Goal: Information Seeking & Learning: Learn about a topic

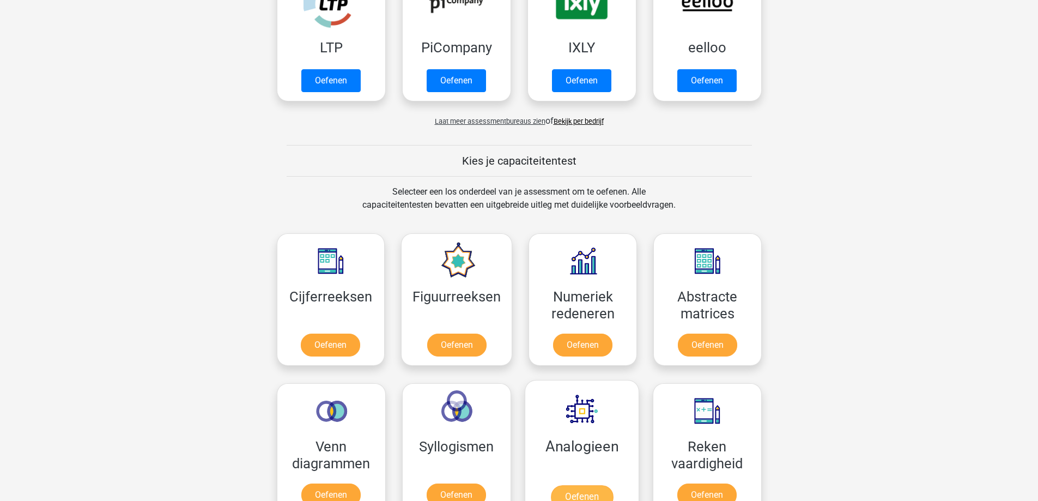
scroll to position [381, 0]
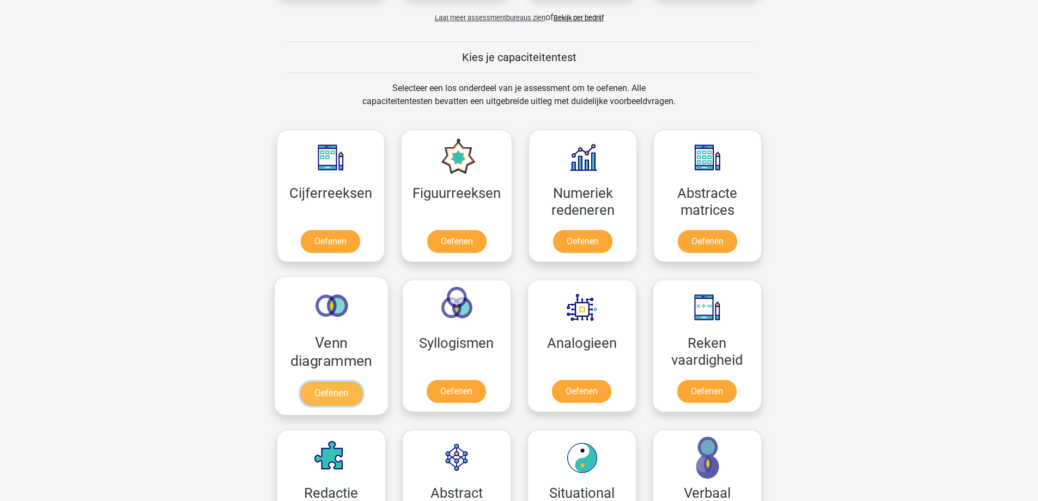
click at [330, 392] on link "Oefenen" at bounding box center [331, 393] width 62 height 24
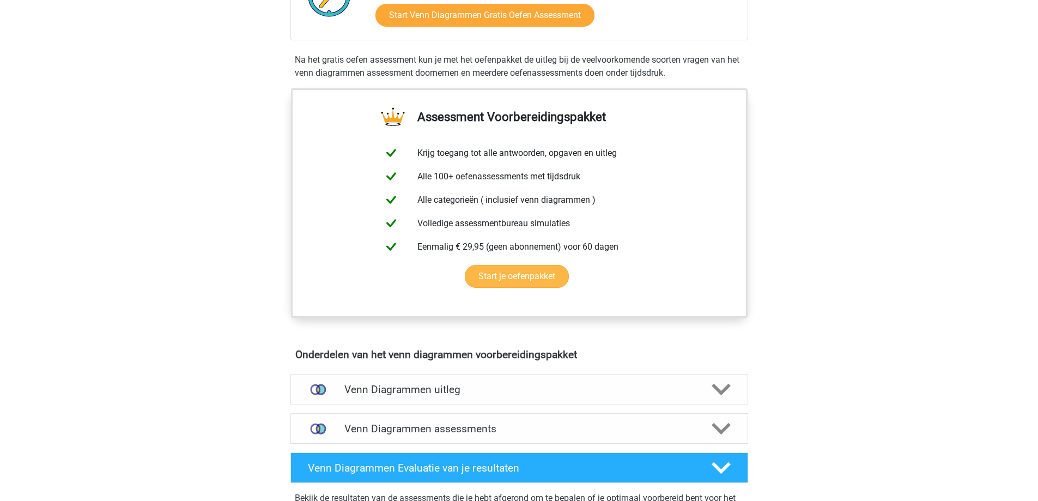
scroll to position [327, 0]
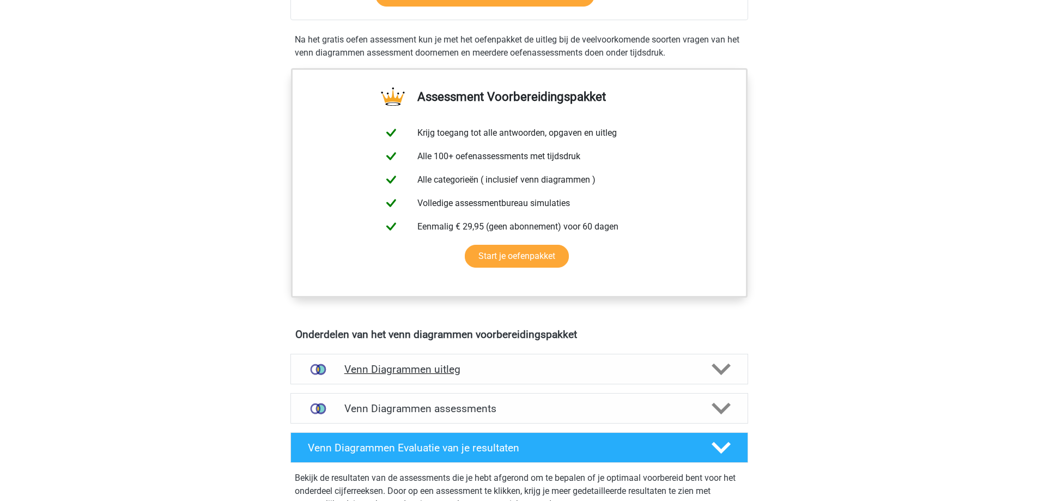
click at [306, 374] on img at bounding box center [318, 369] width 28 height 28
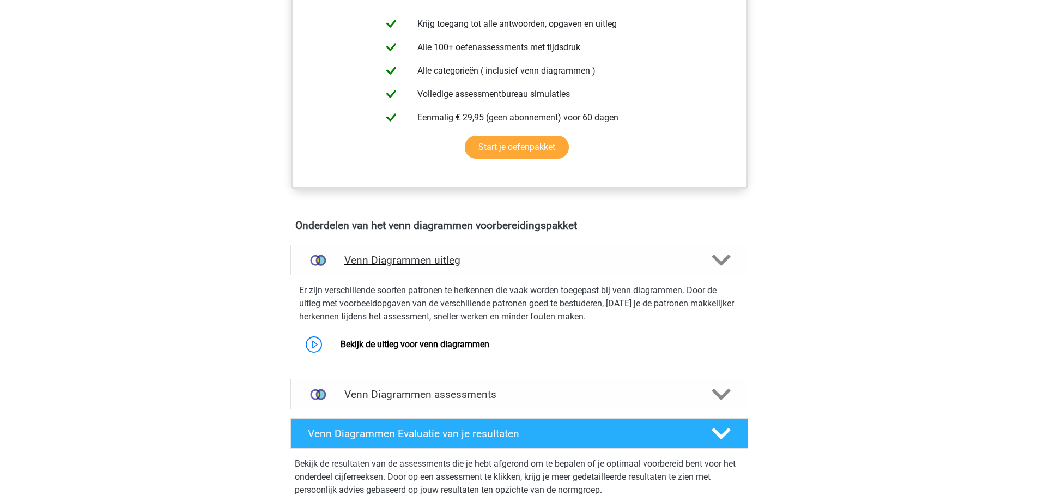
click at [310, 255] on img at bounding box center [318, 260] width 28 height 28
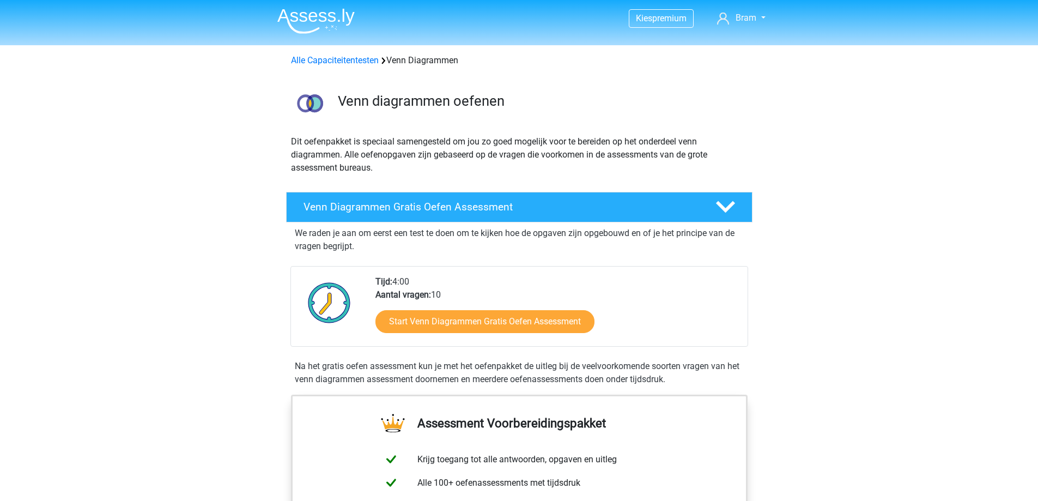
scroll to position [0, 0]
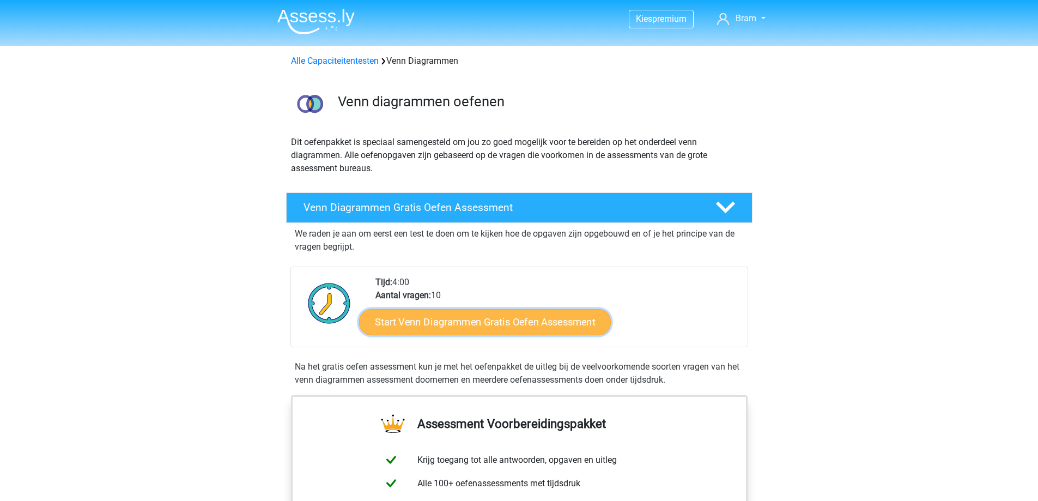
click at [468, 330] on link "Start Venn Diagrammen Gratis Oefen Assessment" at bounding box center [485, 322] width 252 height 26
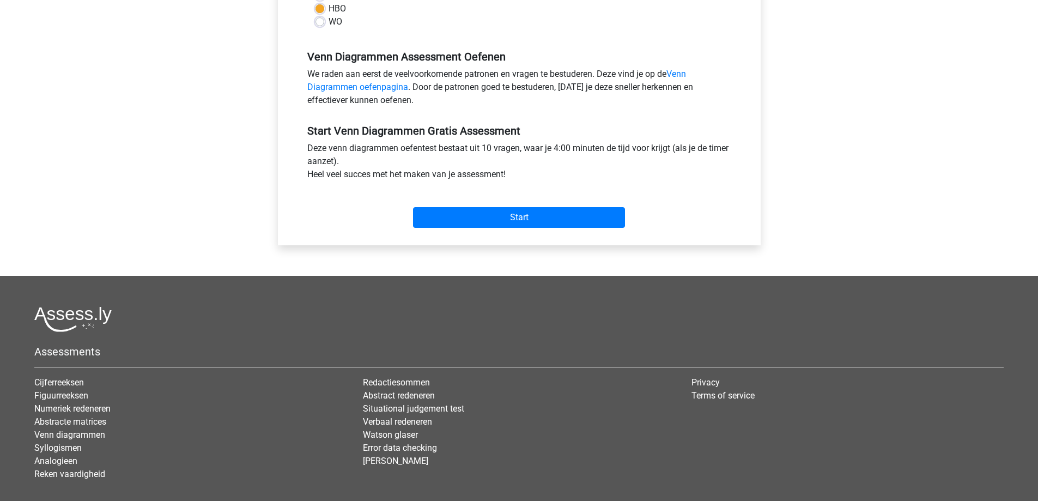
scroll to position [327, 0]
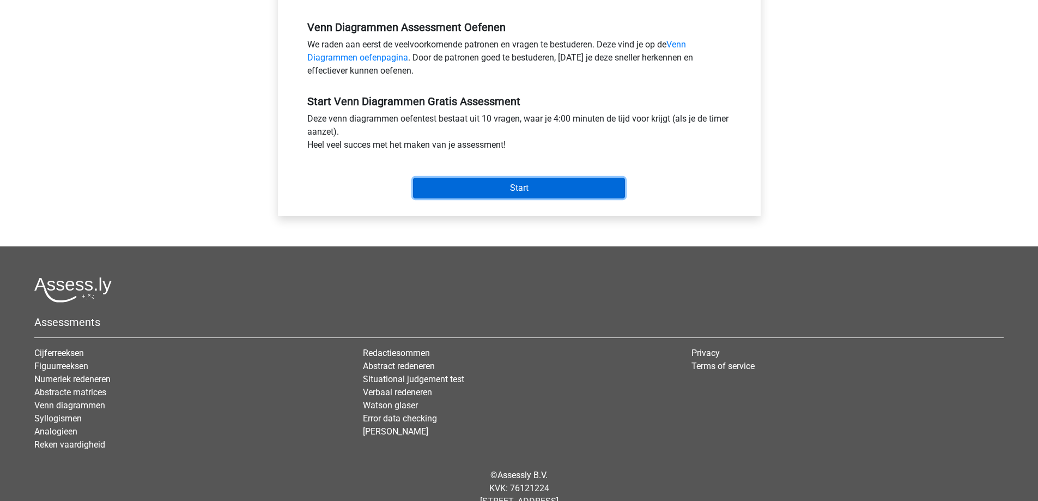
click at [517, 187] on input "Start" at bounding box center [519, 188] width 212 height 21
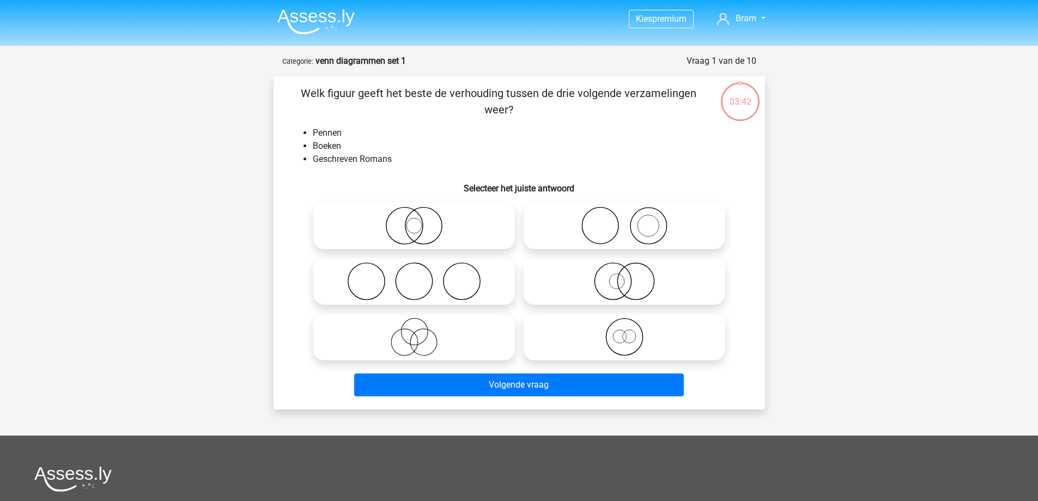
click at [623, 232] on icon at bounding box center [624, 225] width 193 height 38
click at [624, 220] on input "radio" at bounding box center [627, 216] width 7 height 7
radio input "true"
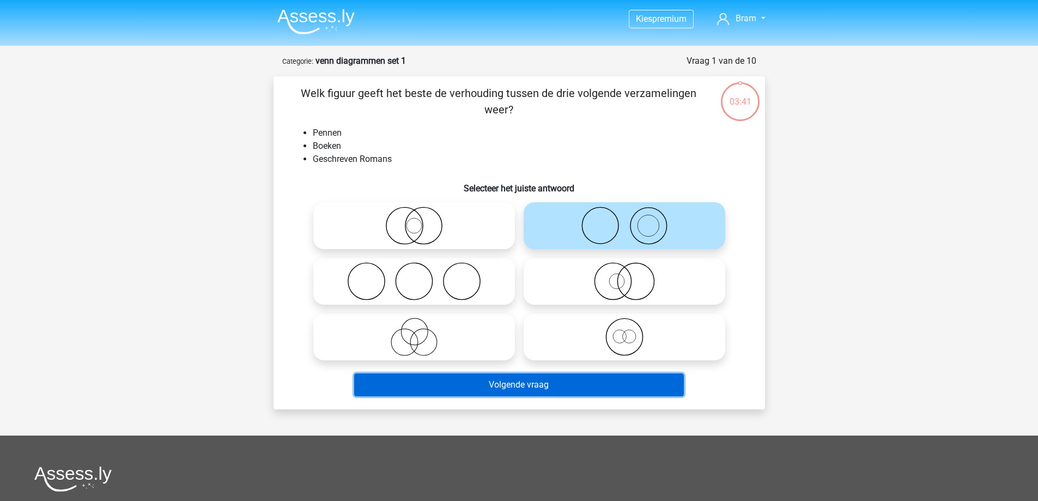
click at [564, 376] on button "Volgende vraag" at bounding box center [519, 384] width 330 height 23
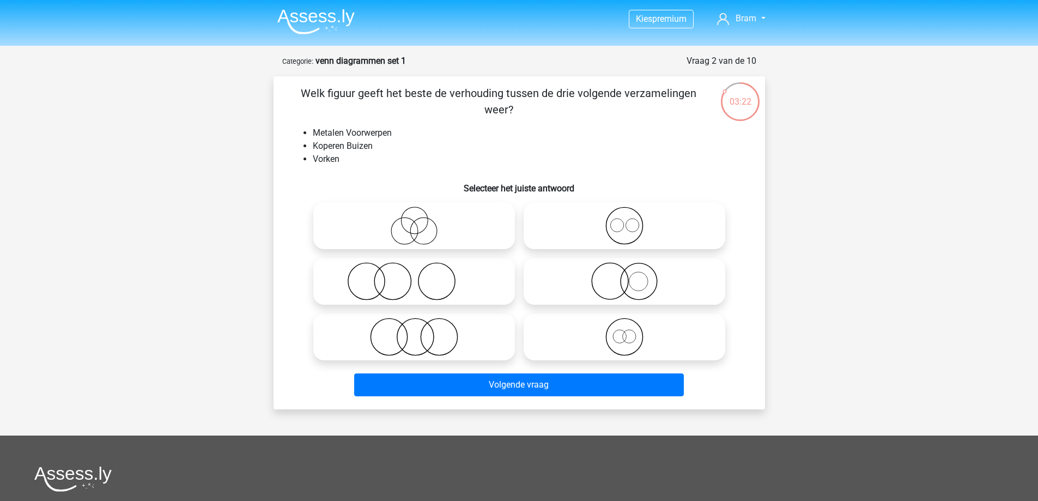
click at [636, 241] on icon at bounding box center [624, 225] width 193 height 38
click at [631, 220] on input "radio" at bounding box center [627, 216] width 7 height 7
radio input "true"
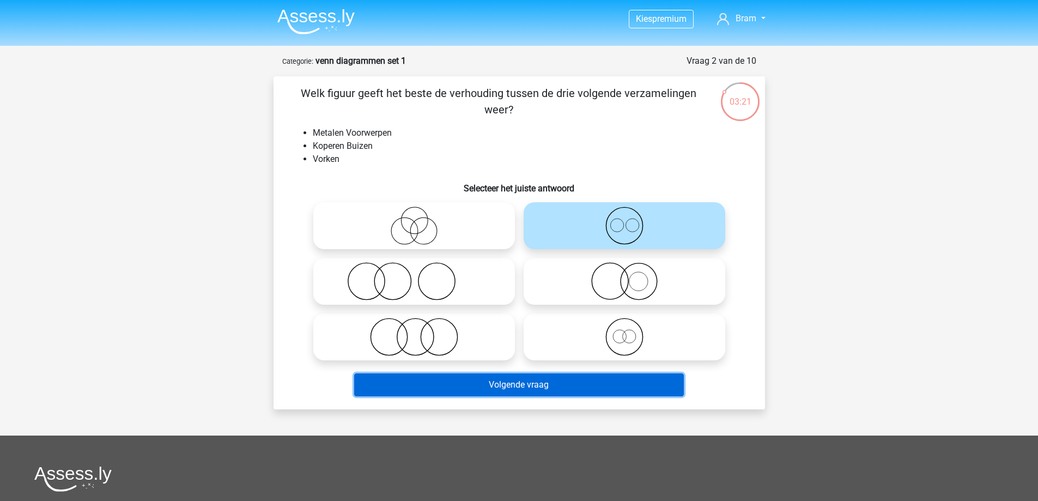
click at [599, 386] on button "Volgende vraag" at bounding box center [519, 384] width 330 height 23
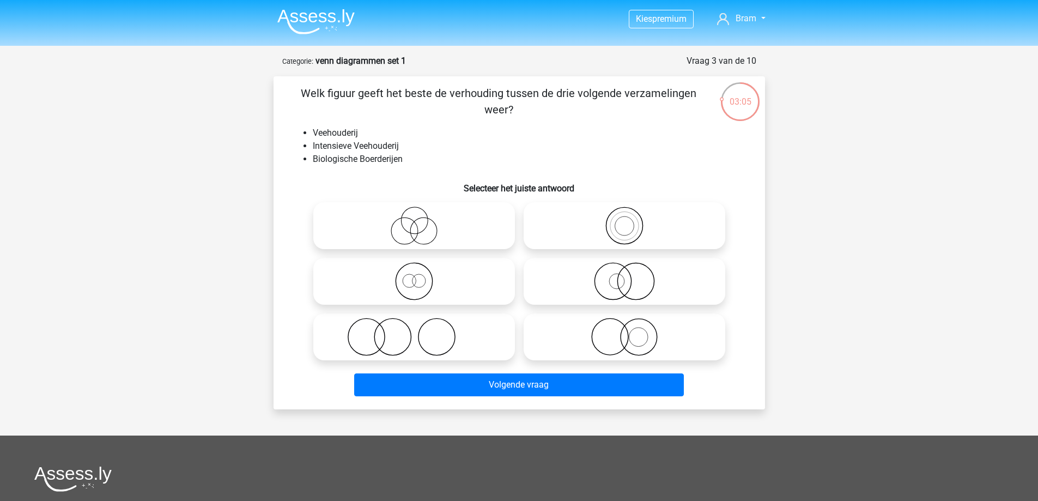
click at [624, 230] on icon at bounding box center [624, 225] width 193 height 38
click at [624, 220] on input "radio" at bounding box center [627, 216] width 7 height 7
radio input "true"
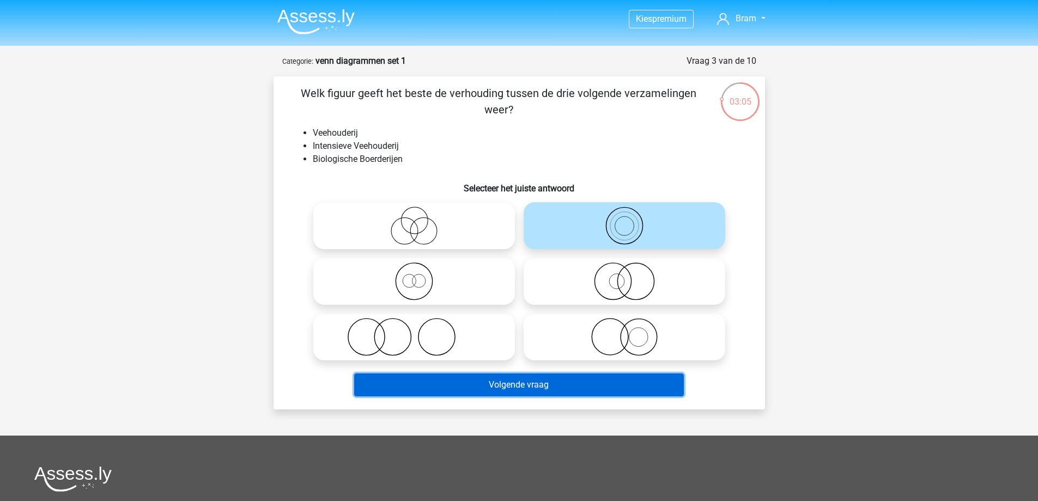
click at [532, 388] on button "Volgende vraag" at bounding box center [519, 384] width 330 height 23
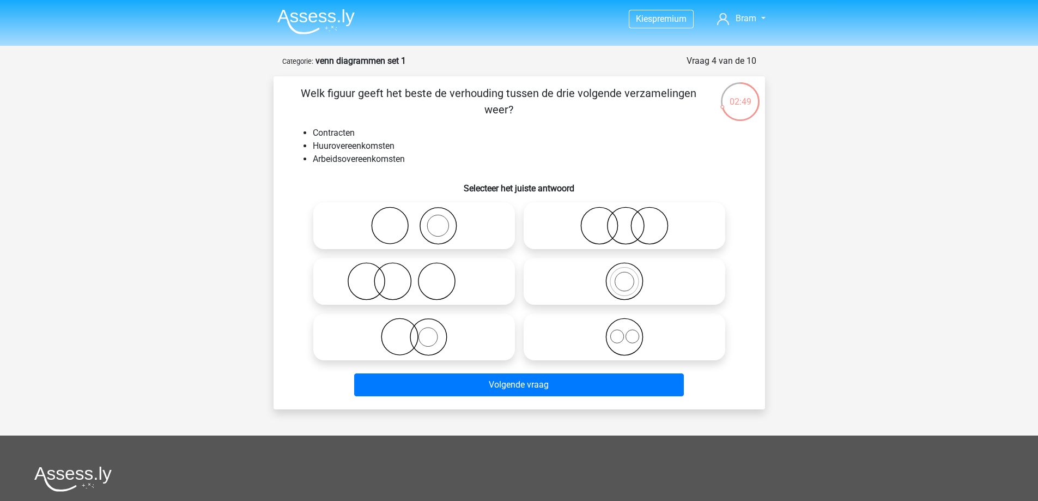
click at [623, 342] on icon at bounding box center [624, 337] width 193 height 38
click at [624, 331] on input "radio" at bounding box center [627, 327] width 7 height 7
radio input "true"
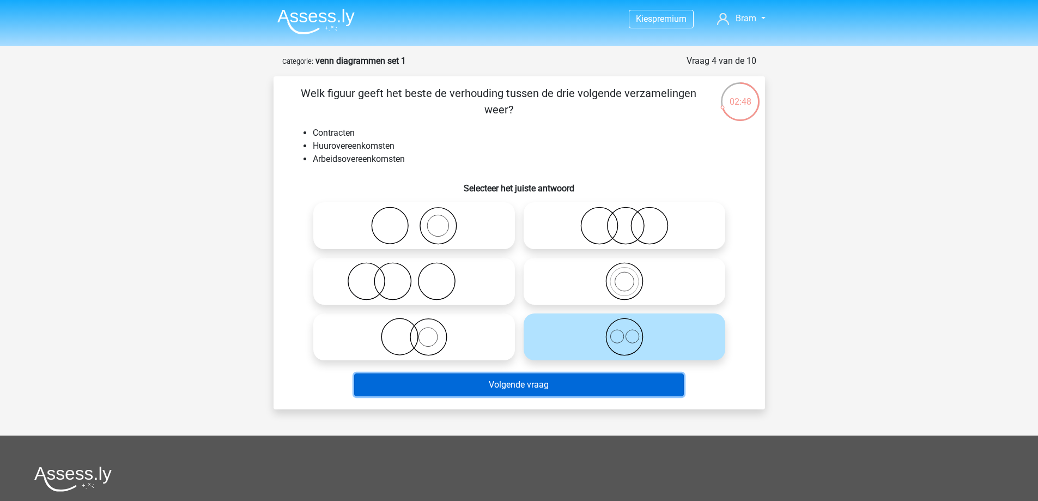
click at [586, 385] on button "Volgende vraag" at bounding box center [519, 384] width 330 height 23
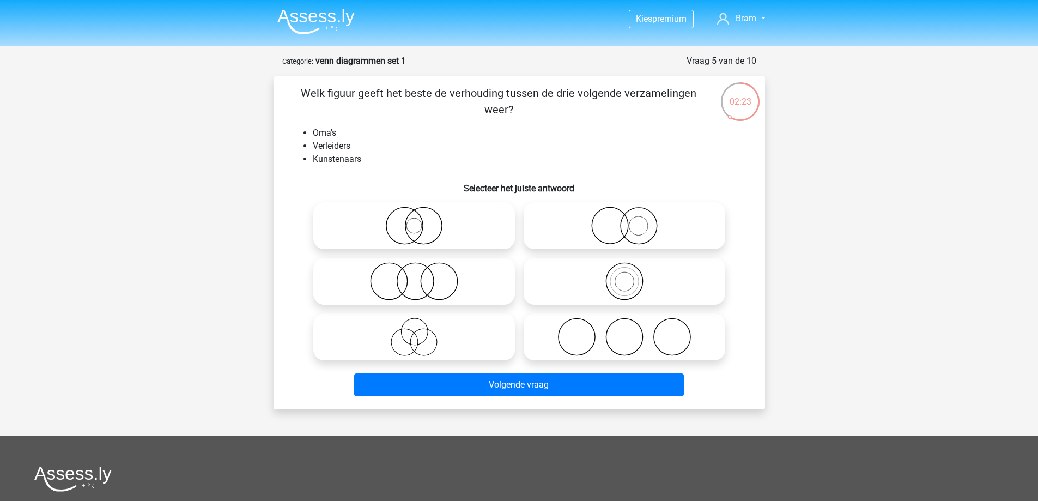
click at [582, 326] on icon at bounding box center [624, 337] width 193 height 38
click at [624, 326] on input "radio" at bounding box center [627, 327] width 7 height 7
radio input "true"
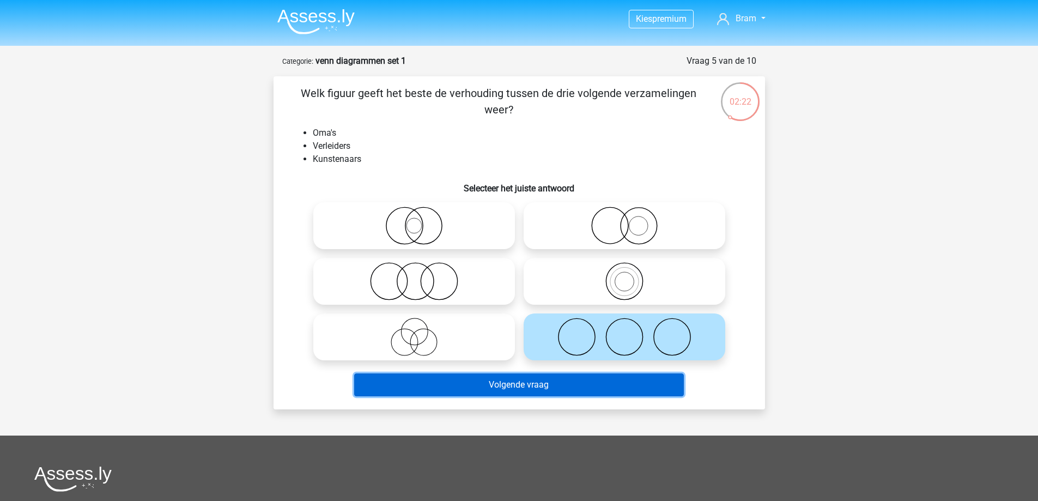
click at [554, 389] on button "Volgende vraag" at bounding box center [519, 384] width 330 height 23
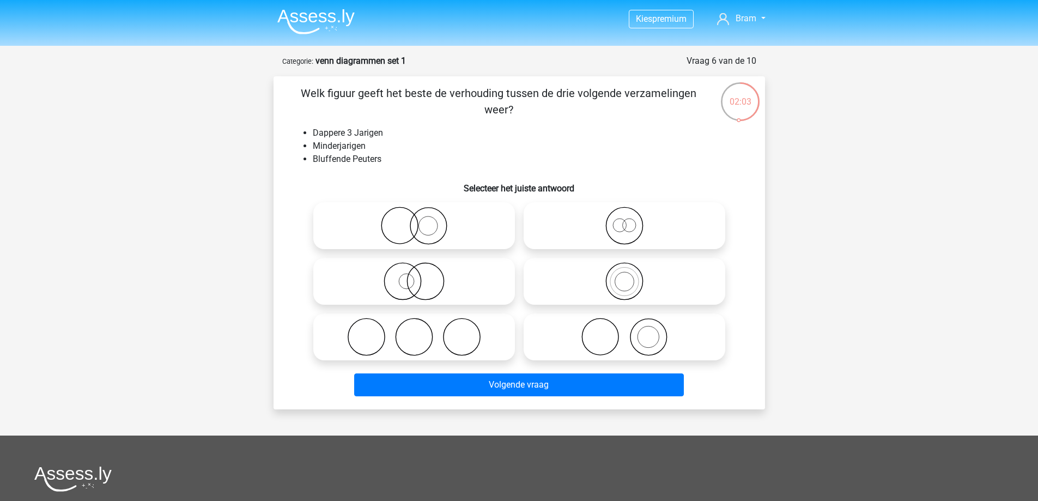
click at [624, 236] on icon at bounding box center [624, 225] width 193 height 38
click at [624, 220] on input "radio" at bounding box center [627, 216] width 7 height 7
radio input "true"
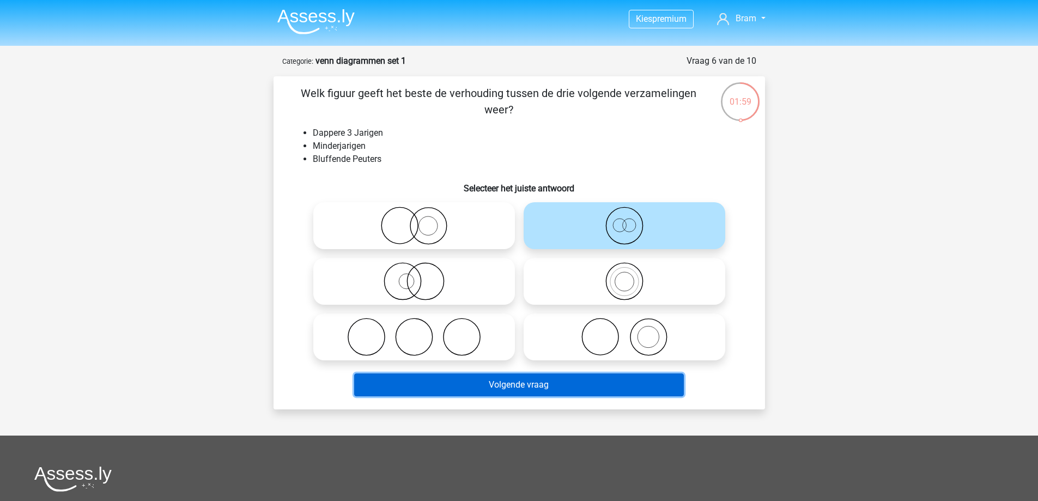
click at [577, 379] on button "Volgende vraag" at bounding box center [519, 384] width 330 height 23
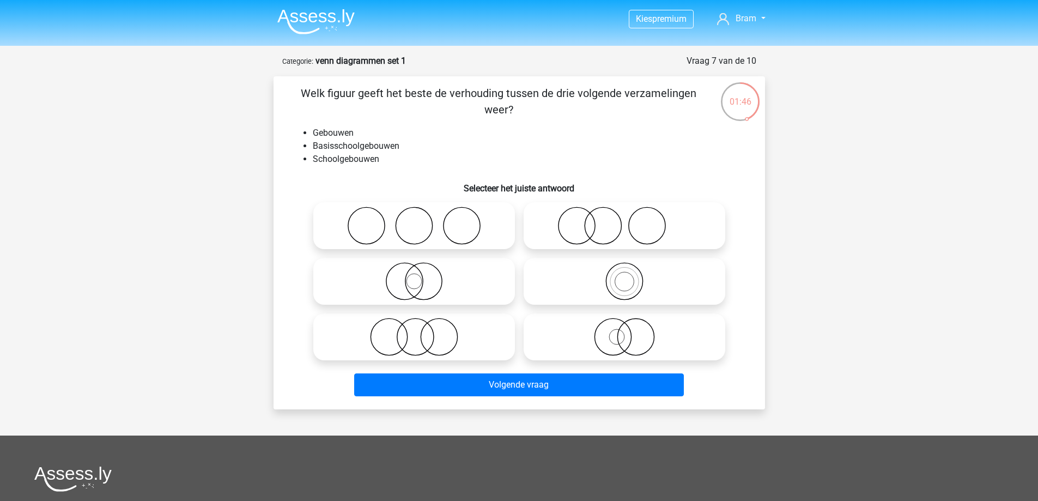
click at [623, 277] on icon at bounding box center [624, 281] width 193 height 38
click at [624, 276] on input "radio" at bounding box center [627, 272] width 7 height 7
radio input "true"
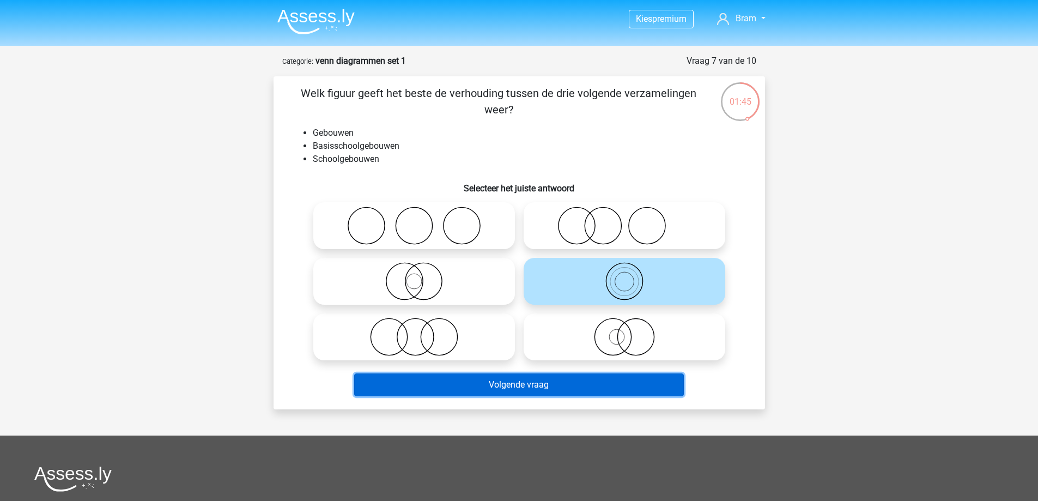
click at [567, 378] on button "Volgende vraag" at bounding box center [519, 384] width 330 height 23
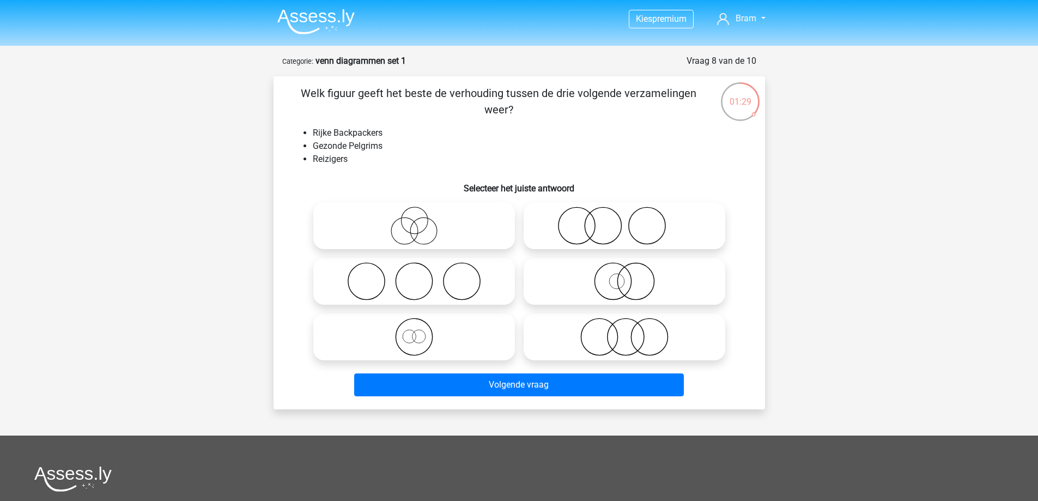
click at [434, 333] on icon at bounding box center [414, 337] width 193 height 38
click at [421, 331] on input "radio" at bounding box center [417, 327] width 7 height 7
radio input "true"
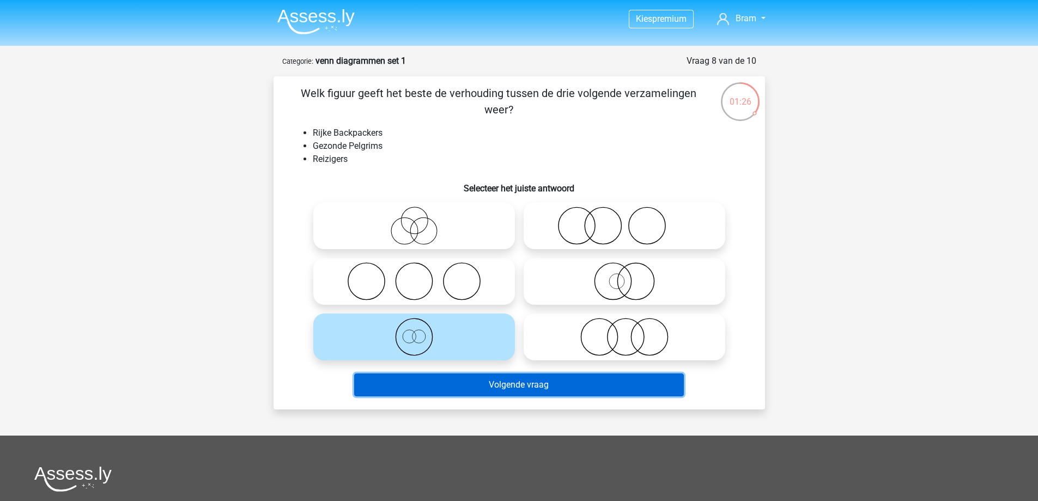
click at [499, 374] on button "Volgende vraag" at bounding box center [519, 384] width 330 height 23
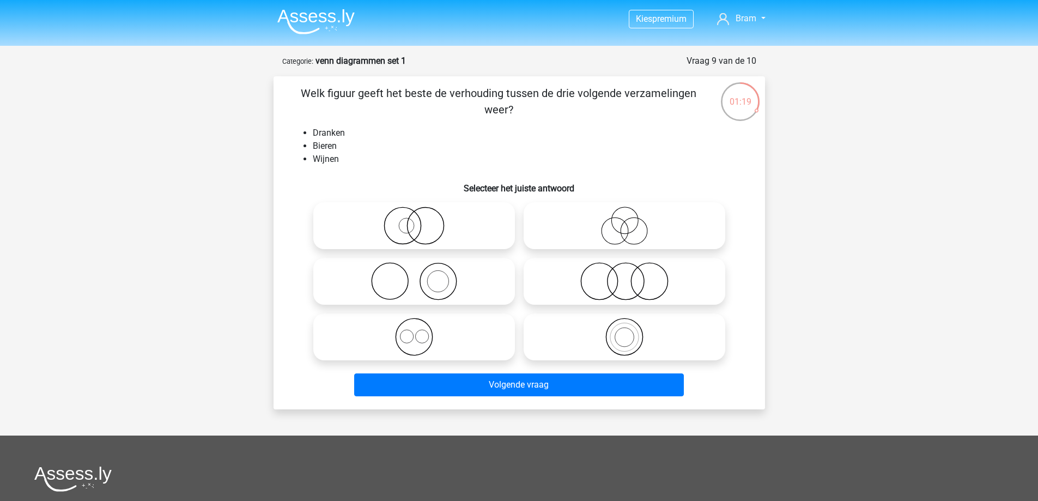
click at [431, 341] on icon at bounding box center [414, 337] width 193 height 38
click at [421, 331] on input "radio" at bounding box center [417, 327] width 7 height 7
radio input "true"
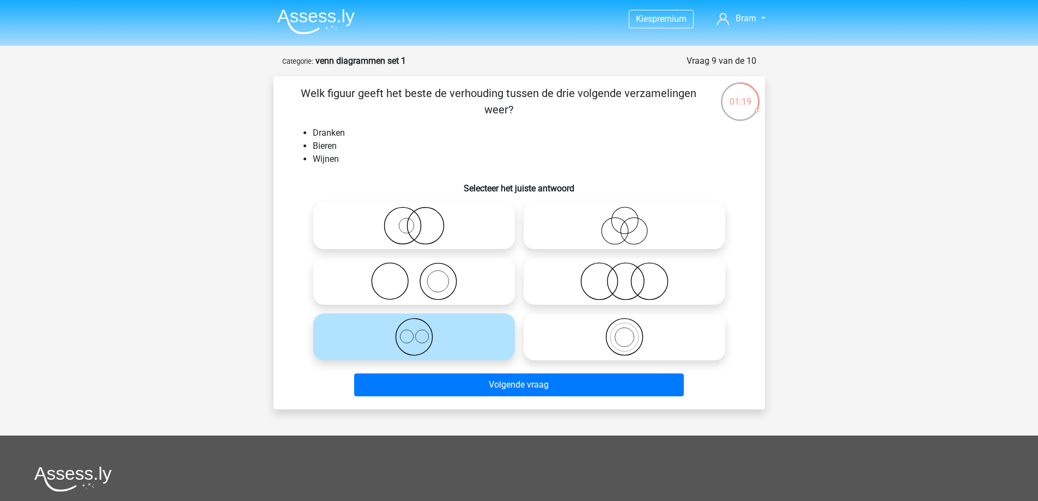
drag, startPoint x: 467, startPoint y: 400, endPoint x: 474, endPoint y: 392, distance: 10.8
click at [468, 398] on div "Volgende vraag" at bounding box center [519, 386] width 420 height 27
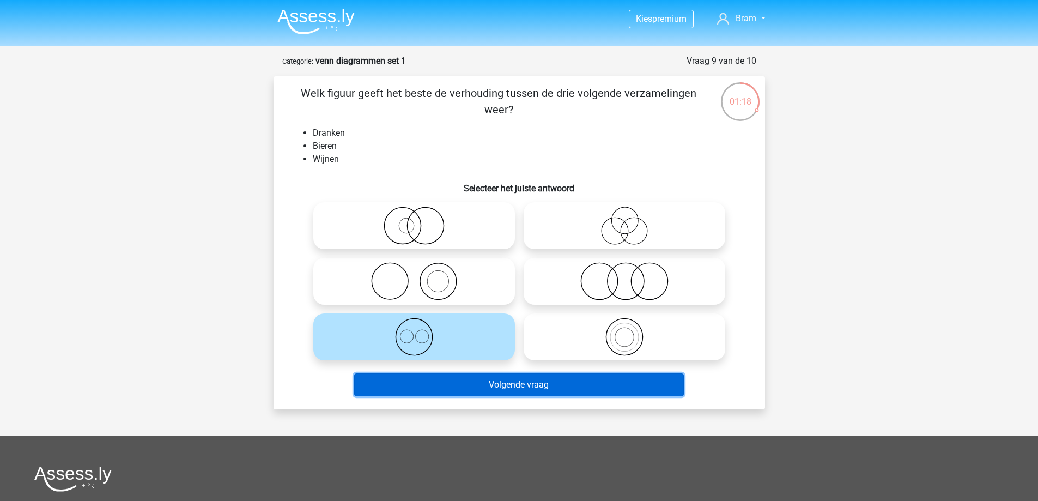
click at [474, 392] on button "Volgende vraag" at bounding box center [519, 384] width 330 height 23
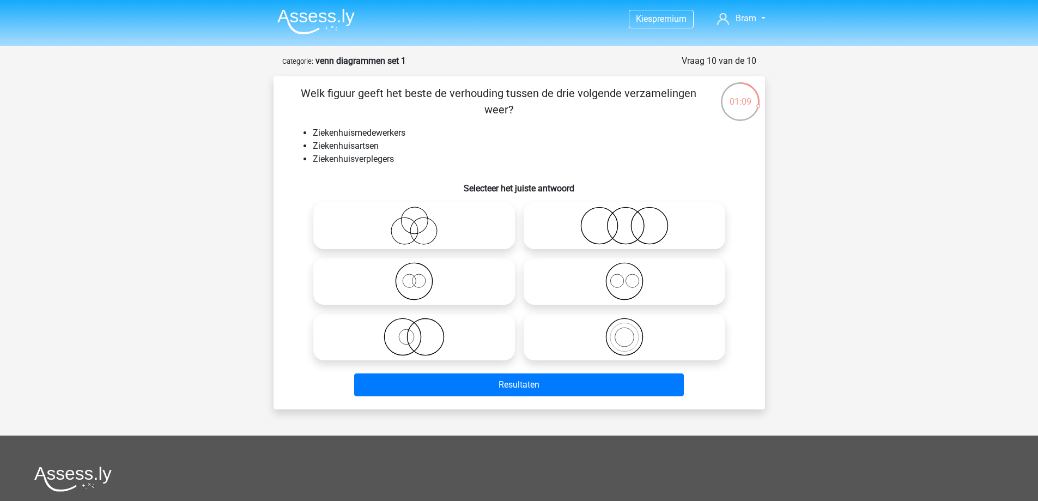
click at [626, 291] on icon at bounding box center [624, 281] width 193 height 38
click at [626, 276] on input "radio" at bounding box center [627, 272] width 7 height 7
radio input "true"
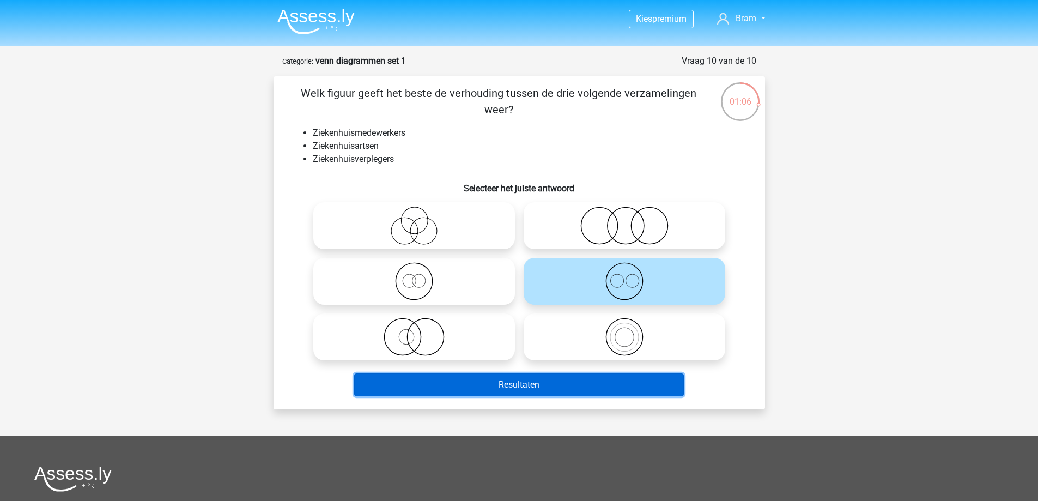
click at [553, 387] on button "Resultaten" at bounding box center [519, 384] width 330 height 23
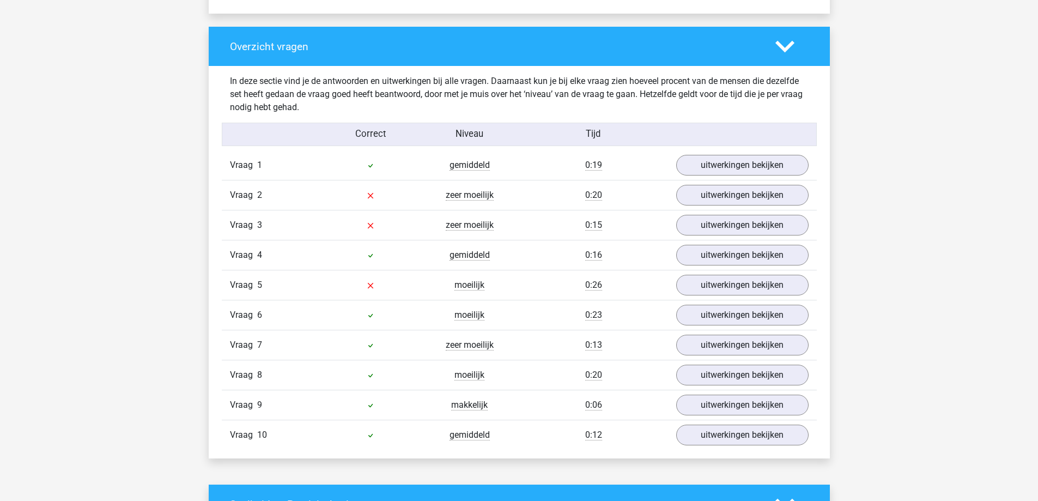
scroll to position [817, 0]
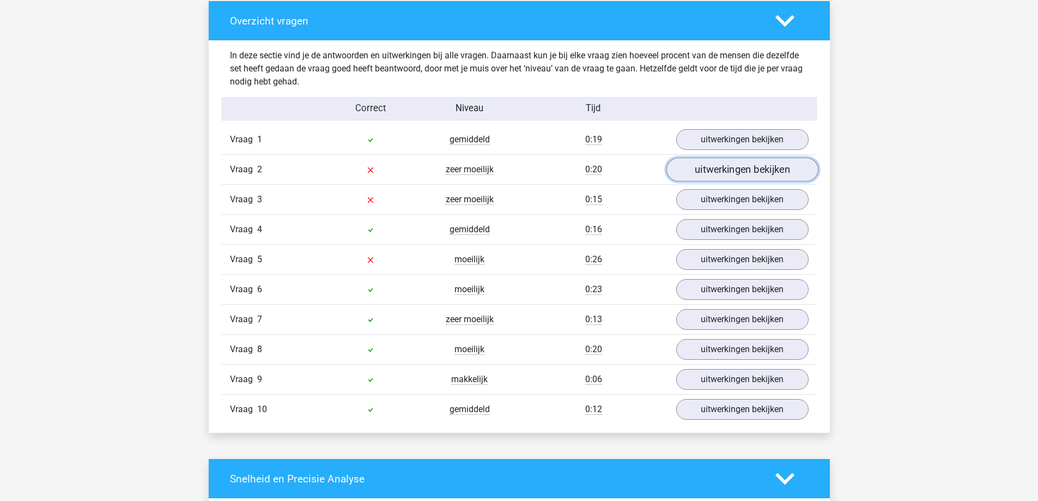
click at [695, 165] on link "uitwerkingen bekijken" at bounding box center [742, 170] width 152 height 24
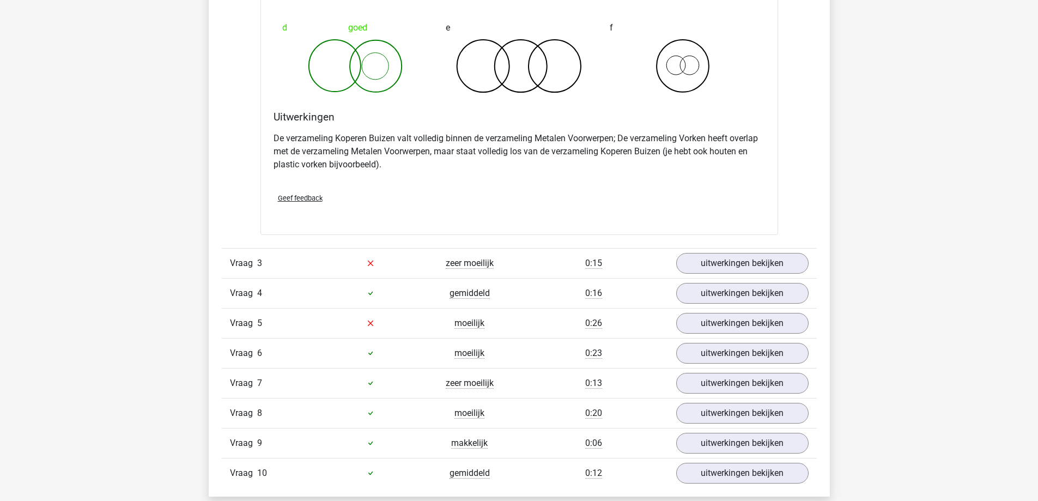
scroll to position [1198, 0]
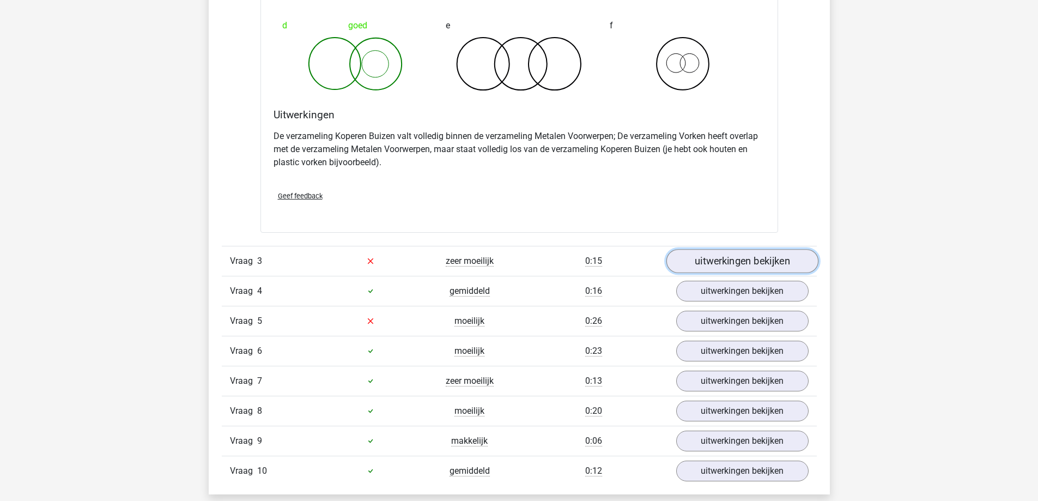
click at [755, 268] on link "uitwerkingen bekijken" at bounding box center [742, 261] width 152 height 24
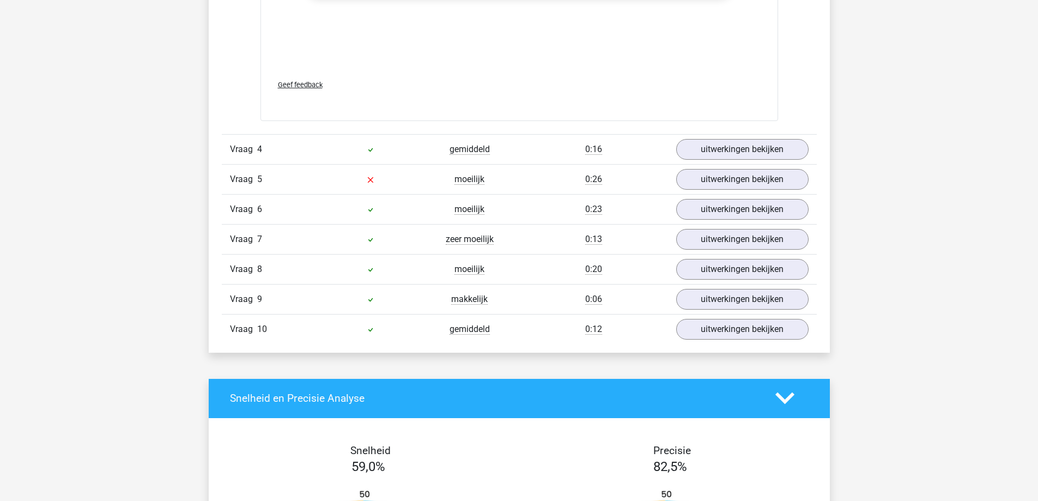
scroll to position [2070, 0]
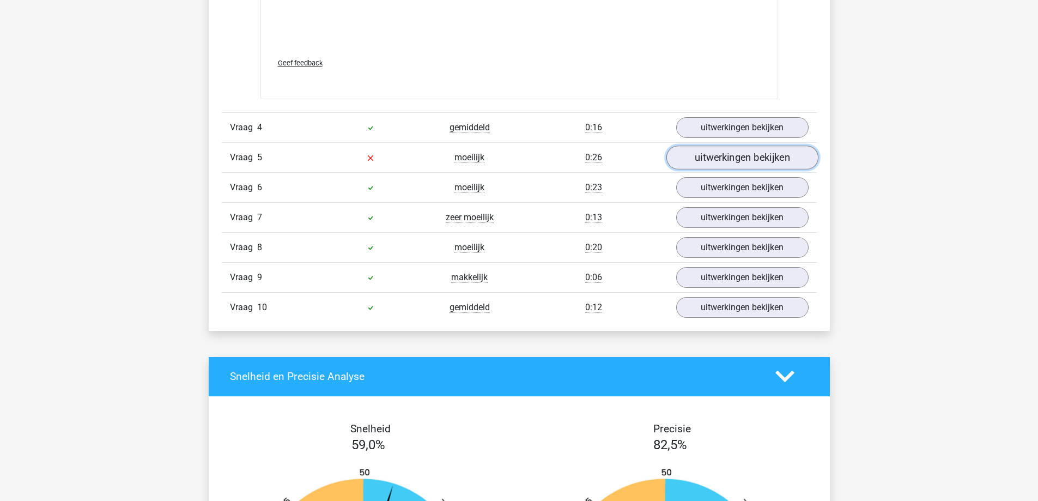
click at [752, 160] on link "uitwerkingen bekijken" at bounding box center [742, 157] width 152 height 24
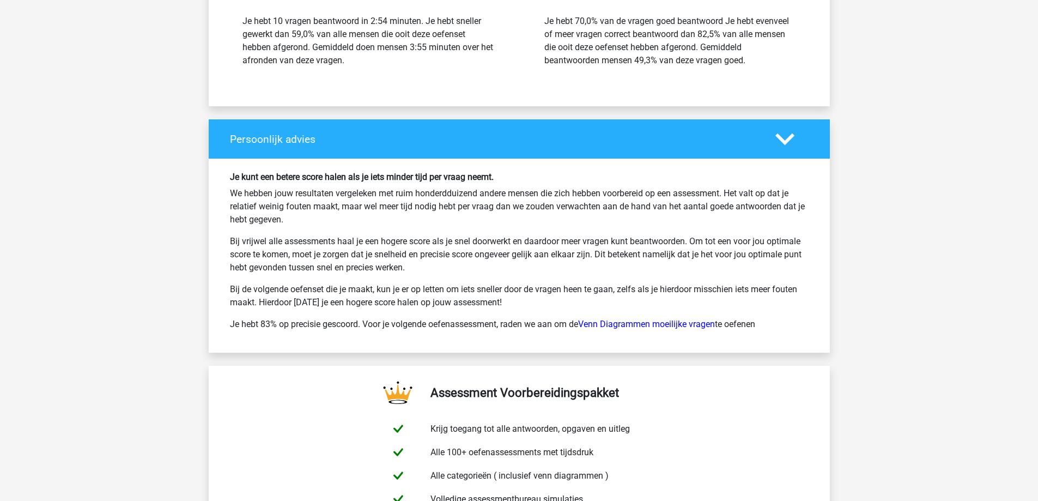
scroll to position [3595, 0]
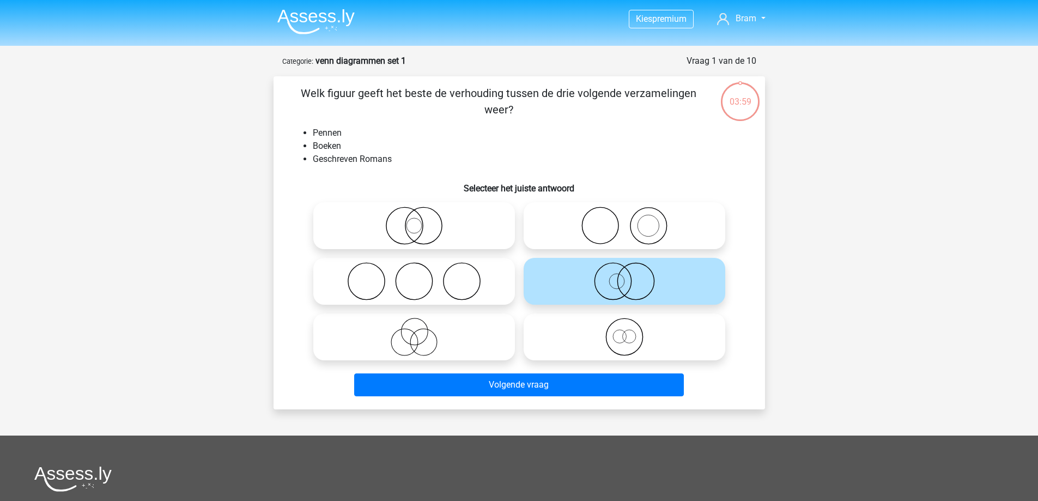
click at [304, 23] on img at bounding box center [315, 22] width 77 height 26
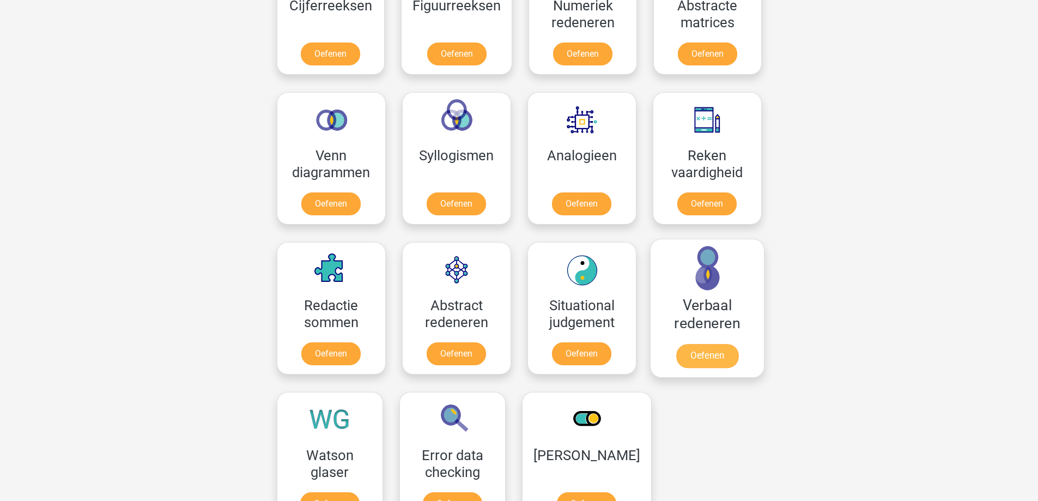
scroll to position [599, 0]
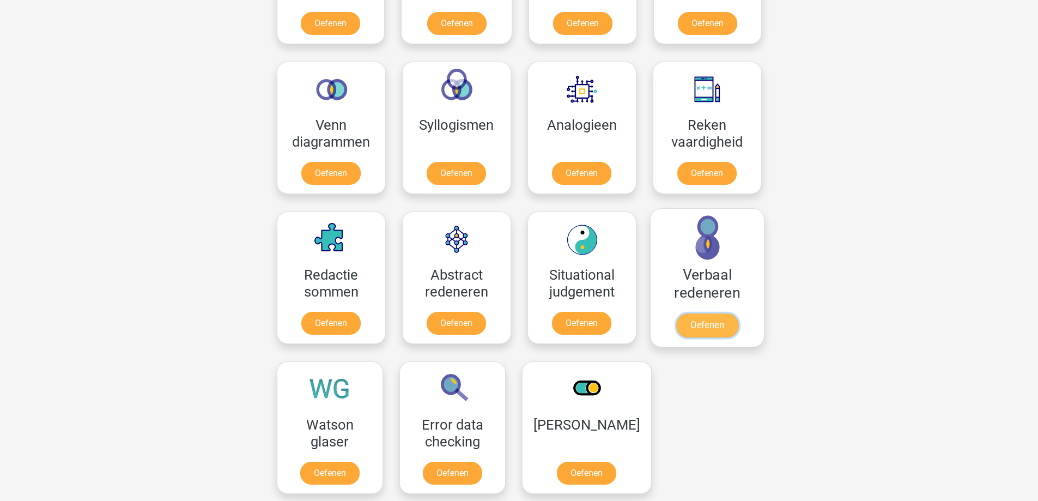
click at [714, 313] on link "Oefenen" at bounding box center [706, 325] width 62 height 24
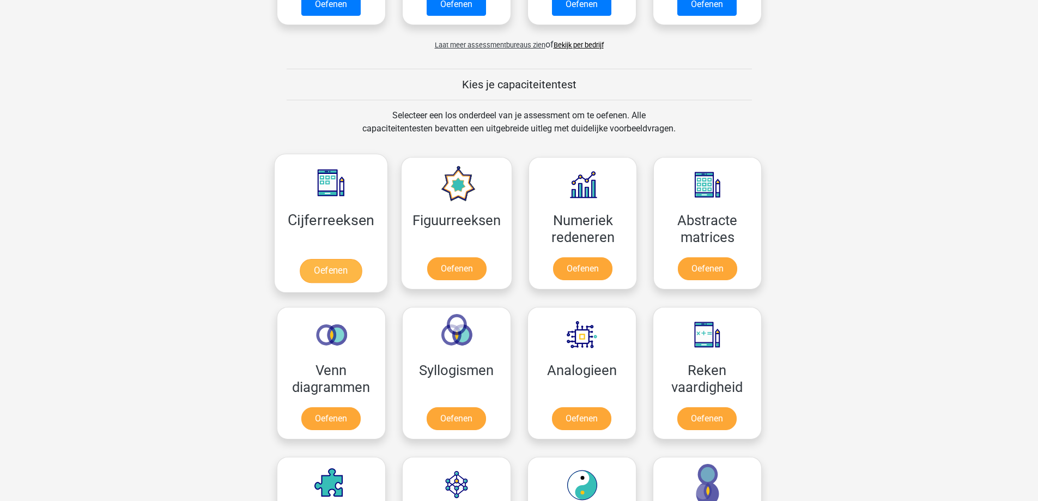
scroll to position [327, 0]
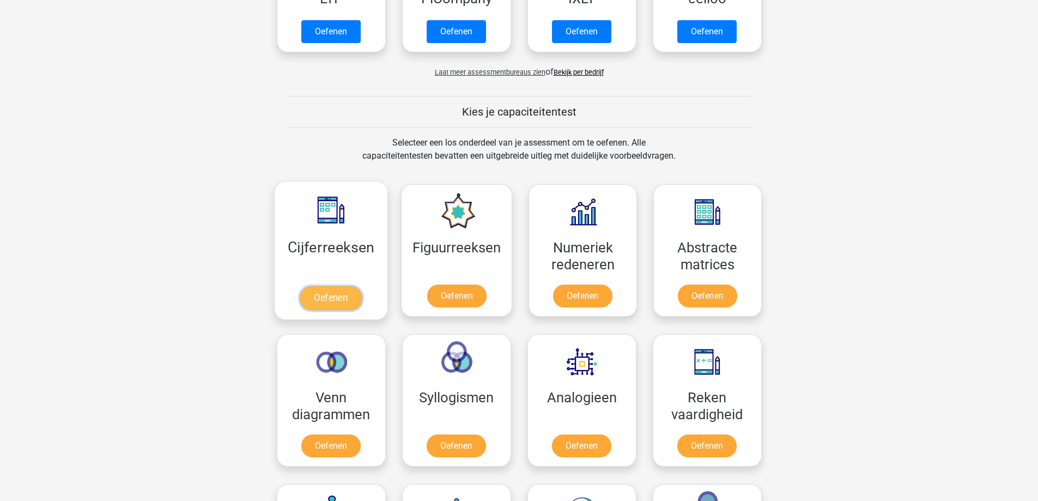
click at [327, 286] on link "Oefenen" at bounding box center [331, 298] width 62 height 24
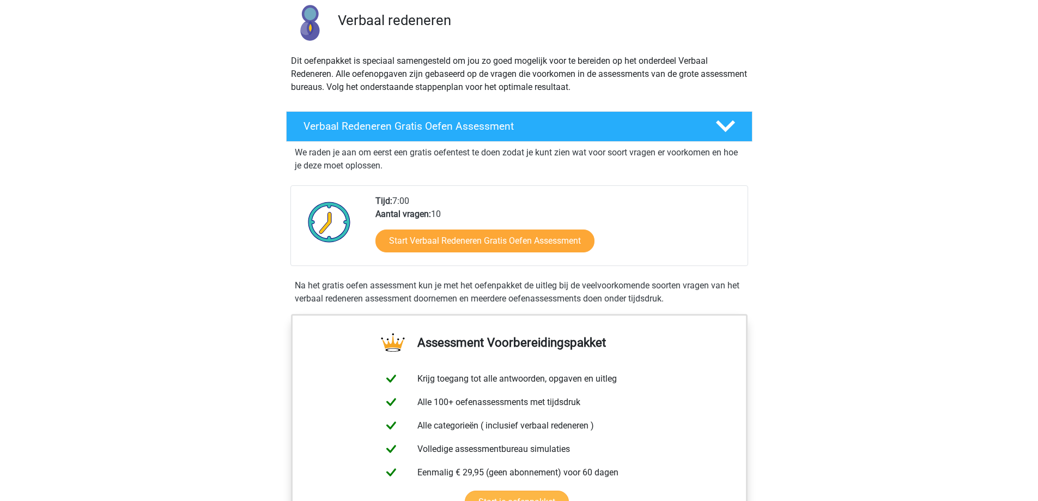
scroll to position [272, 0]
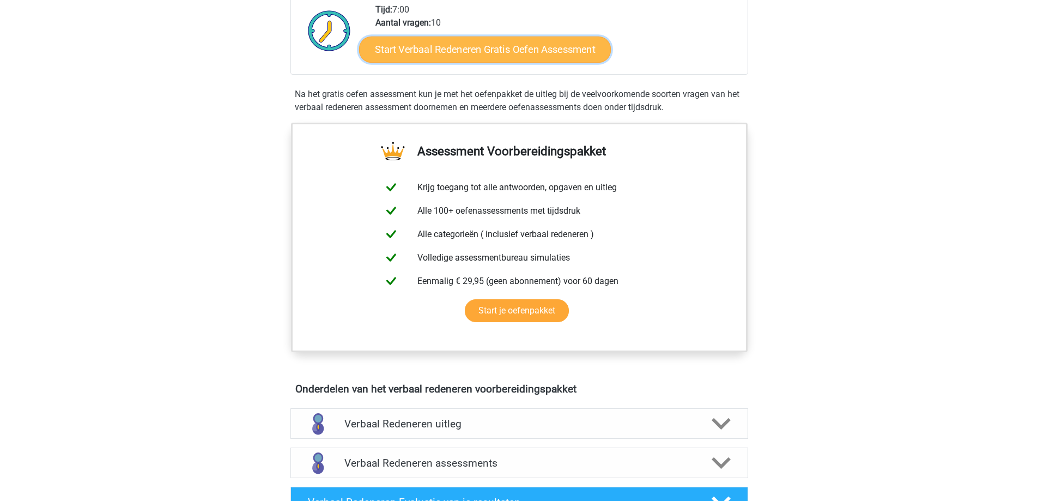
click at [473, 55] on link "Start Verbaal Redeneren Gratis Oefen Assessment" at bounding box center [485, 49] width 252 height 26
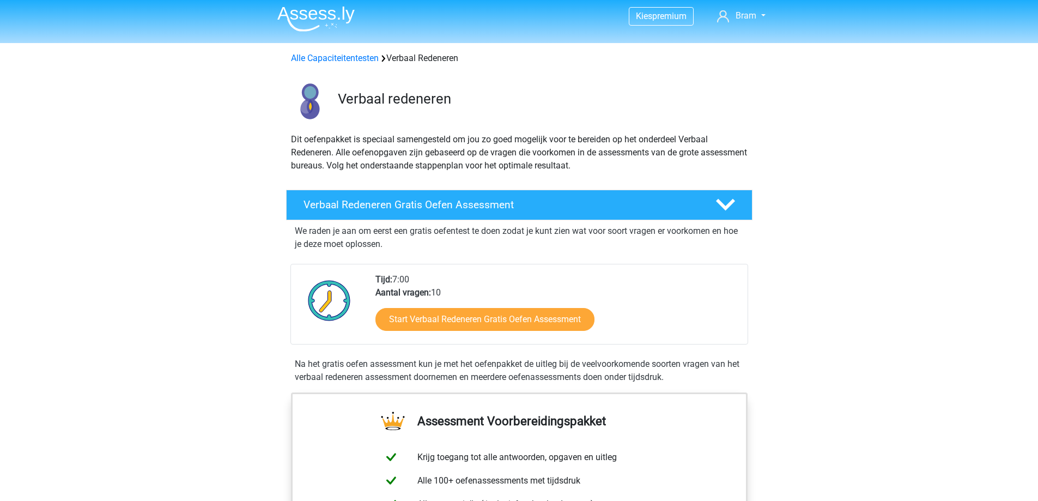
scroll to position [0, 0]
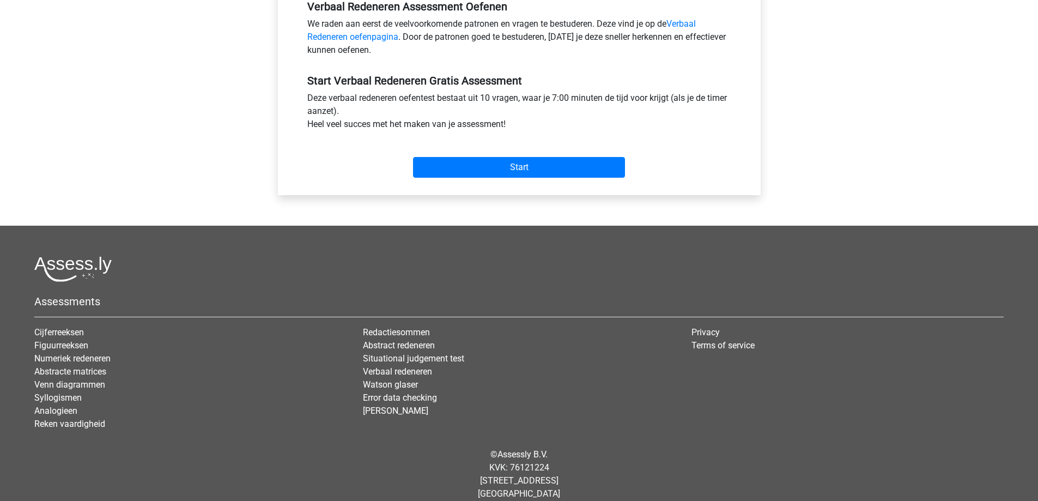
scroll to position [360, 0]
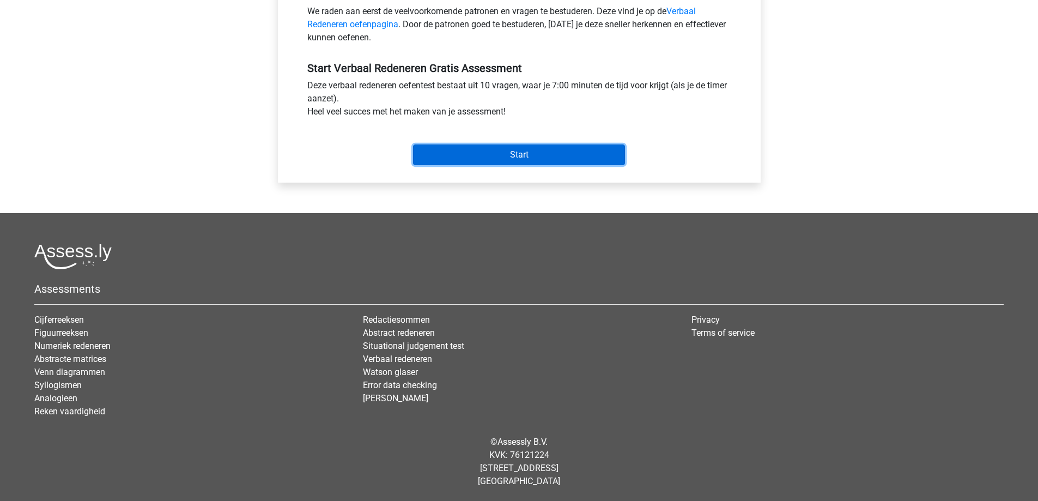
click at [516, 151] on input "Start" at bounding box center [519, 154] width 212 height 21
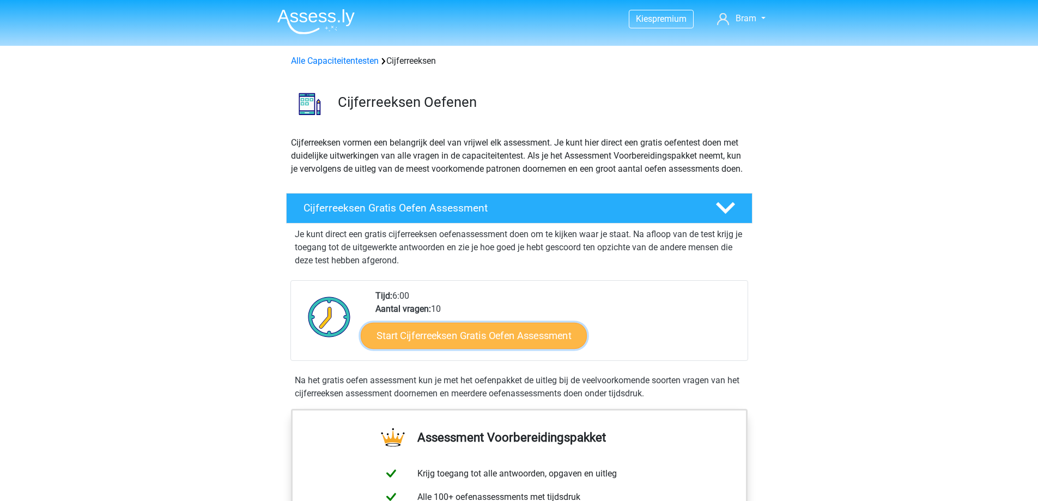
click at [468, 344] on link "Start Cijferreeksen Gratis Oefen Assessment" at bounding box center [474, 335] width 226 height 26
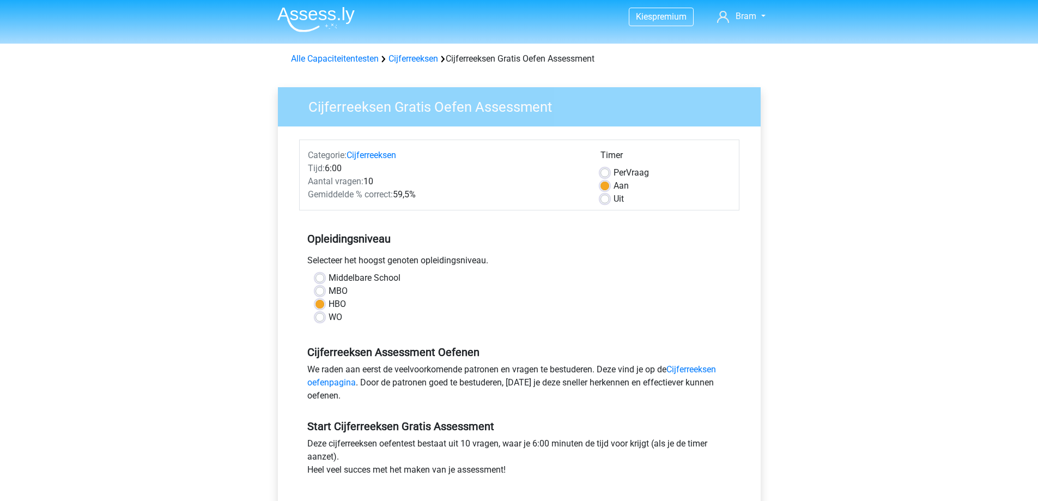
scroll to position [327, 0]
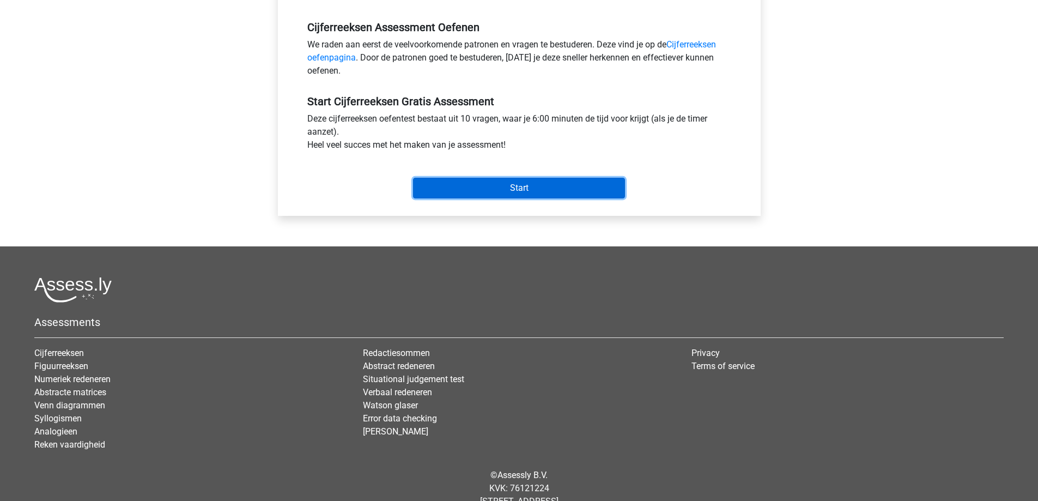
click at [503, 183] on input "Start" at bounding box center [519, 188] width 212 height 21
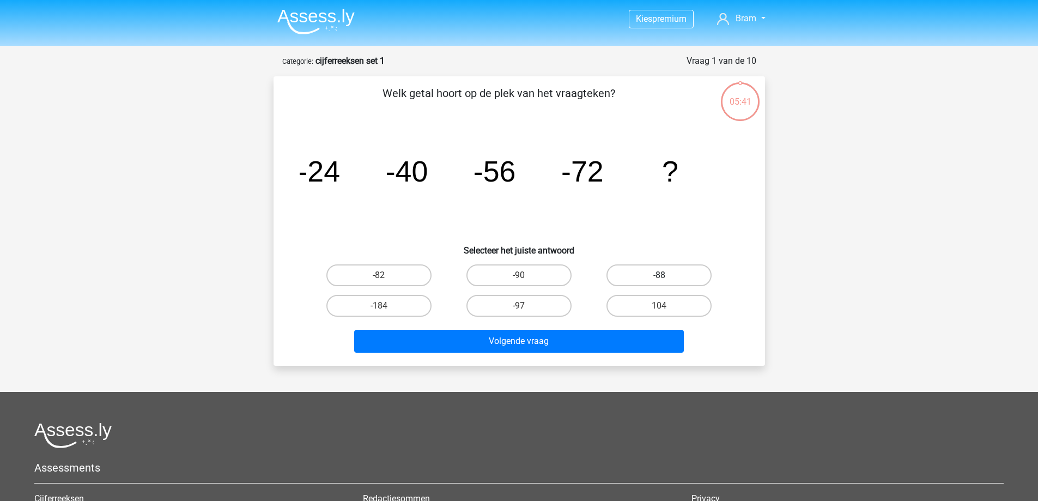
click at [626, 278] on label "-88" at bounding box center [658, 275] width 105 height 22
click at [659, 278] on input "-88" at bounding box center [662, 278] width 7 height 7
radio input "true"
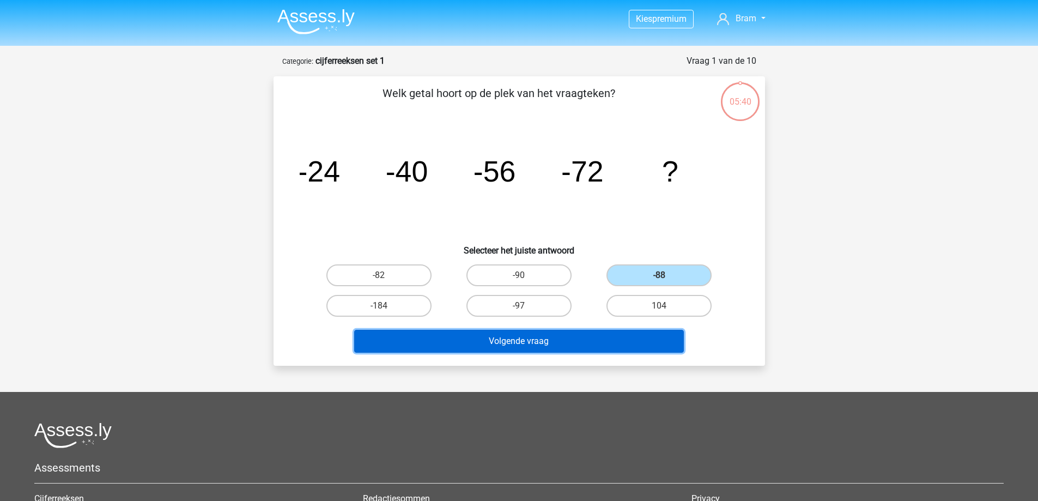
click at [546, 343] on button "Volgende vraag" at bounding box center [519, 341] width 330 height 23
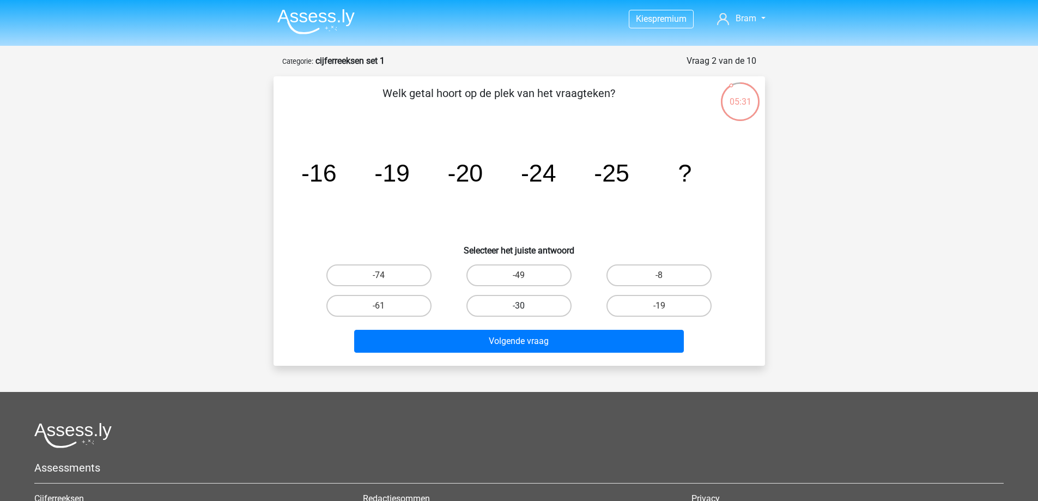
click at [538, 306] on label "-30" at bounding box center [518, 306] width 105 height 22
click at [526, 306] on input "-30" at bounding box center [522, 309] width 7 height 7
radio input "true"
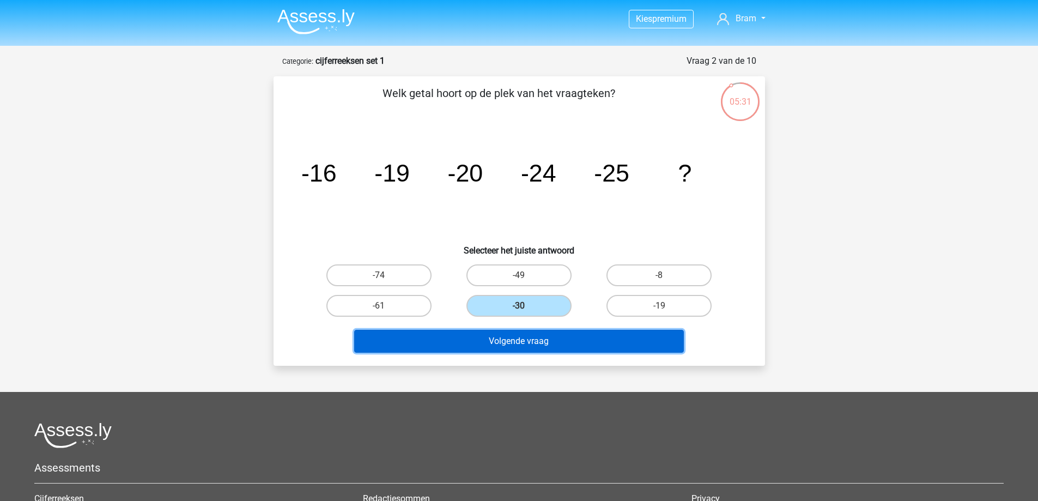
click at [509, 333] on button "Volgende vraag" at bounding box center [519, 341] width 330 height 23
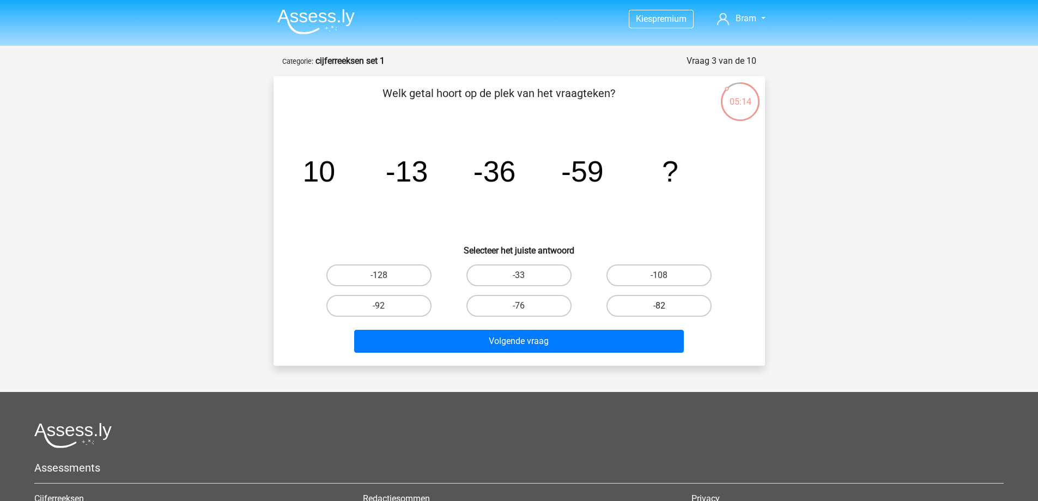
click at [638, 312] on label "-82" at bounding box center [658, 306] width 105 height 22
click at [659, 312] on input "-82" at bounding box center [662, 309] width 7 height 7
radio input "true"
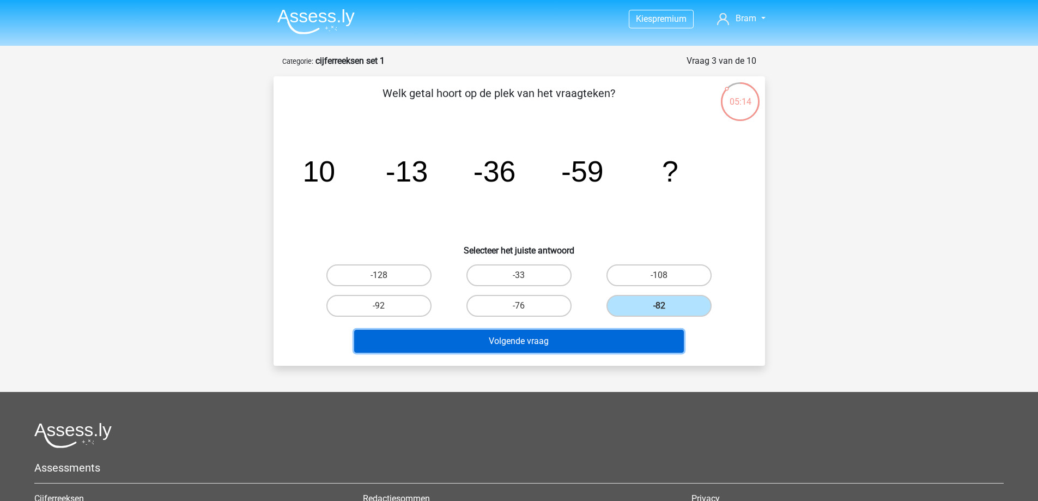
click at [583, 342] on button "Volgende vraag" at bounding box center [519, 341] width 330 height 23
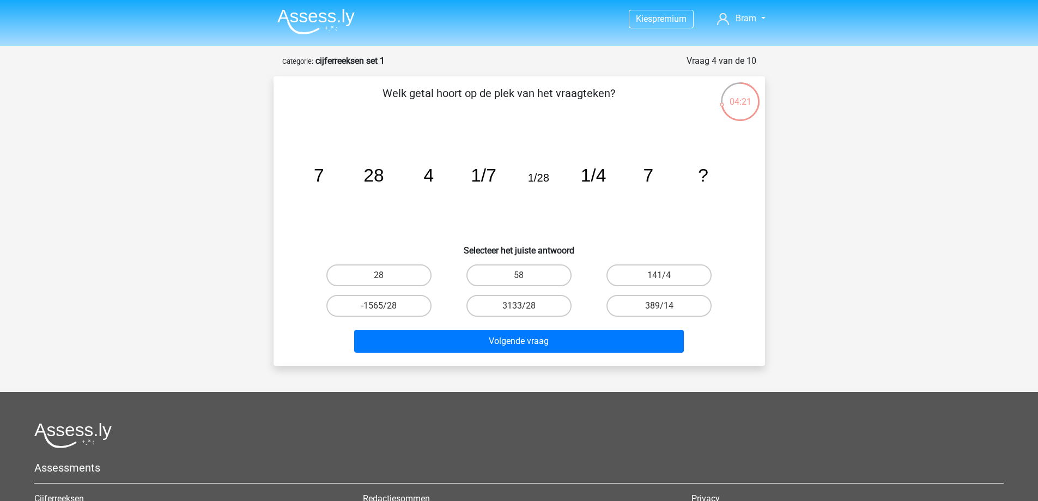
click at [665, 277] on input "141/4" at bounding box center [662, 278] width 7 height 7
radio input "true"
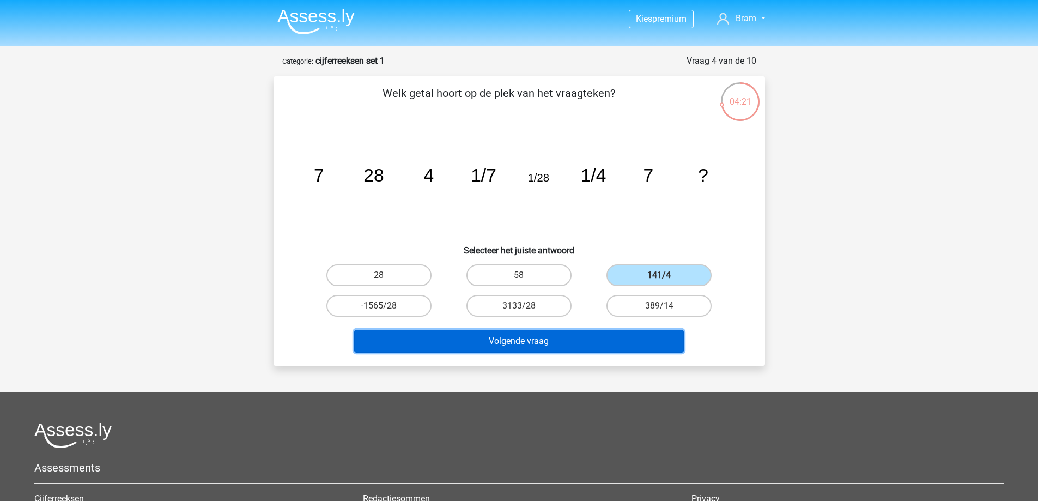
click at [601, 330] on button "Volgende vraag" at bounding box center [519, 341] width 330 height 23
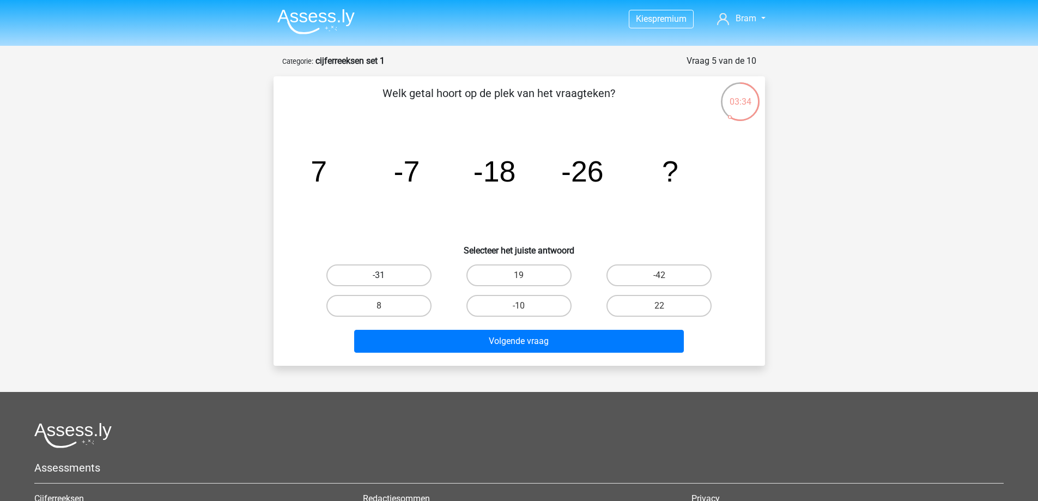
click at [378, 275] on label "-31" at bounding box center [378, 275] width 105 height 22
click at [379, 275] on input "-31" at bounding box center [382, 278] width 7 height 7
radio input "true"
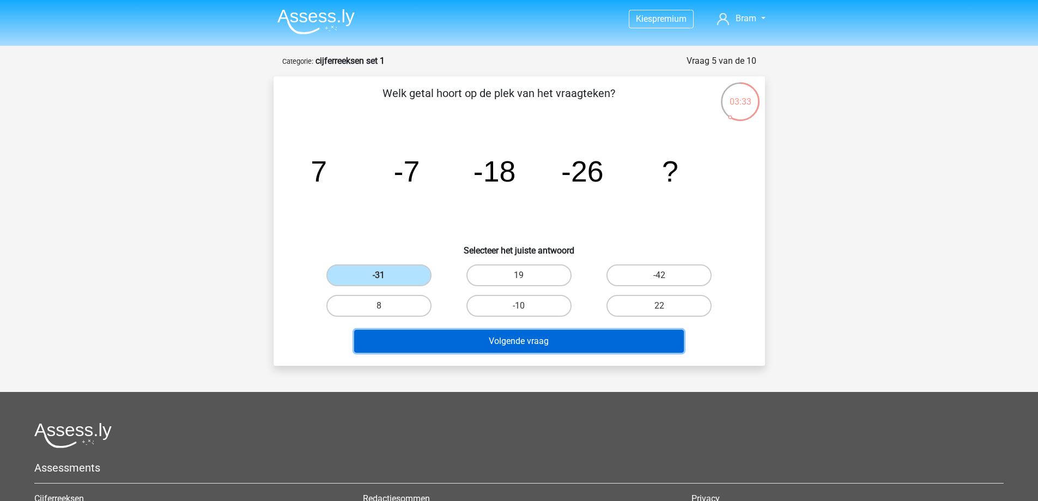
click at [450, 343] on button "Volgende vraag" at bounding box center [519, 341] width 330 height 23
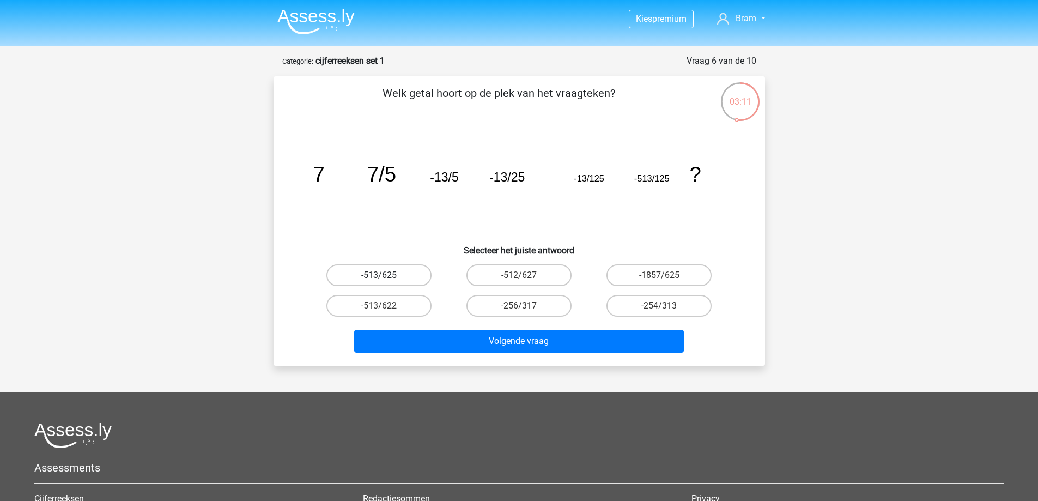
click at [406, 280] on label "-513/625" at bounding box center [378, 275] width 105 height 22
click at [386, 280] on input "-513/625" at bounding box center [382, 278] width 7 height 7
radio input "true"
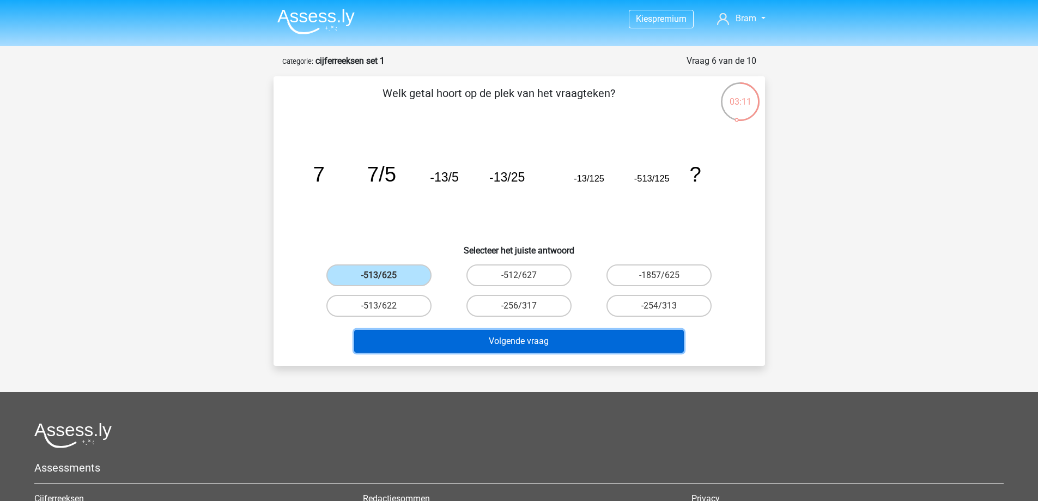
click at [447, 341] on button "Volgende vraag" at bounding box center [519, 341] width 330 height 23
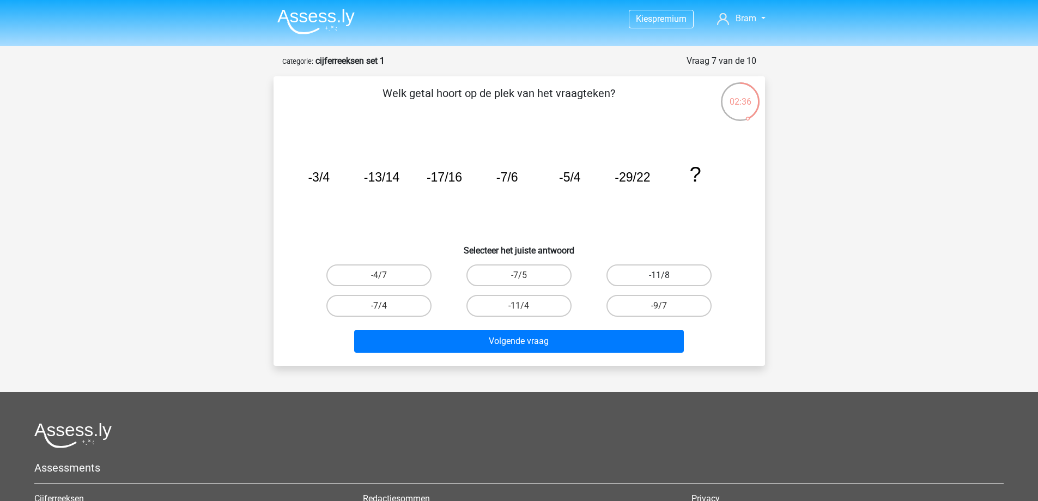
click at [644, 283] on label "-11/8" at bounding box center [658, 275] width 105 height 22
click at [659, 282] on input "-11/8" at bounding box center [662, 278] width 7 height 7
radio input "true"
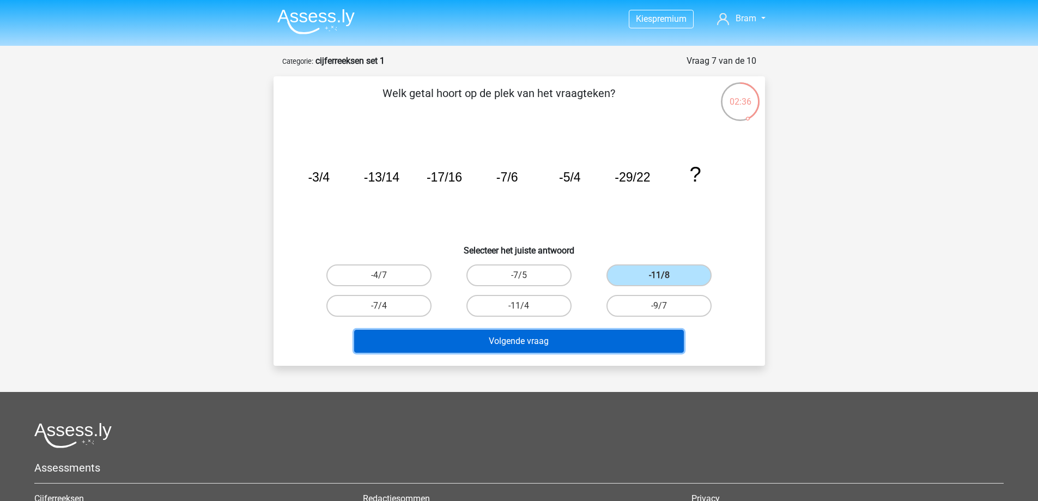
click at [626, 340] on button "Volgende vraag" at bounding box center [519, 341] width 330 height 23
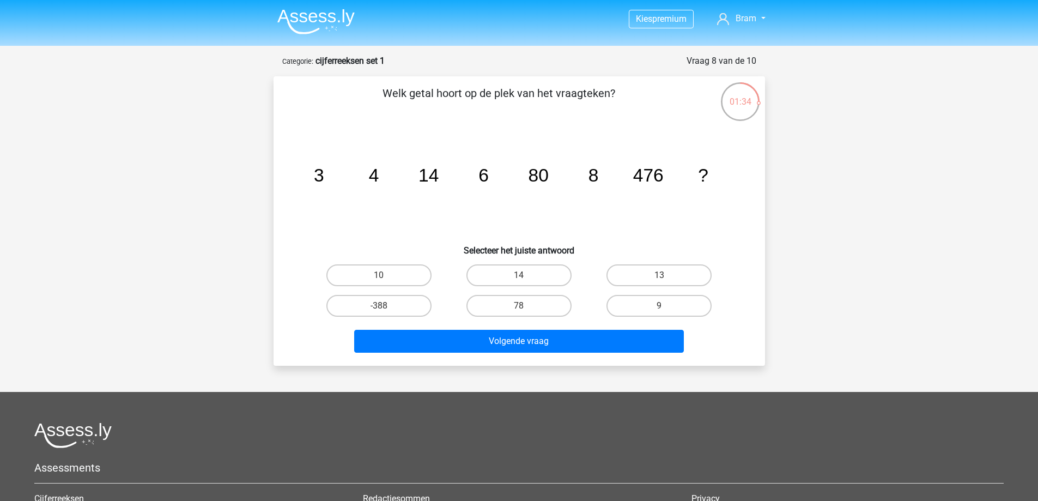
click at [377, 259] on div "Welk getal hoort op de plek van het vraagteken? image/svg+xml 3 4 14 6 80 8 476…" at bounding box center [519, 221] width 483 height 272
click at [388, 269] on label "10" at bounding box center [378, 275] width 105 height 22
click at [386, 275] on input "10" at bounding box center [382, 278] width 7 height 7
radio input "true"
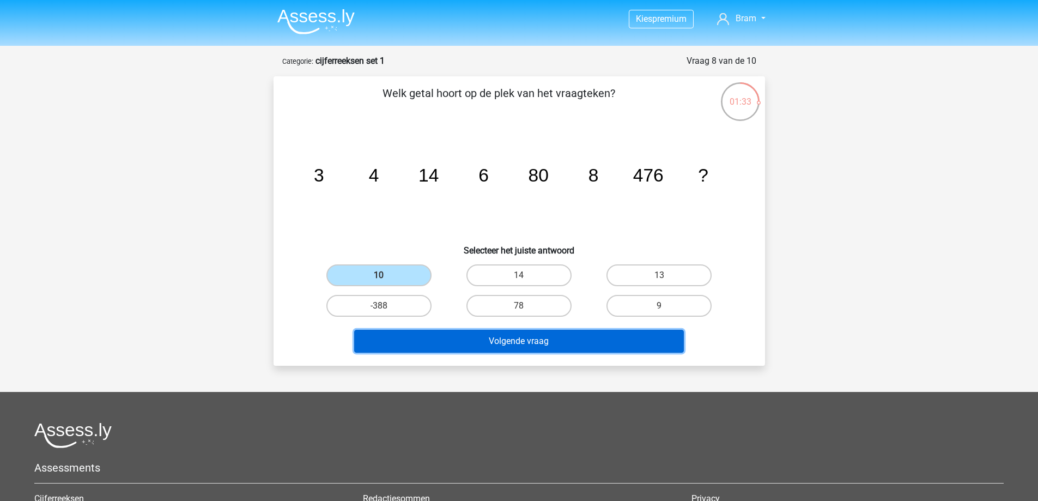
click at [527, 340] on button "Volgende vraag" at bounding box center [519, 341] width 330 height 23
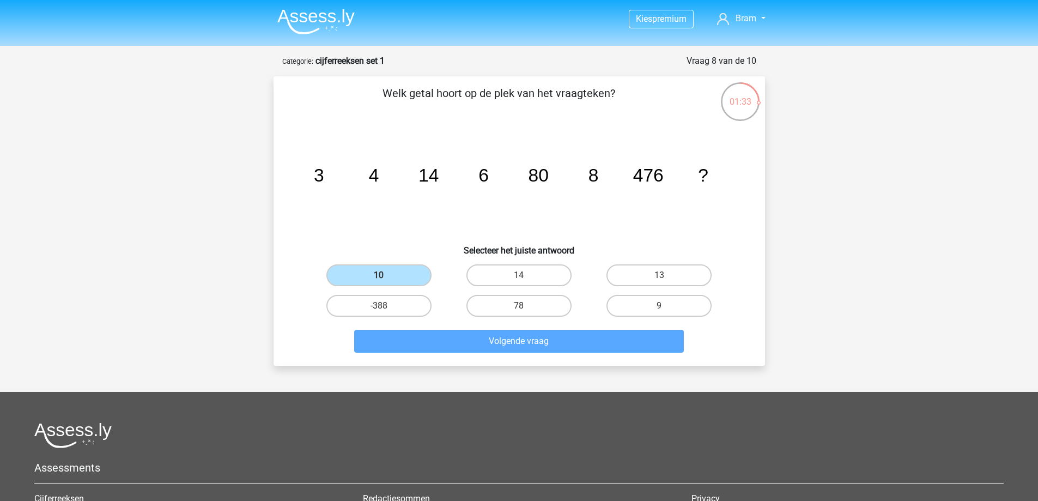
scroll to position [54, 0]
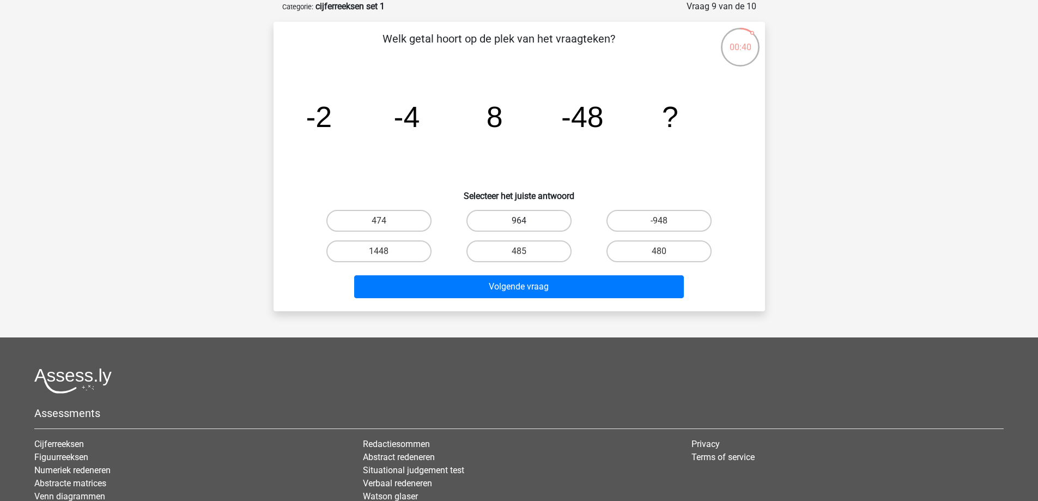
click at [531, 225] on label "964" at bounding box center [518, 221] width 105 height 22
click at [526, 225] on input "964" at bounding box center [522, 224] width 7 height 7
radio input "true"
click at [393, 225] on label "474" at bounding box center [378, 221] width 105 height 22
click at [386, 225] on input "474" at bounding box center [382, 224] width 7 height 7
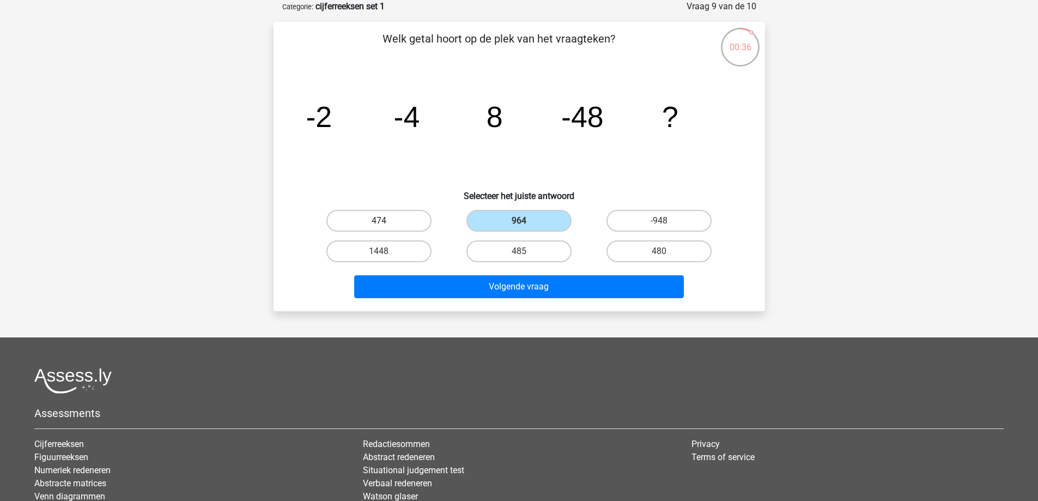
radio input "true"
click at [511, 251] on label "485" at bounding box center [518, 251] width 105 height 22
click at [519, 251] on input "485" at bounding box center [522, 254] width 7 height 7
radio input "true"
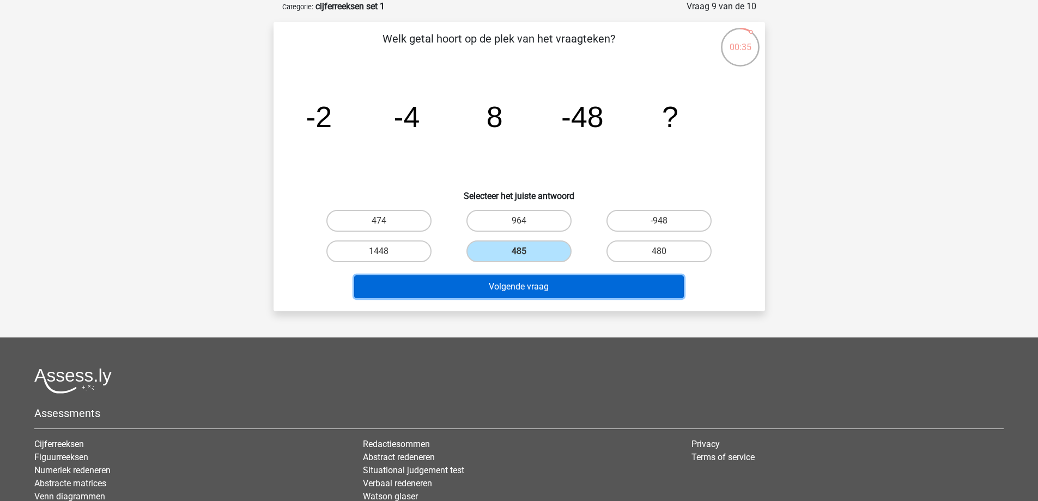
click at [498, 284] on button "Volgende vraag" at bounding box center [519, 286] width 330 height 23
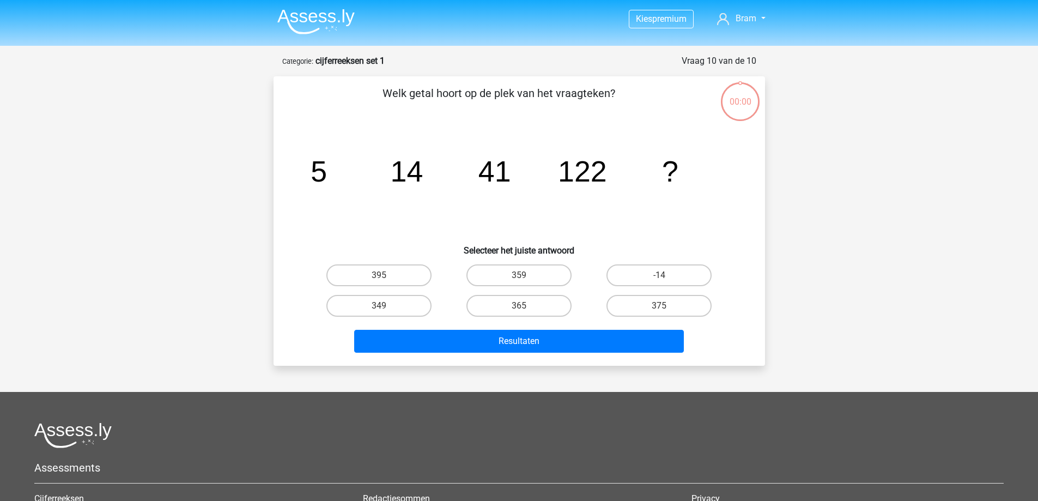
scroll to position [54, 0]
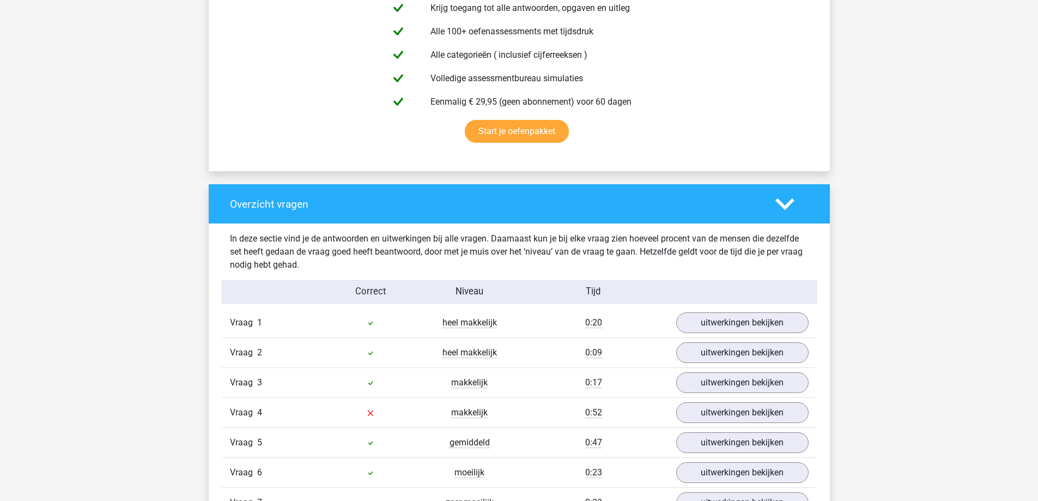
scroll to position [817, 0]
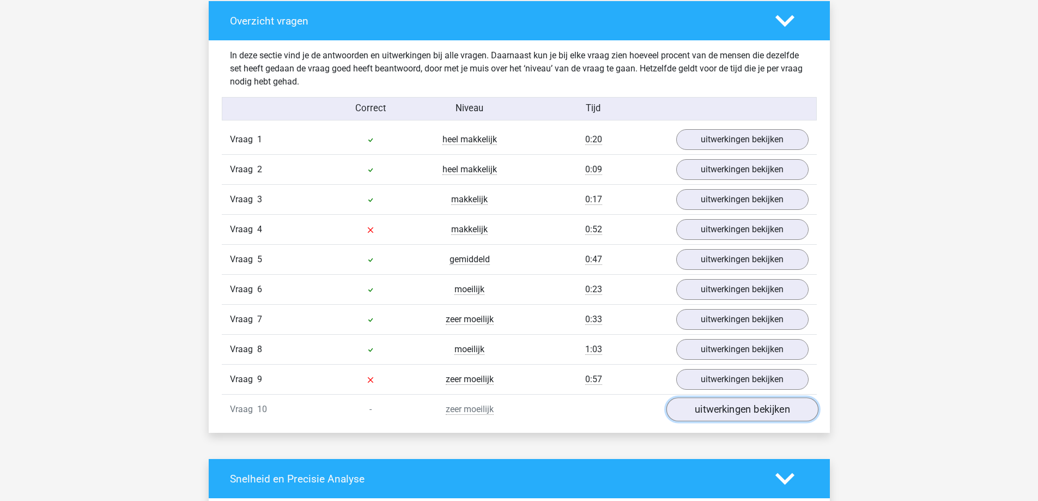
click at [706, 405] on link "uitwerkingen bekijken" at bounding box center [742, 410] width 152 height 24
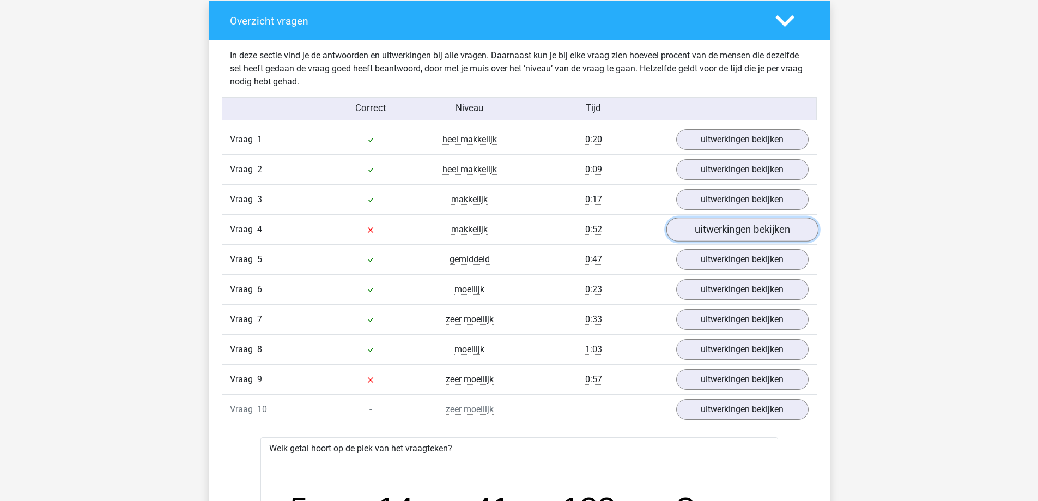
click at [713, 220] on link "uitwerkingen bekijken" at bounding box center [742, 230] width 152 height 24
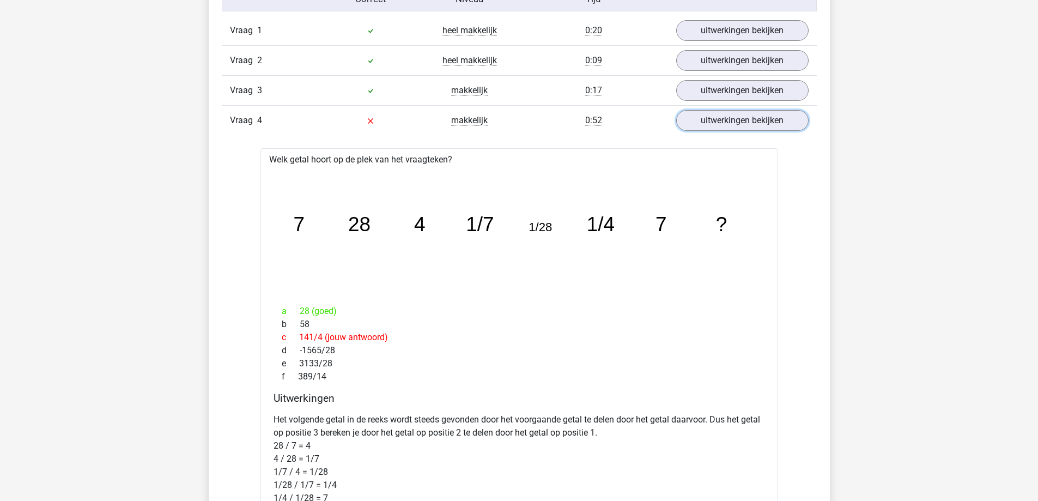
scroll to position [980, 0]
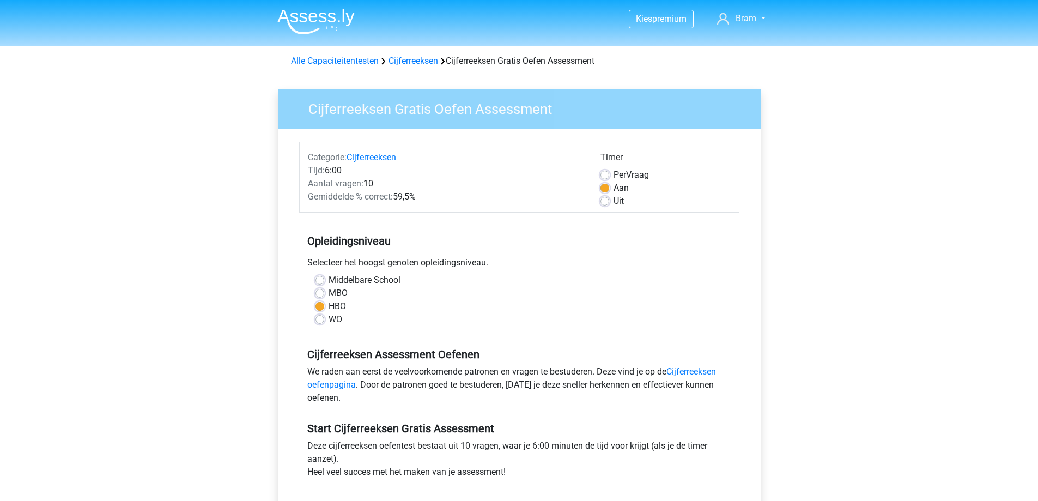
scroll to position [327, 0]
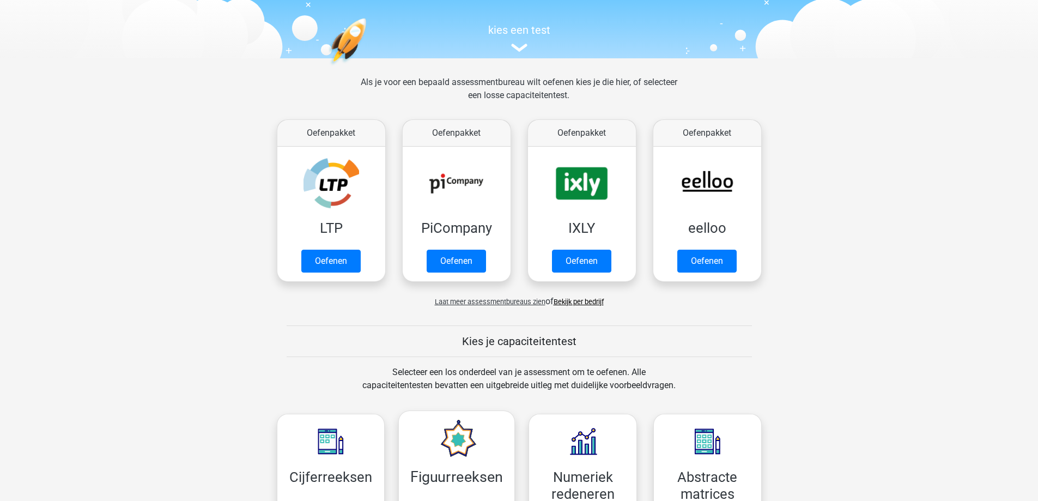
scroll to position [327, 0]
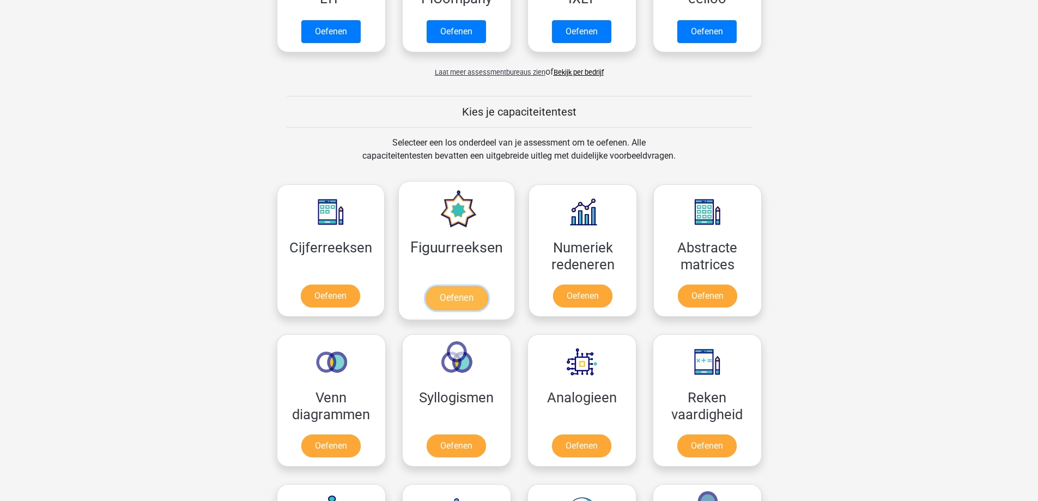
click at [458, 286] on link "Oefenen" at bounding box center [456, 298] width 62 height 24
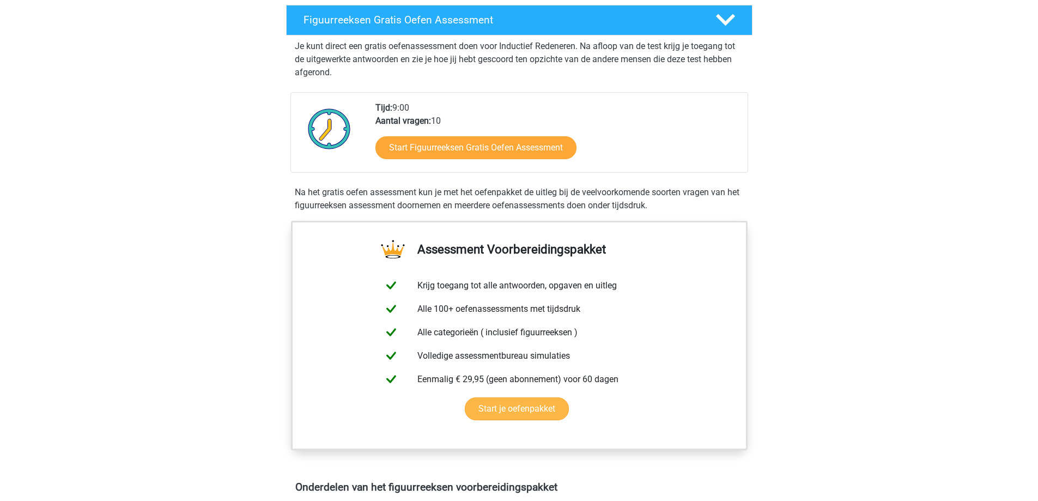
scroll to position [163, 0]
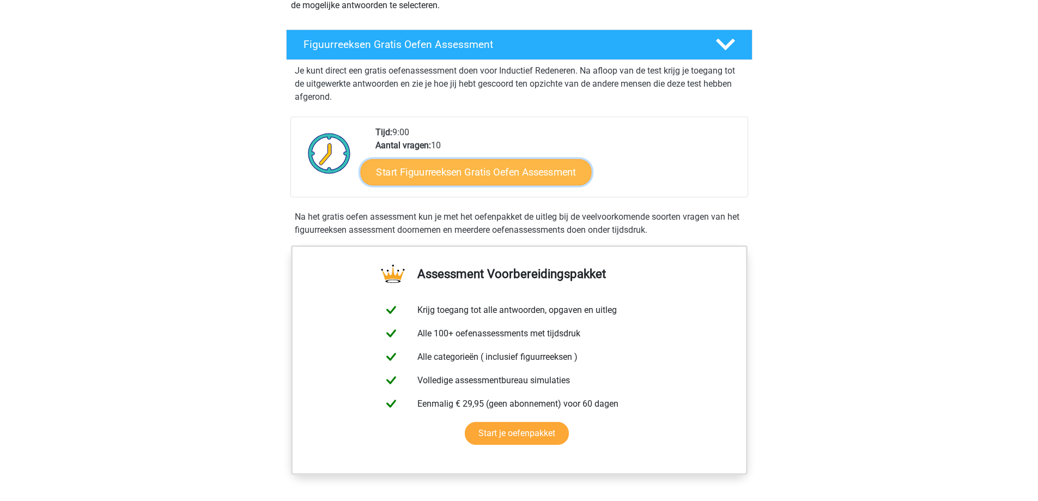
click at [490, 173] on link "Start Figuurreeksen Gratis Oefen Assessment" at bounding box center [475, 172] width 231 height 26
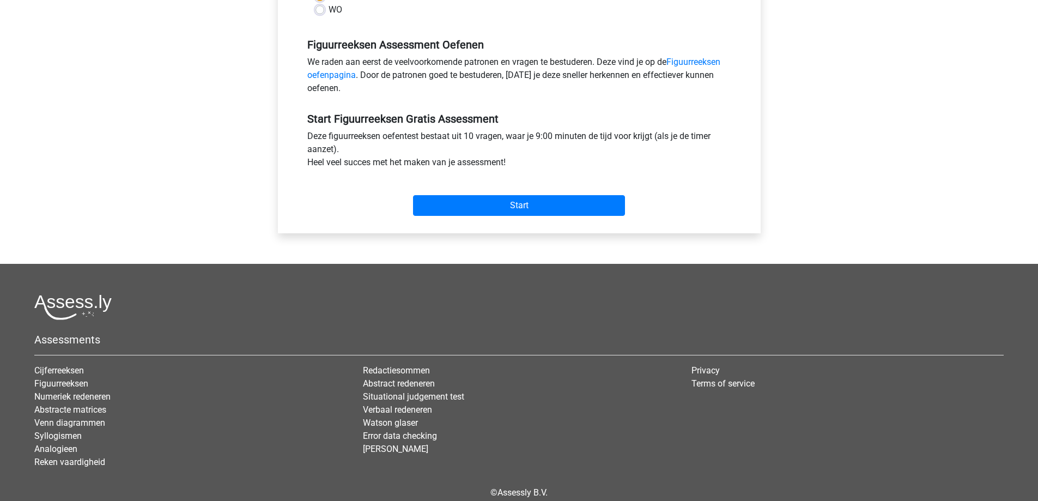
scroll to position [327, 0]
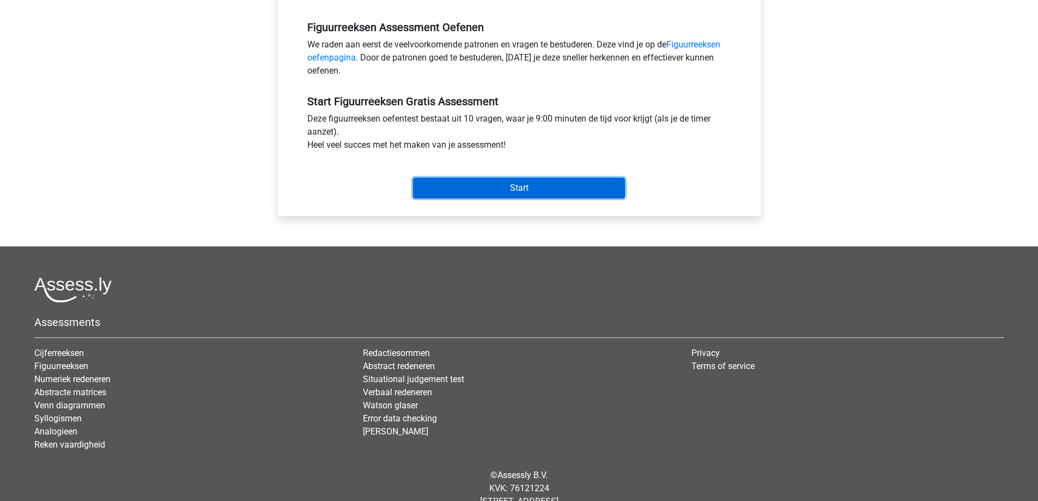
click at [527, 185] on input "Start" at bounding box center [519, 188] width 212 height 21
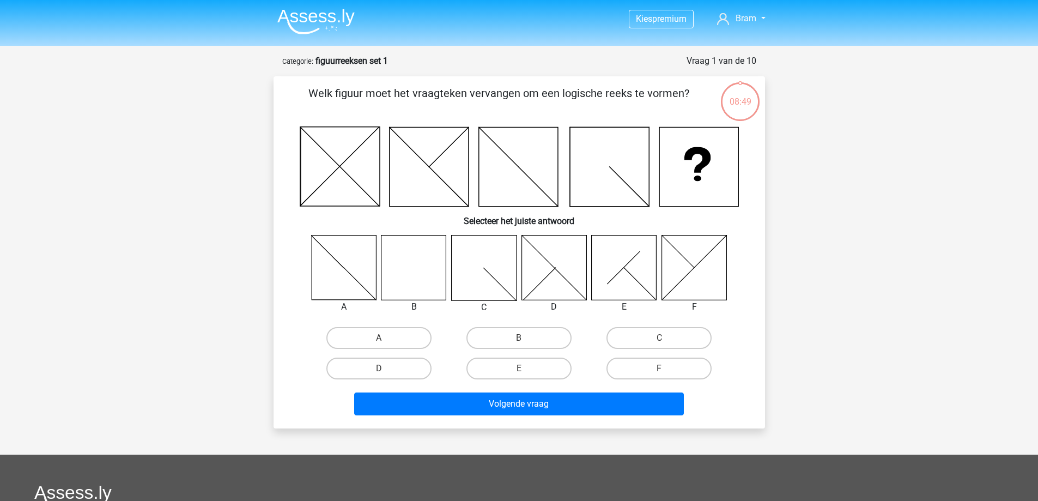
click at [432, 279] on icon at bounding box center [413, 267] width 65 height 65
click at [532, 340] on label "B" at bounding box center [518, 338] width 105 height 22
click at [526, 340] on input "B" at bounding box center [522, 341] width 7 height 7
radio input "true"
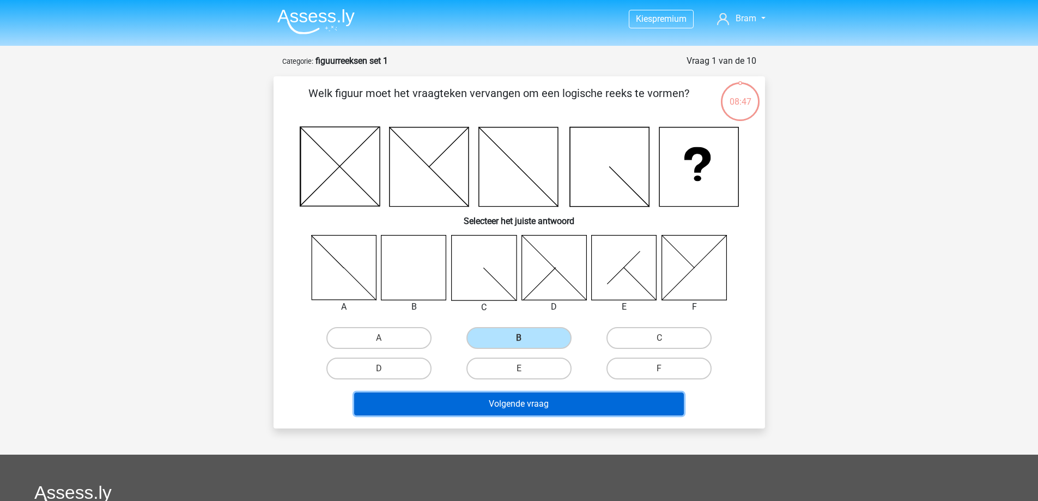
click at [525, 406] on button "Volgende vraag" at bounding box center [519, 403] width 330 height 23
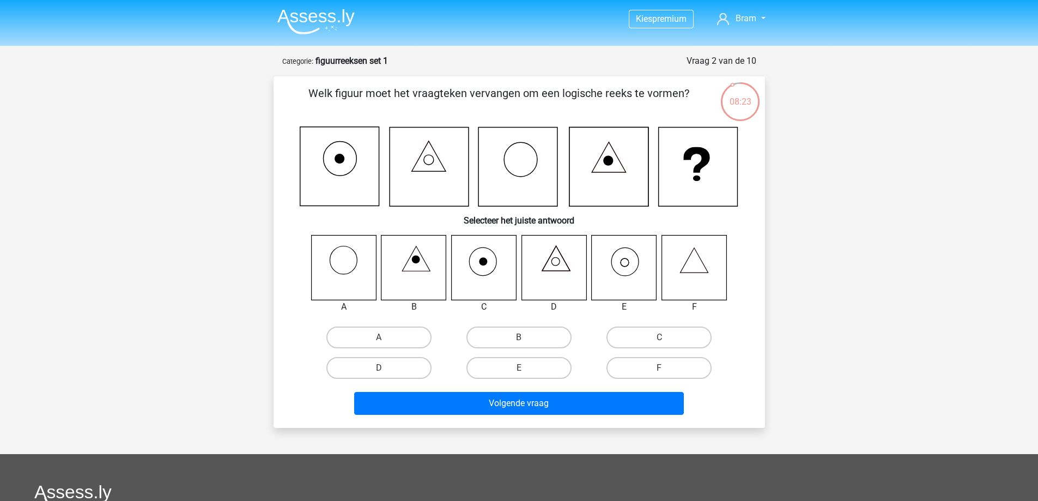
click at [646, 270] on icon at bounding box center [624, 267] width 65 height 65
click at [511, 375] on label "E" at bounding box center [518, 368] width 105 height 22
click at [519, 375] on input "E" at bounding box center [522, 371] width 7 height 7
radio input "true"
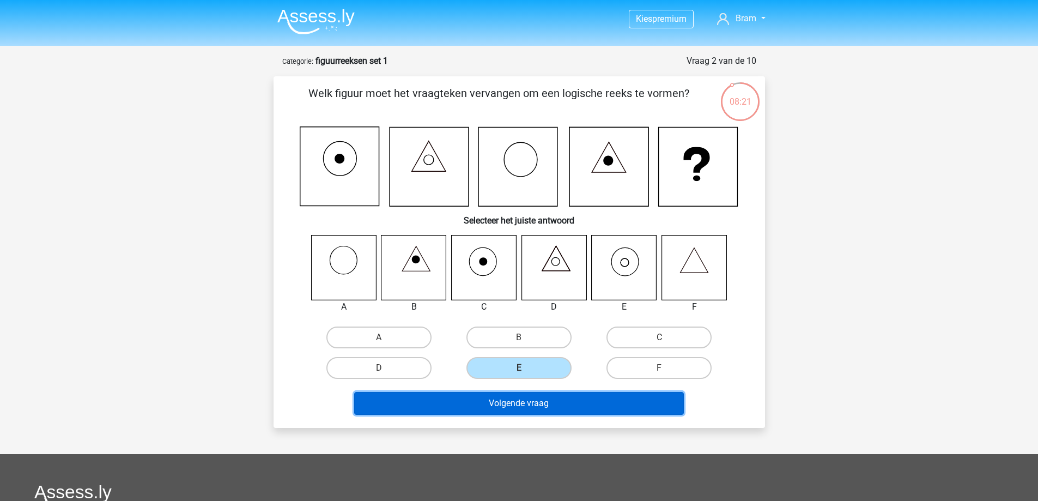
click at [494, 400] on button "Volgende vraag" at bounding box center [519, 403] width 330 height 23
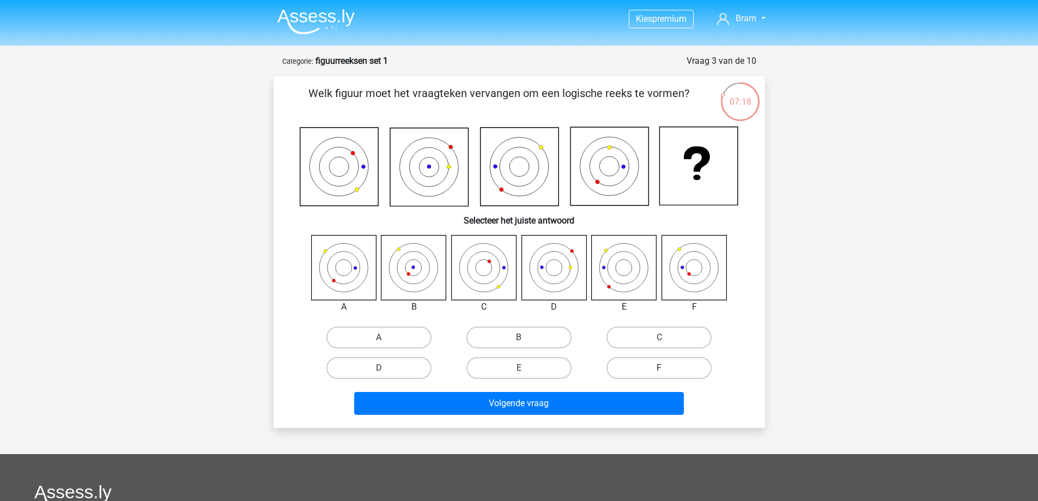
click at [635, 359] on label "F" at bounding box center [658, 368] width 105 height 22
click at [659, 368] on input "F" at bounding box center [662, 371] width 7 height 7
radio input "true"
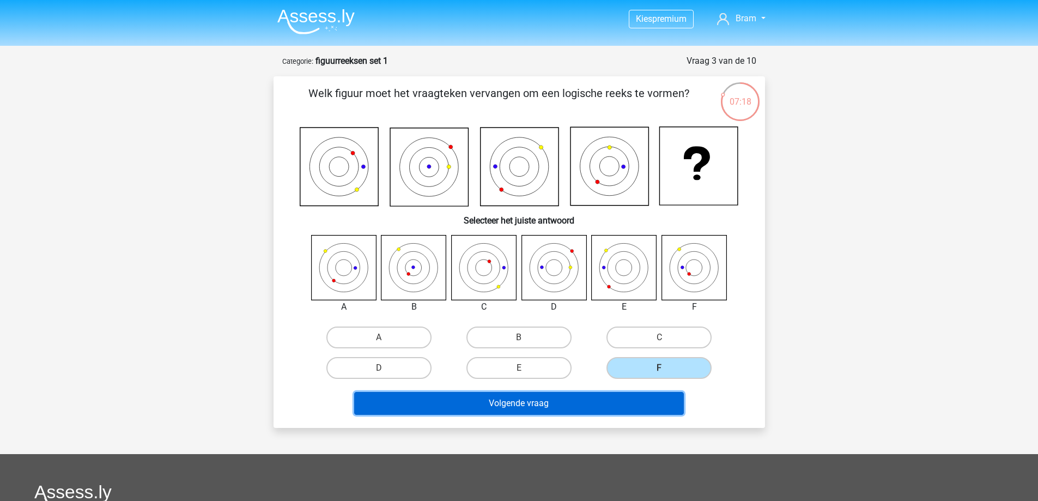
click at [600, 397] on button "Volgende vraag" at bounding box center [519, 403] width 330 height 23
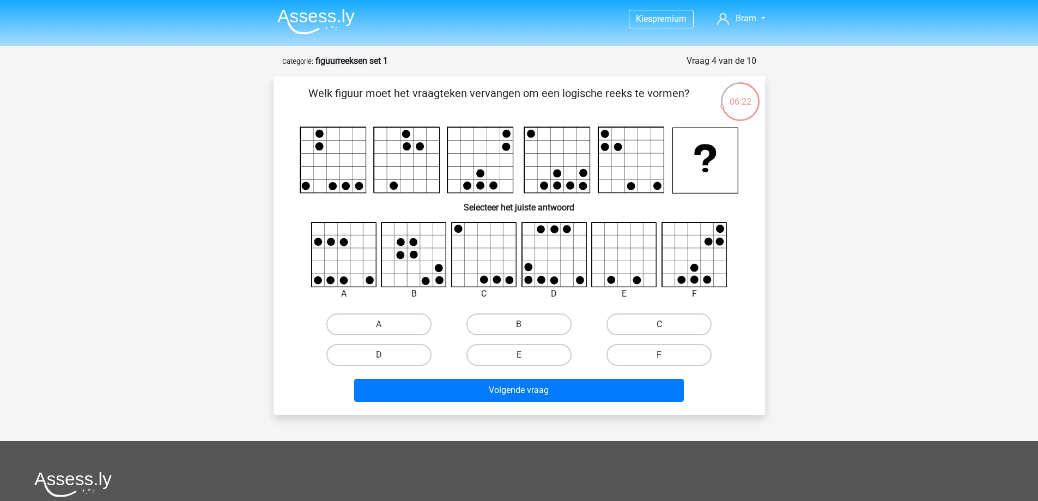
click at [633, 322] on label "C" at bounding box center [658, 324] width 105 height 22
click at [659, 324] on input "C" at bounding box center [662, 327] width 7 height 7
radio input "true"
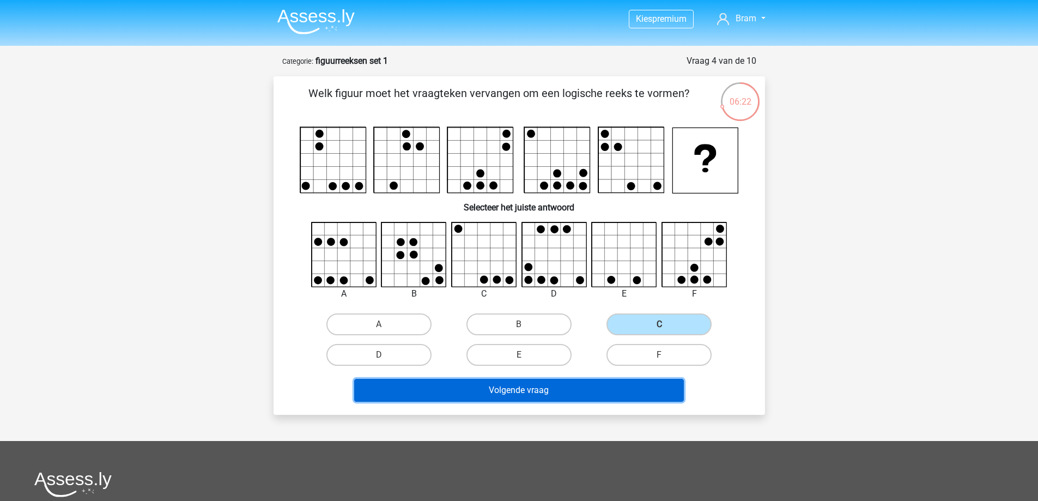
click at [554, 389] on button "Volgende vraag" at bounding box center [519, 390] width 330 height 23
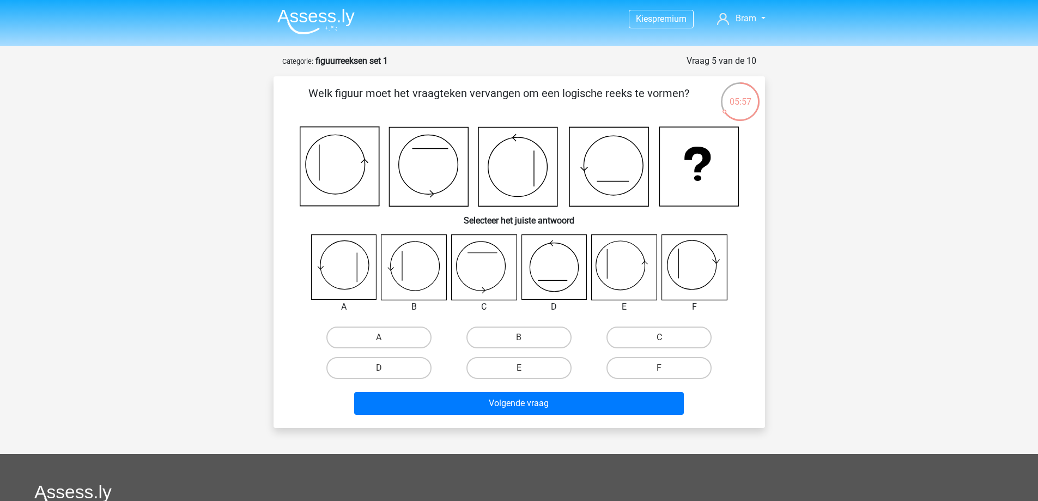
click at [423, 285] on icon at bounding box center [413, 267] width 65 height 65
click at [526, 332] on label "B" at bounding box center [518, 337] width 105 height 22
click at [526, 337] on input "B" at bounding box center [522, 340] width 7 height 7
radio input "true"
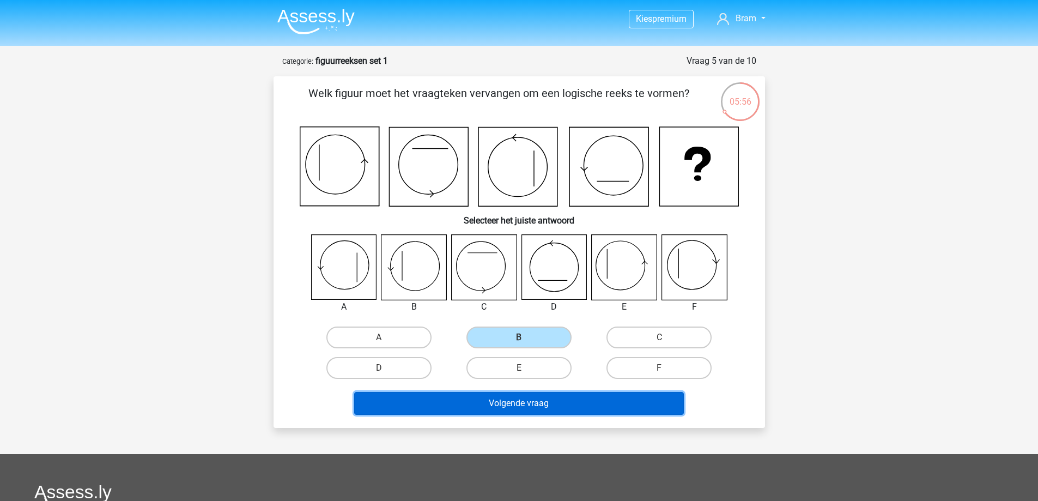
click at [531, 395] on button "Volgende vraag" at bounding box center [519, 403] width 330 height 23
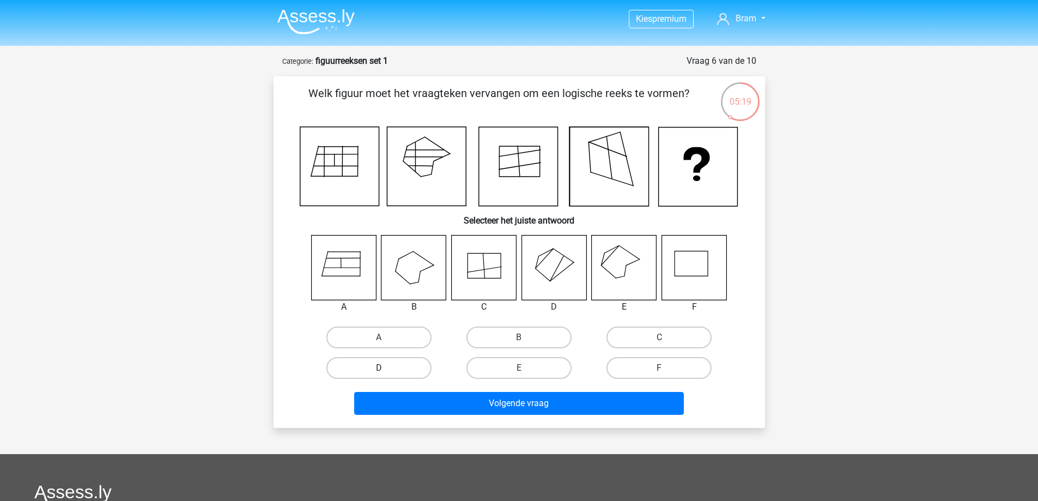
click at [361, 374] on label "D" at bounding box center [378, 368] width 105 height 22
click at [379, 374] on input "D" at bounding box center [382, 371] width 7 height 7
radio input "true"
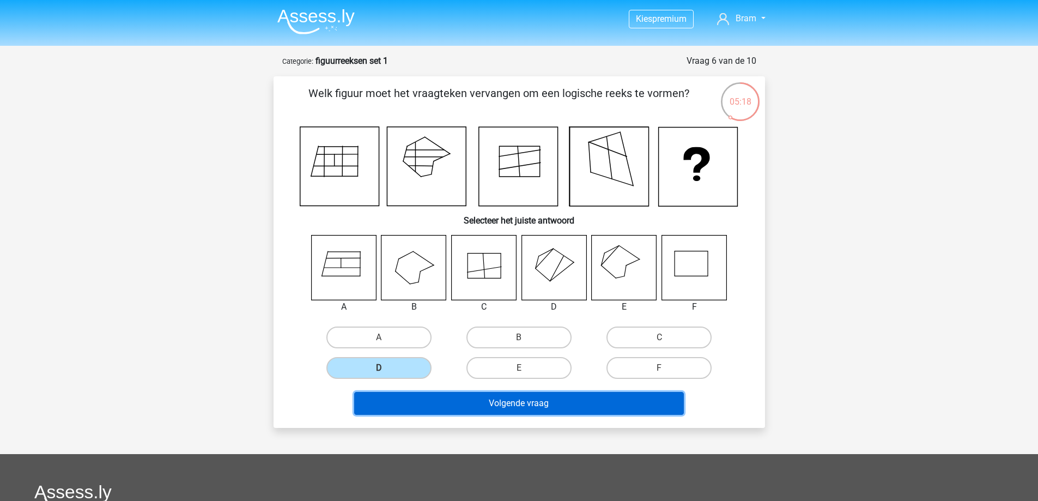
click at [484, 413] on button "Volgende vraag" at bounding box center [519, 403] width 330 height 23
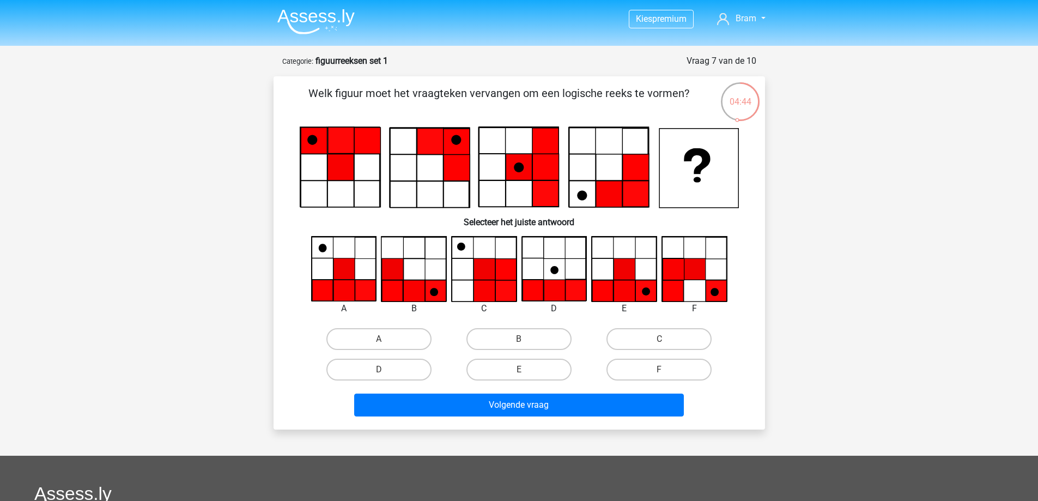
click at [382, 339] on input "A" at bounding box center [382, 342] width 7 height 7
radio input "true"
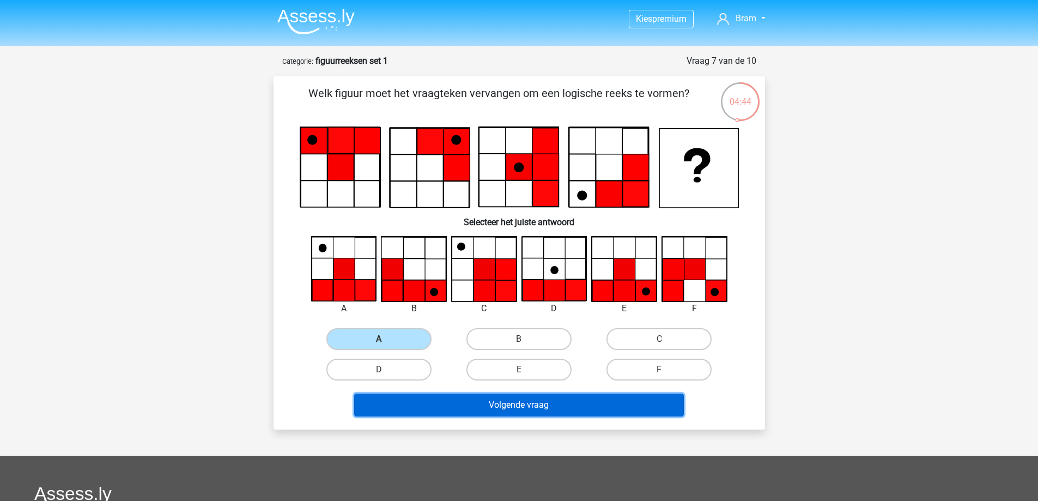
click at [485, 411] on button "Volgende vraag" at bounding box center [519, 404] width 330 height 23
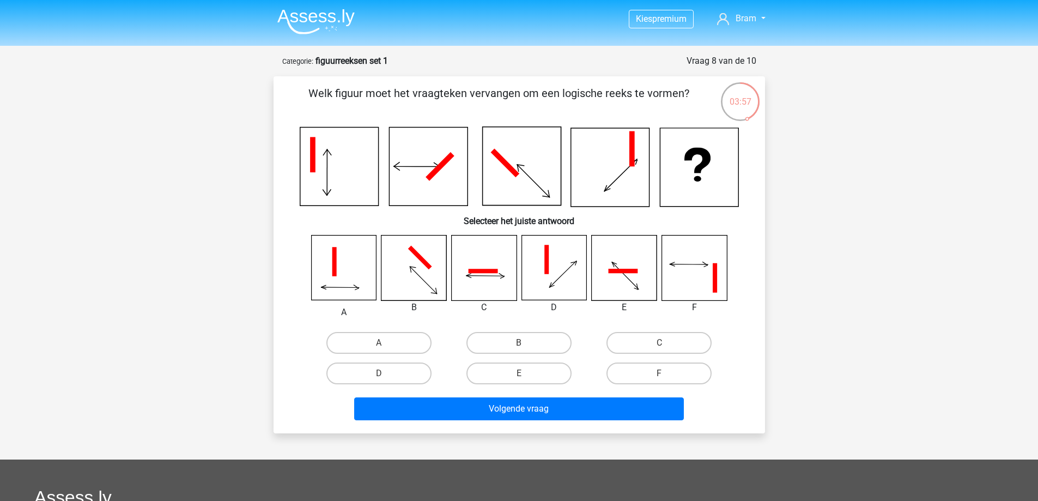
click at [426, 278] on icon at bounding box center [413, 267] width 65 height 65
click at [503, 343] on label "B" at bounding box center [518, 343] width 105 height 22
click at [519, 343] on input "B" at bounding box center [522, 346] width 7 height 7
radio input "true"
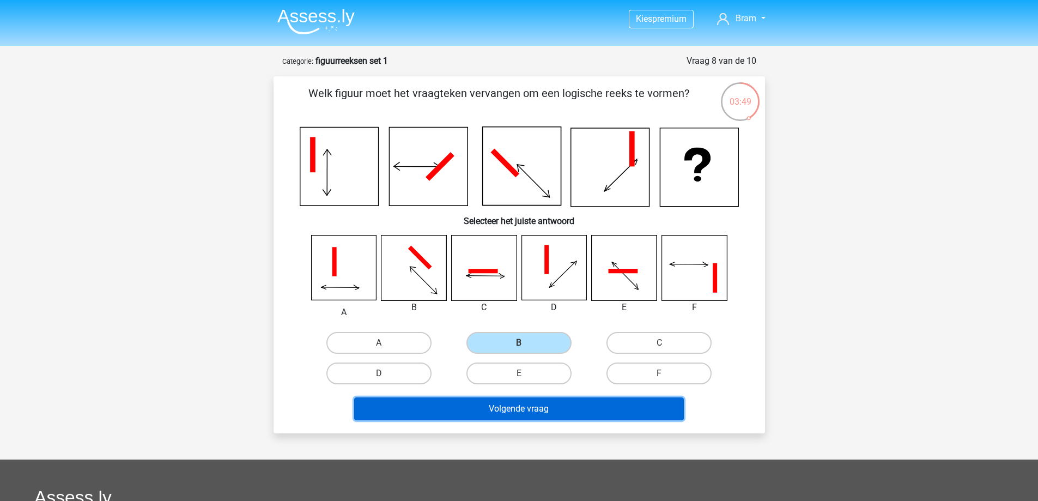
click at [491, 405] on button "Volgende vraag" at bounding box center [519, 408] width 330 height 23
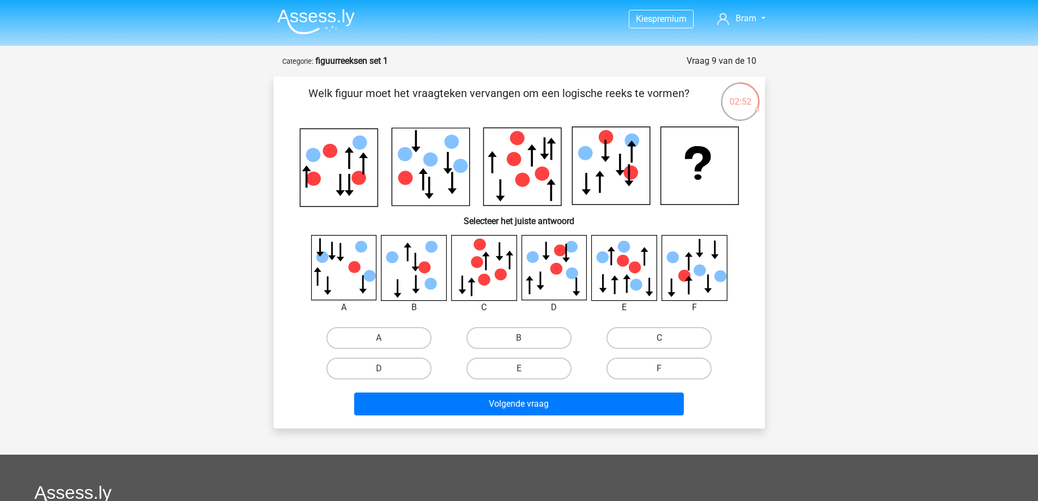
click at [666, 339] on div "C" at bounding box center [658, 338] width 131 height 22
click at [630, 343] on label "C" at bounding box center [658, 338] width 105 height 22
click at [659, 343] on input "C" at bounding box center [662, 341] width 7 height 7
radio input "true"
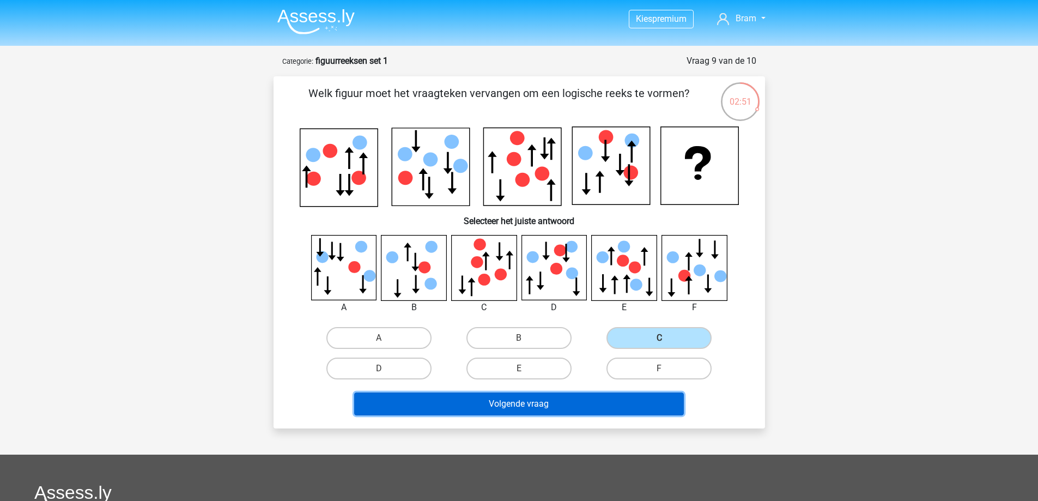
click at [575, 394] on button "Volgende vraag" at bounding box center [519, 403] width 330 height 23
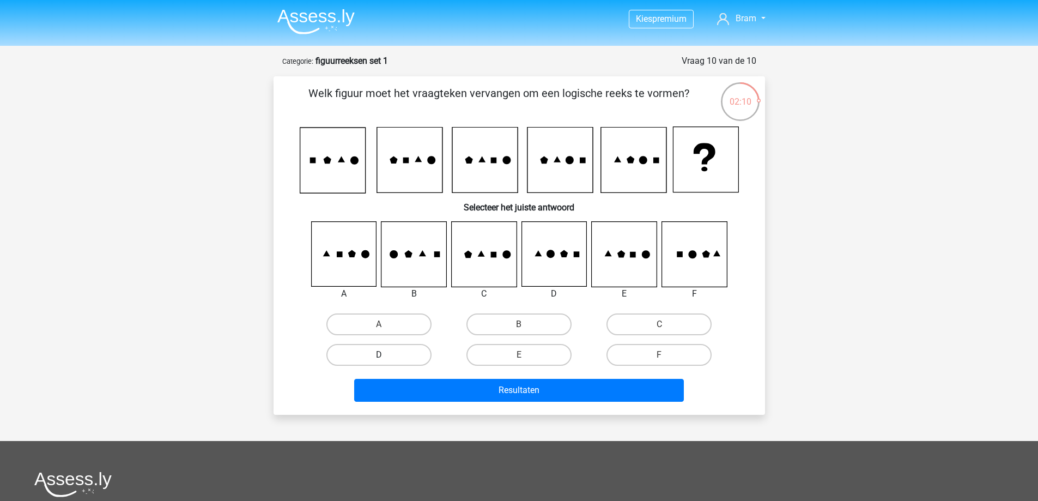
click at [371, 350] on label "D" at bounding box center [378, 355] width 105 height 22
click at [379, 355] on input "D" at bounding box center [382, 358] width 7 height 7
radio input "true"
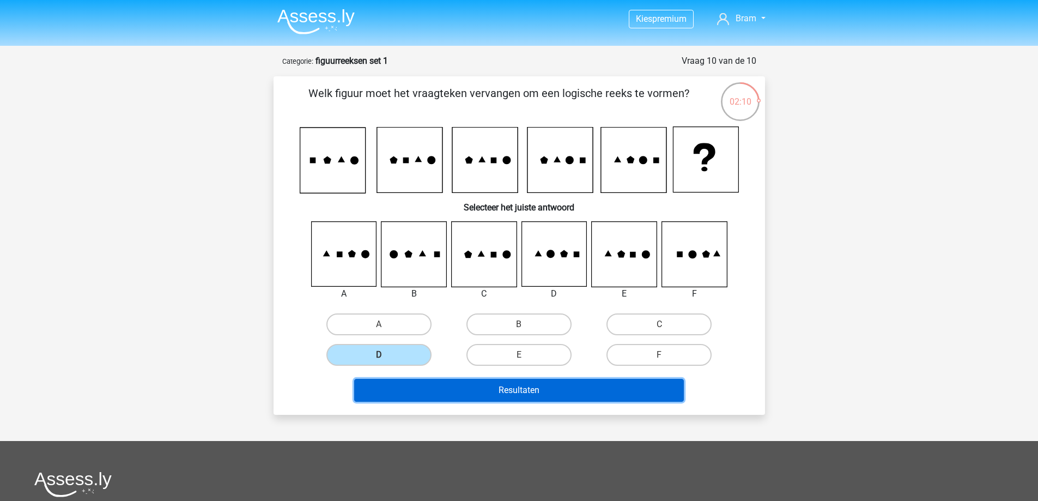
click at [471, 389] on button "Resultaten" at bounding box center [519, 390] width 330 height 23
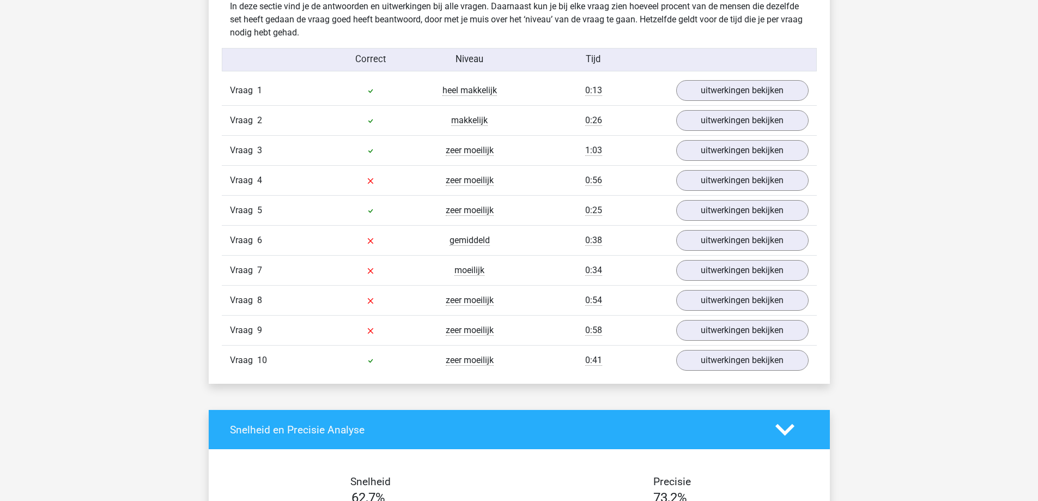
scroll to position [871, 0]
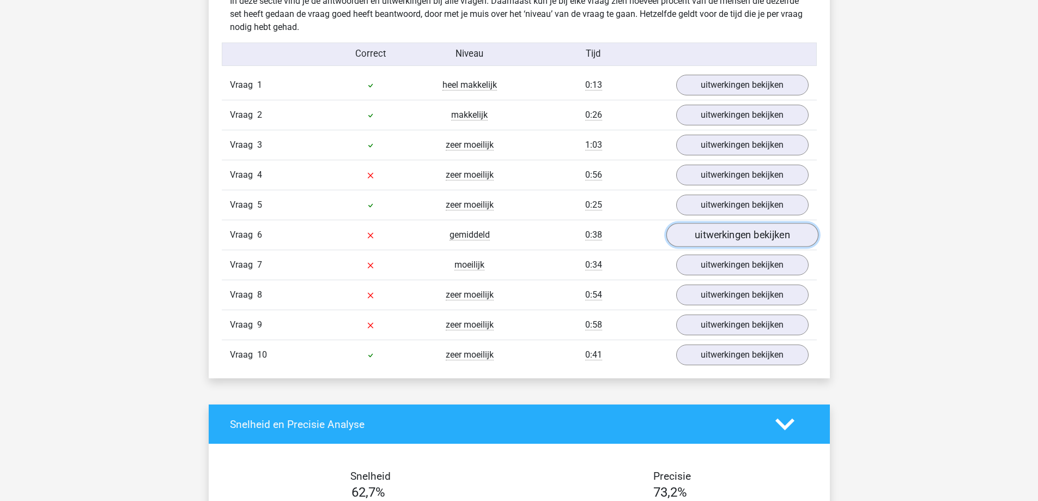
click at [727, 240] on link "uitwerkingen bekijken" at bounding box center [742, 235] width 152 height 24
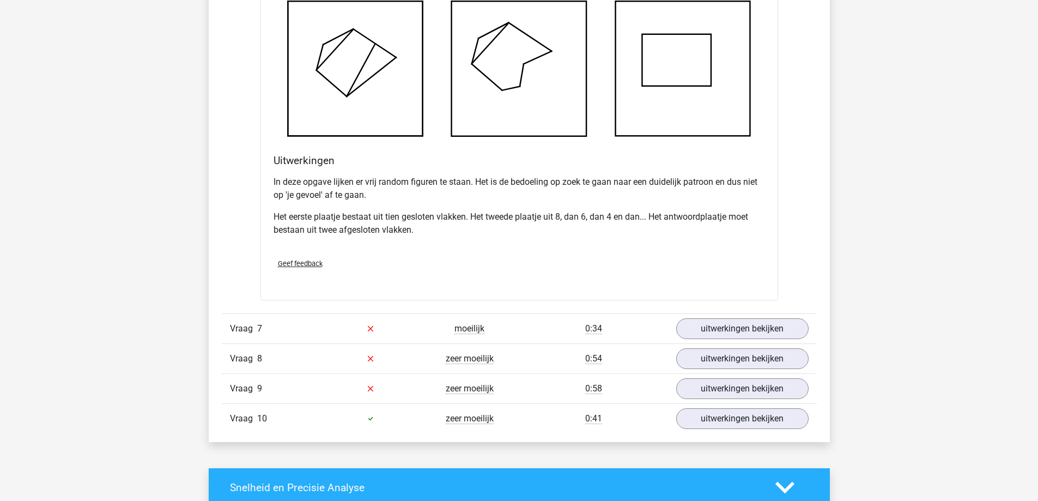
scroll to position [1525, 0]
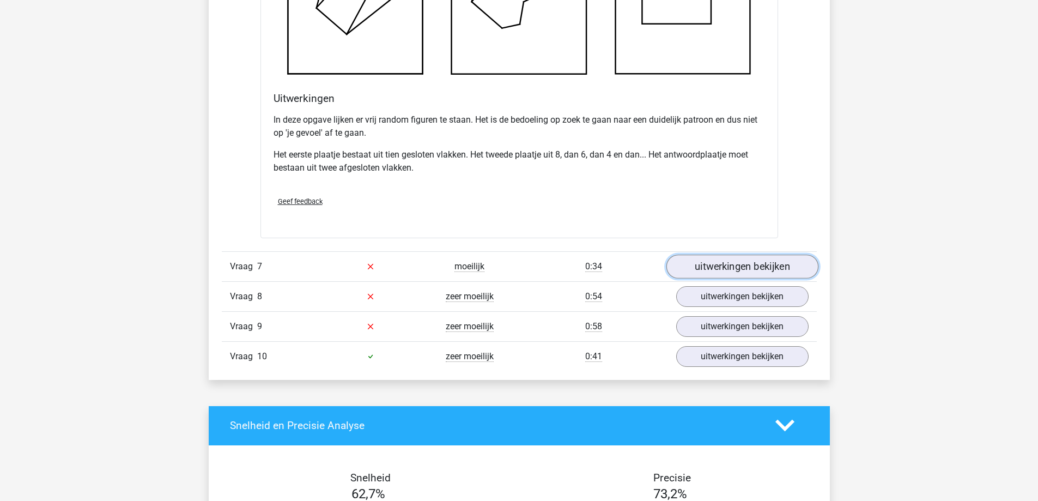
click at [758, 275] on link "uitwerkingen bekijken" at bounding box center [742, 266] width 152 height 24
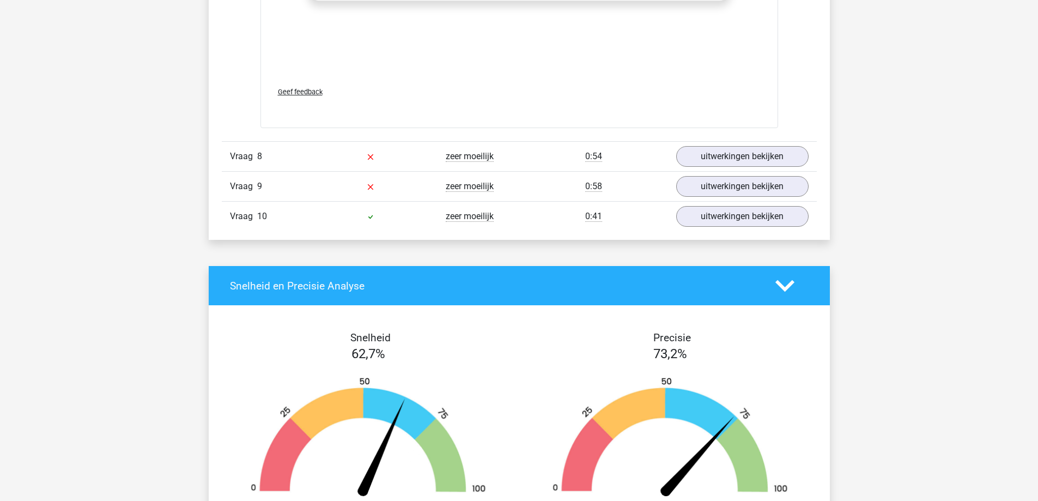
scroll to position [2560, 0]
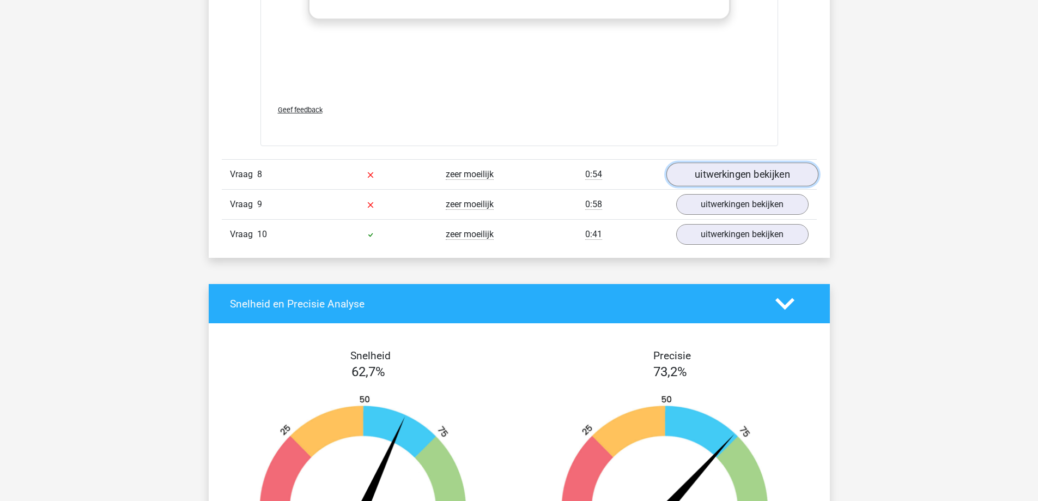
click at [704, 178] on link "uitwerkingen bekijken" at bounding box center [742, 175] width 152 height 24
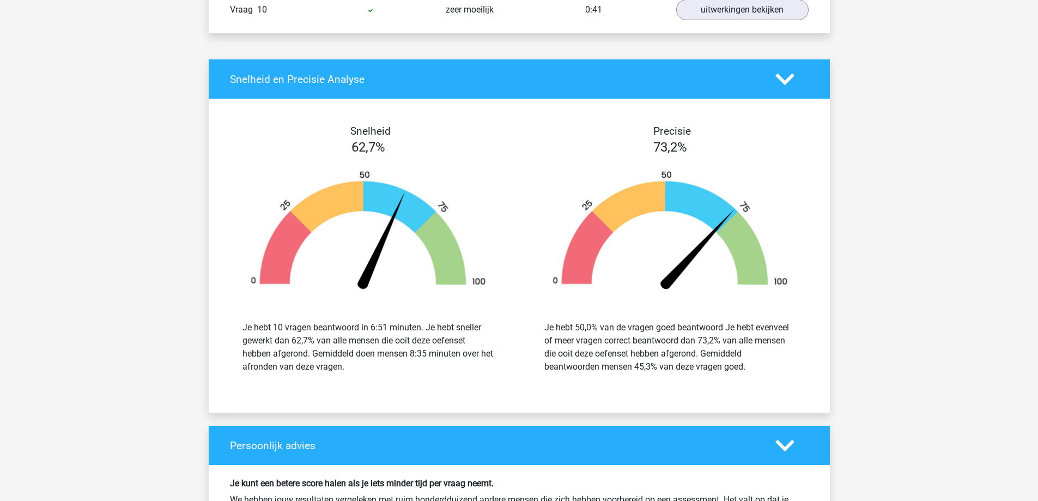
scroll to position [3649, 0]
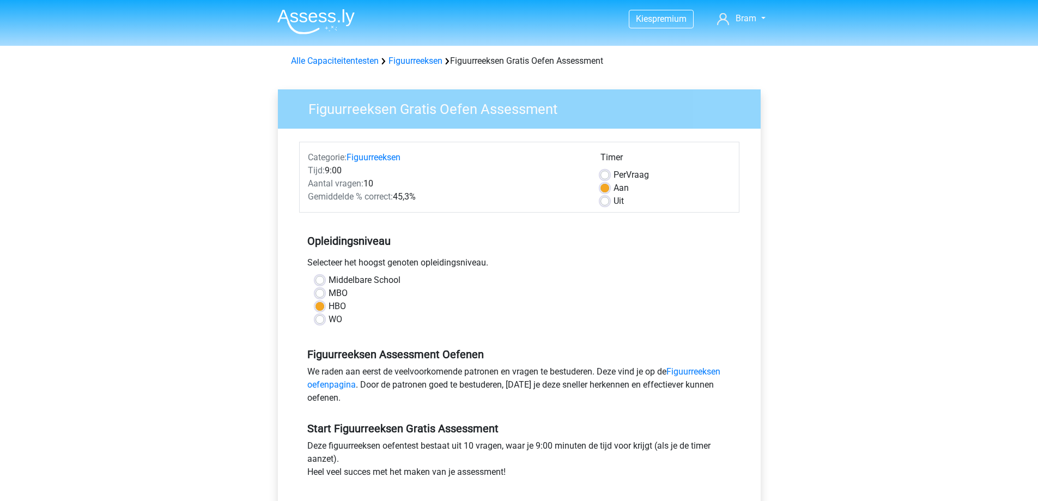
scroll to position [327, 0]
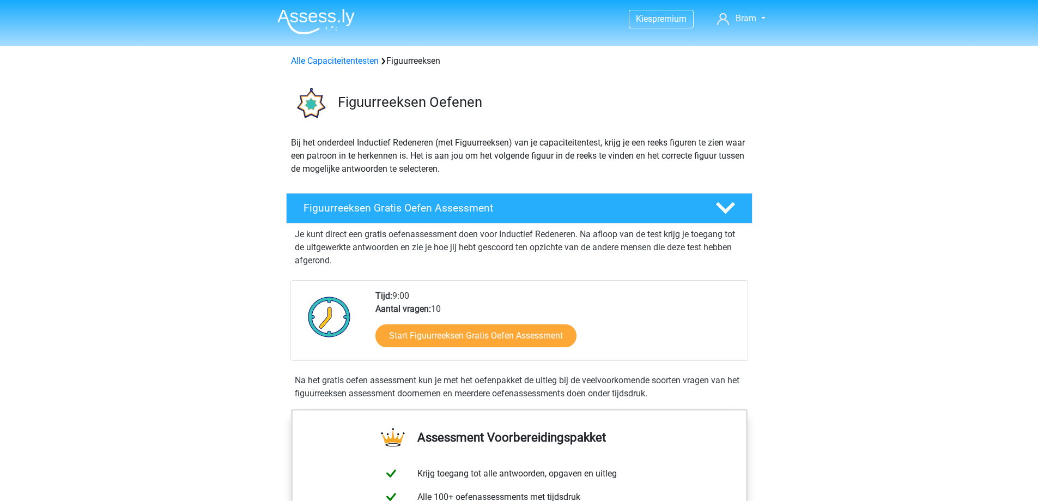
scroll to position [163, 0]
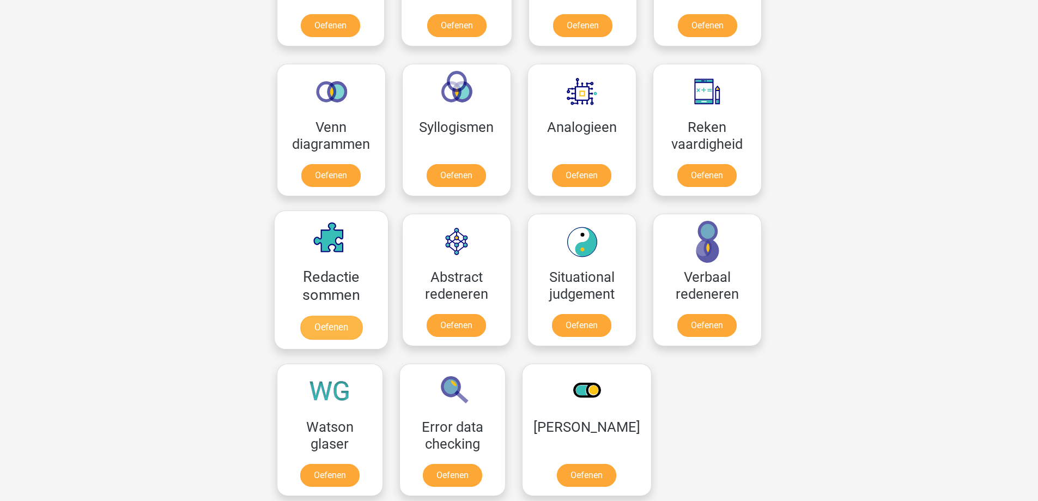
scroll to position [599, 0]
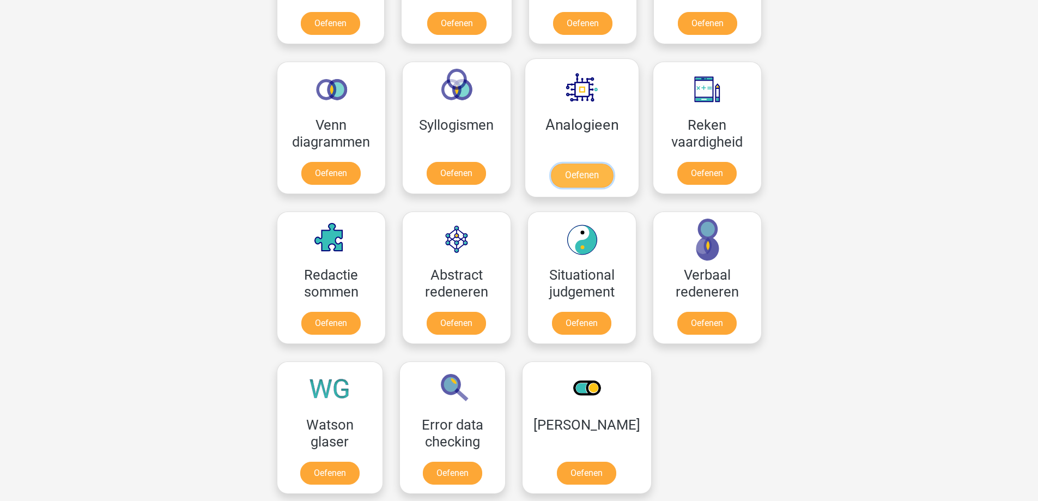
click at [572, 163] on link "Oefenen" at bounding box center [581, 175] width 62 height 24
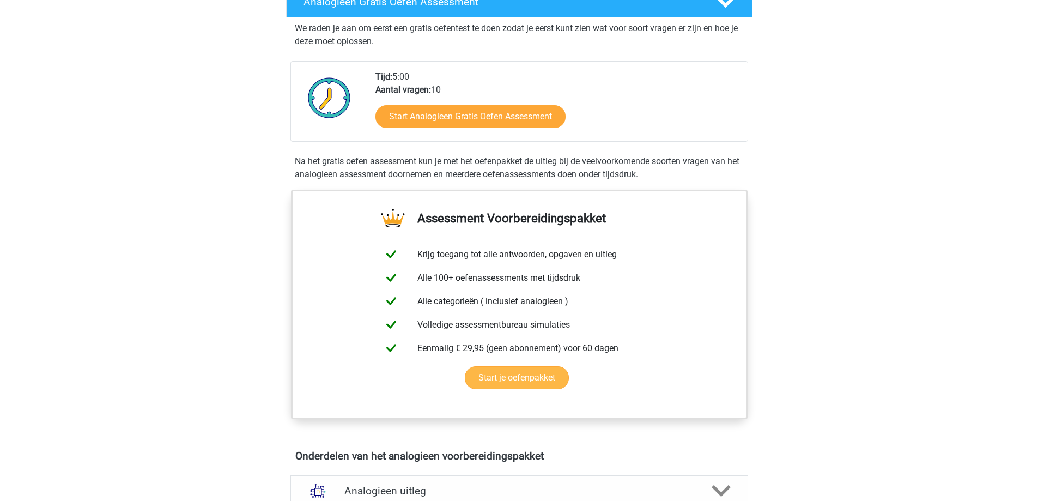
scroll to position [218, 0]
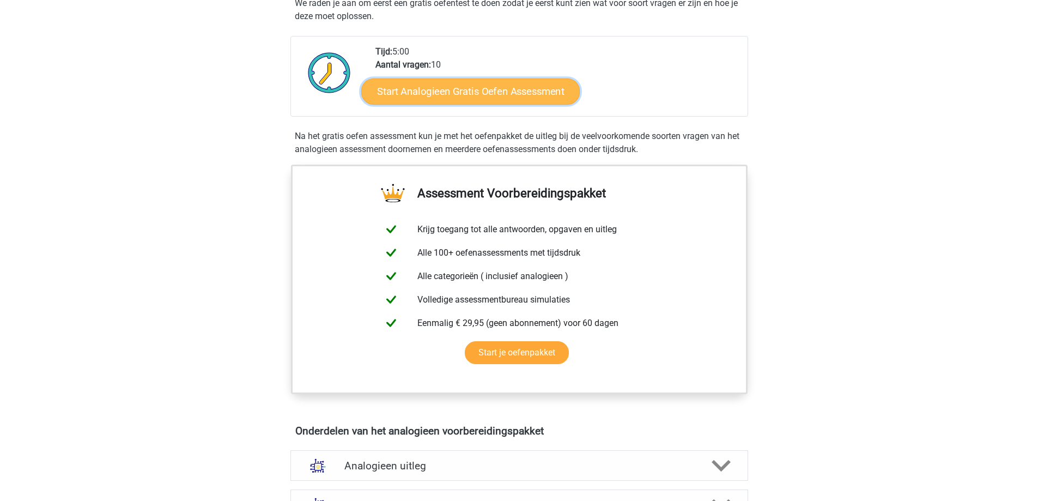
click at [499, 97] on link "Start Analogieen Gratis Oefen Assessment" at bounding box center [470, 91] width 218 height 26
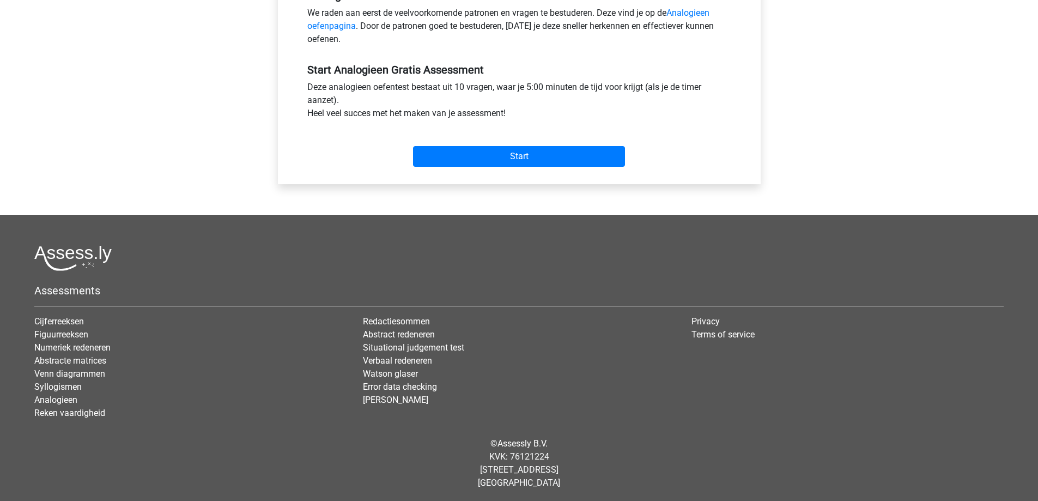
scroll to position [360, 0]
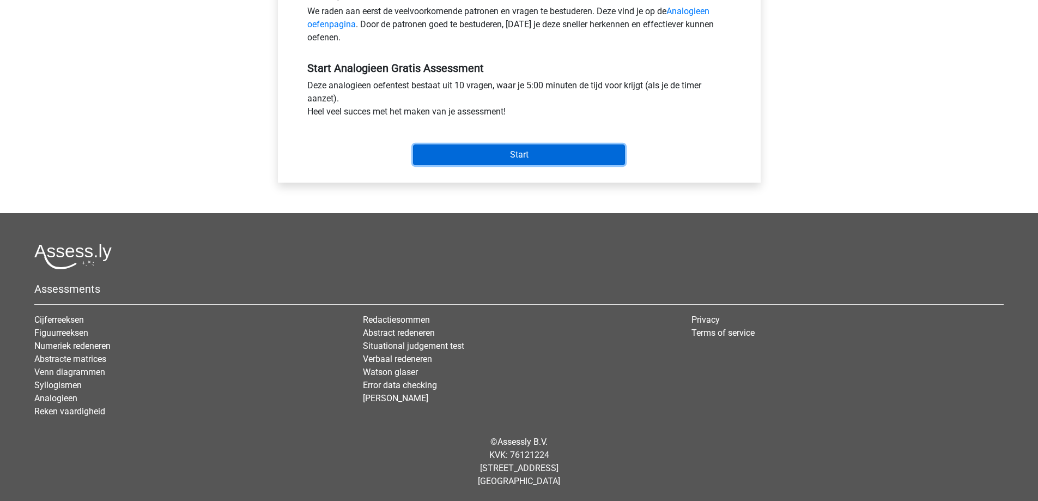
click at [490, 155] on input "Start" at bounding box center [519, 154] width 212 height 21
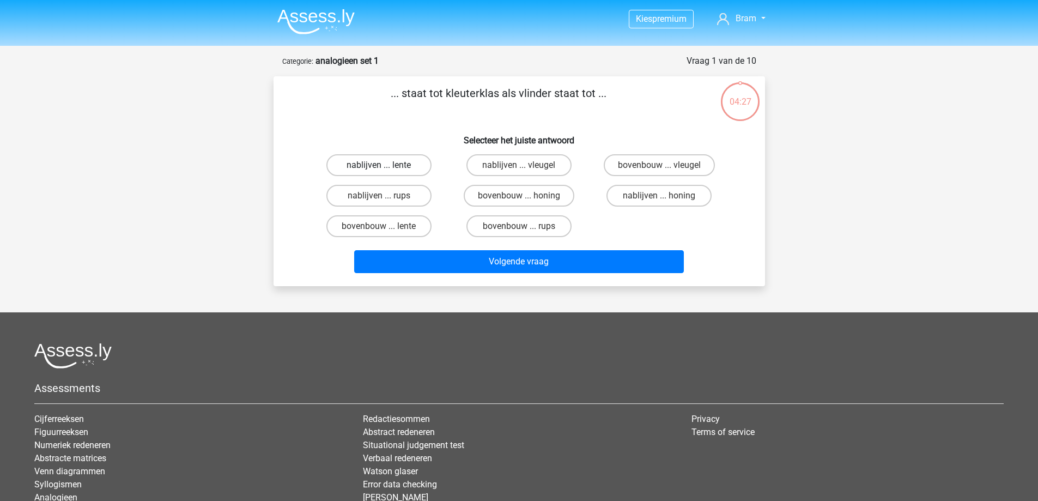
click at [399, 171] on label "nablijven ... lente" at bounding box center [378, 165] width 105 height 22
click at [386, 171] on input "nablijven ... lente" at bounding box center [382, 168] width 7 height 7
radio input "true"
click at [614, 224] on div "nablijven ... lente nablijven ... vleugel bovenbouw ... vleugel nablijven ... r…" at bounding box center [519, 196] width 420 height 92
click at [629, 197] on label "nablijven ... honing" at bounding box center [658, 196] width 105 height 22
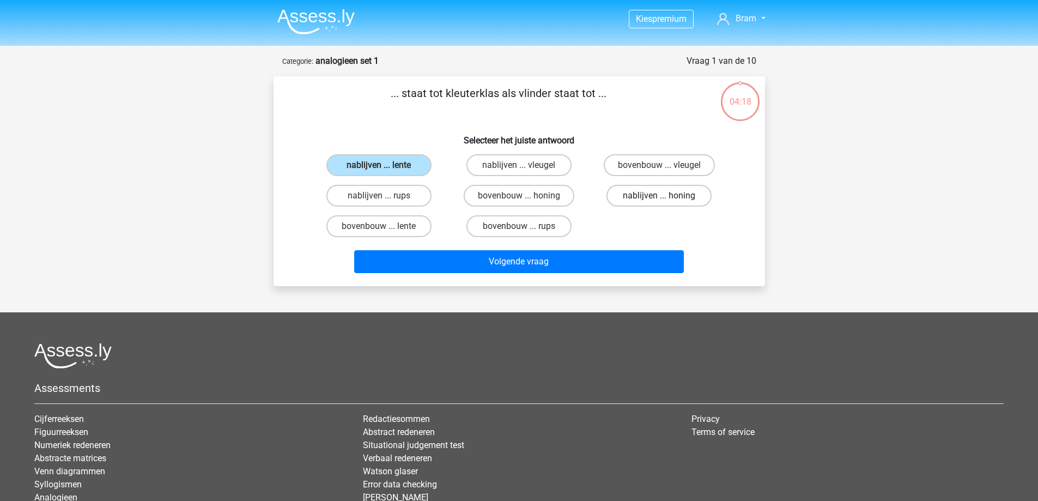
click at [659, 197] on input "nablijven ... honing" at bounding box center [662, 199] width 7 height 7
radio input "true"
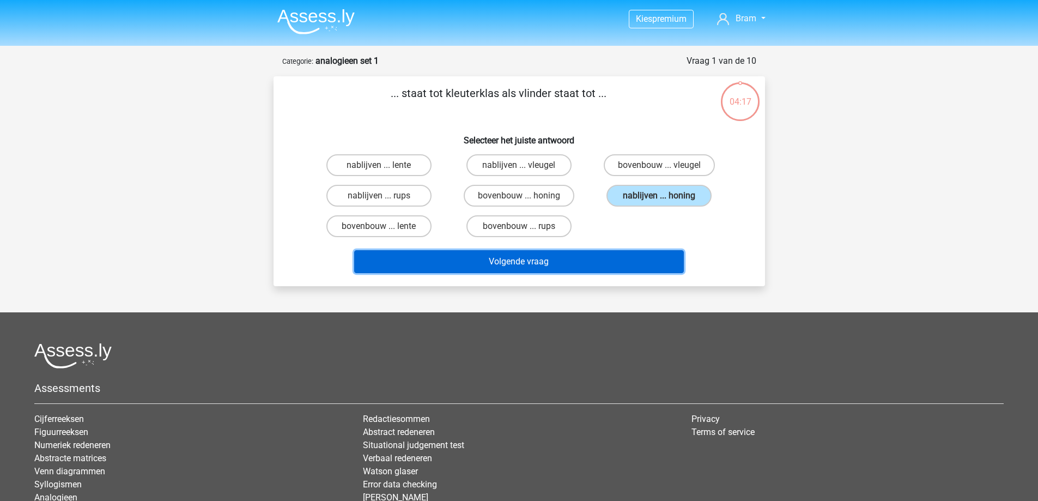
click at [550, 265] on button "Volgende vraag" at bounding box center [519, 261] width 330 height 23
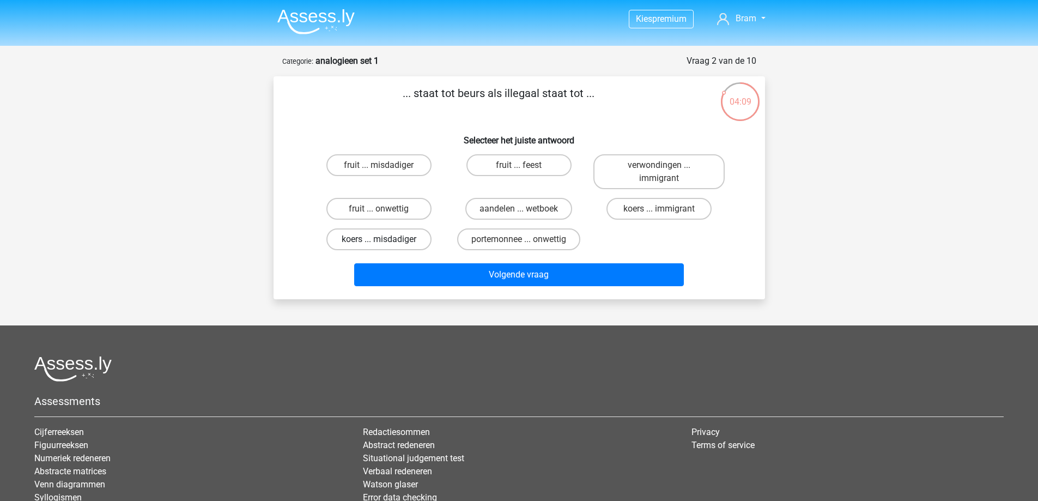
click at [404, 239] on label "koers ... misdadiger" at bounding box center [378, 239] width 105 height 22
click at [386, 239] on input "koers ... misdadiger" at bounding box center [382, 242] width 7 height 7
radio input "true"
click at [636, 211] on label "koers ... immigrant" at bounding box center [658, 209] width 105 height 22
click at [659, 211] on input "koers ... immigrant" at bounding box center [662, 212] width 7 height 7
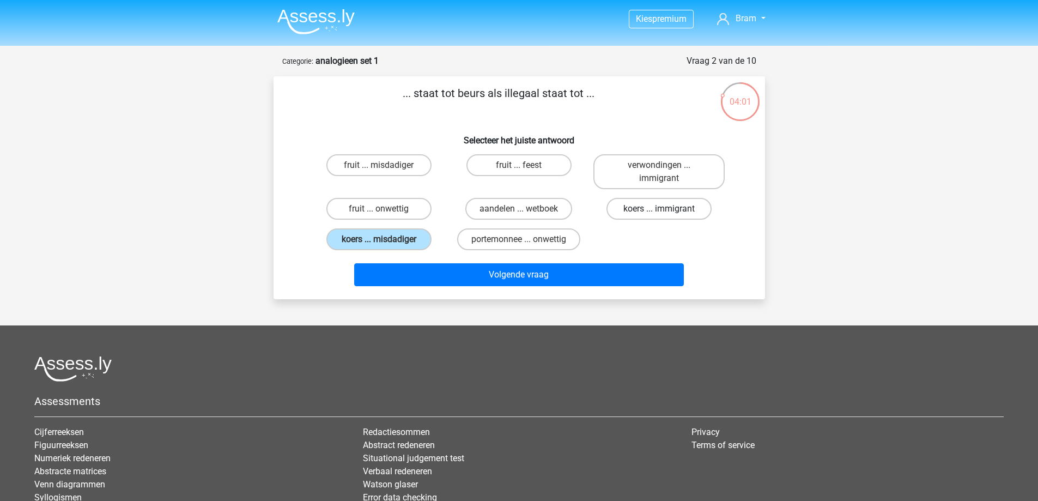
radio input "true"
click at [551, 240] on label "portemonnee ... onwettig" at bounding box center [518, 239] width 123 height 22
click at [526, 240] on input "portemonnee ... onwettig" at bounding box center [522, 242] width 7 height 7
radio input "true"
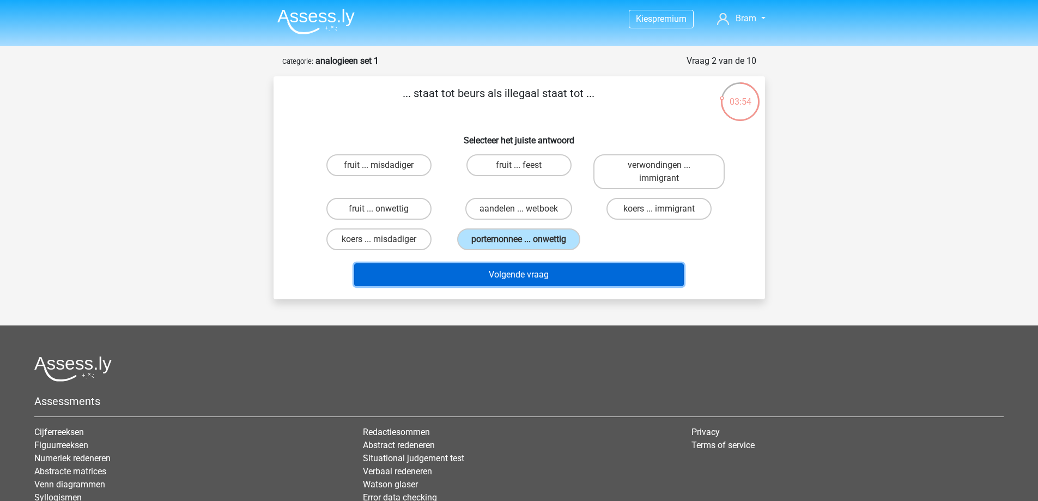
click at [550, 275] on button "Volgende vraag" at bounding box center [519, 274] width 330 height 23
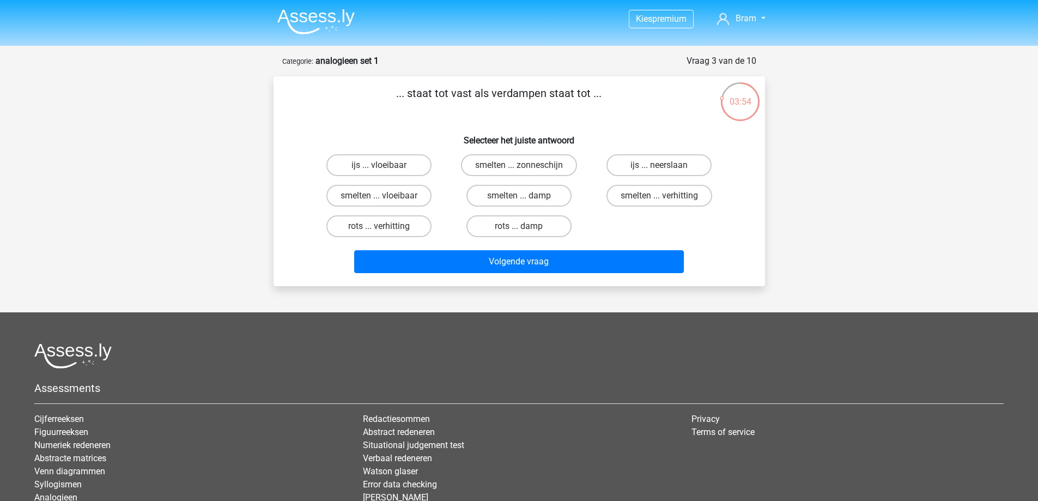
scroll to position [54, 0]
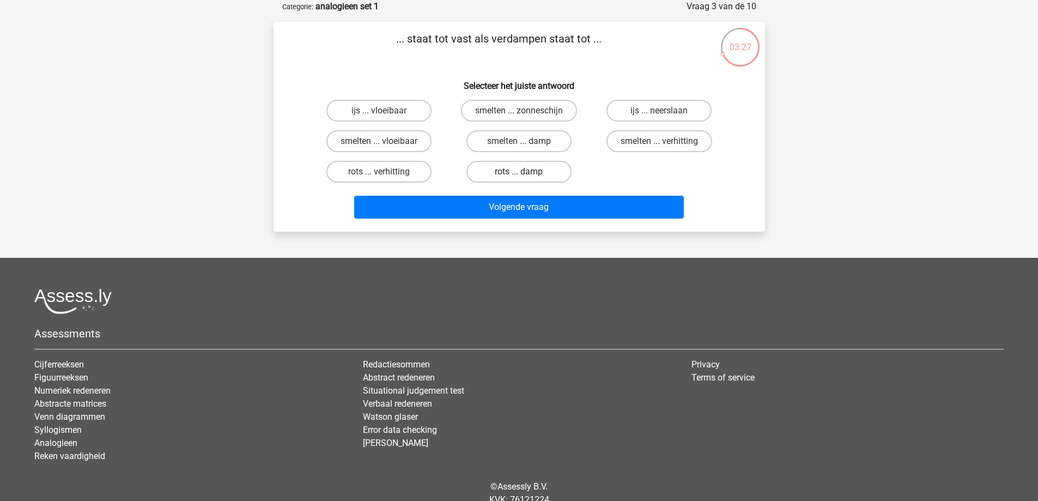
click at [527, 177] on label "rots ... damp" at bounding box center [518, 172] width 105 height 22
click at [526, 177] on input "rots ... damp" at bounding box center [522, 175] width 7 height 7
radio input "true"
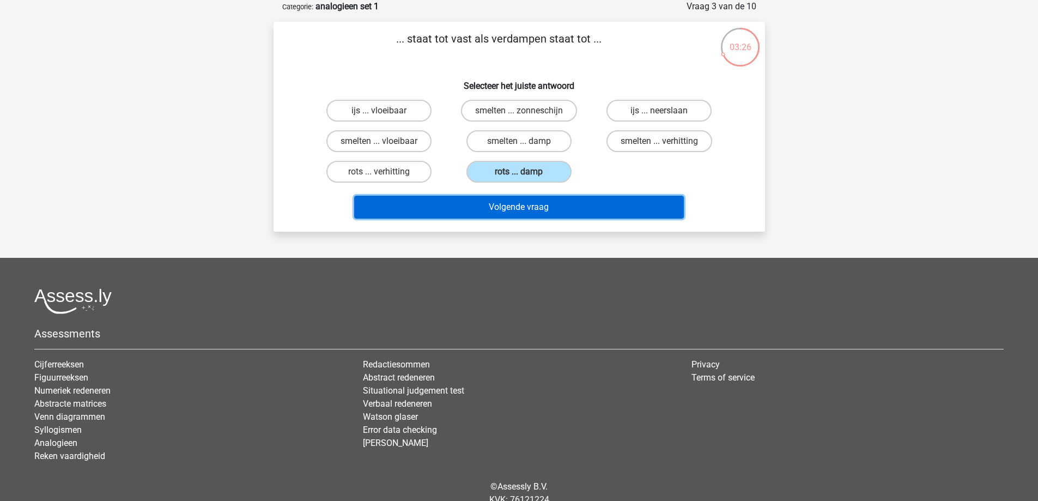
click at [541, 209] on button "Volgende vraag" at bounding box center [519, 207] width 330 height 23
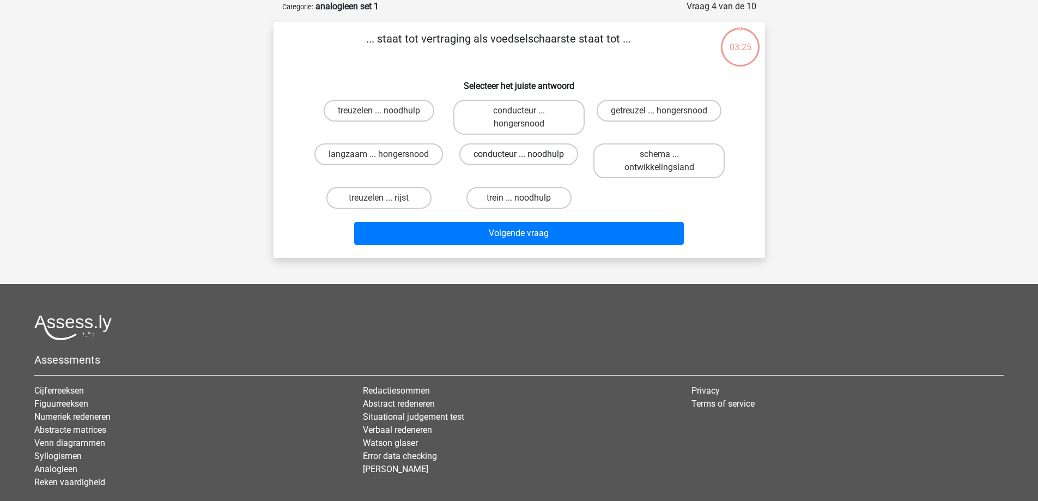
scroll to position [0, 0]
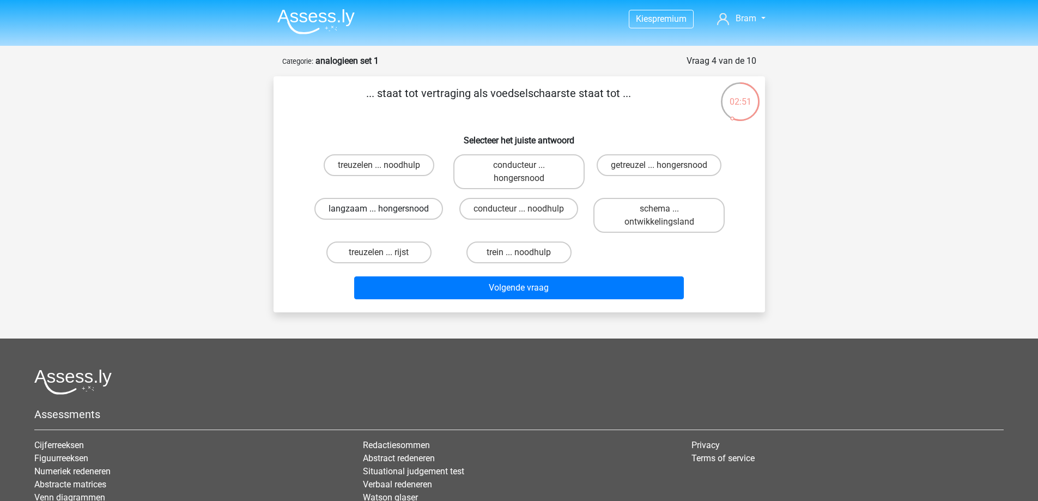
click at [401, 211] on label "langzaam ... hongersnood" at bounding box center [378, 209] width 129 height 22
click at [386, 211] on input "langzaam ... hongersnood" at bounding box center [382, 212] width 7 height 7
radio input "true"
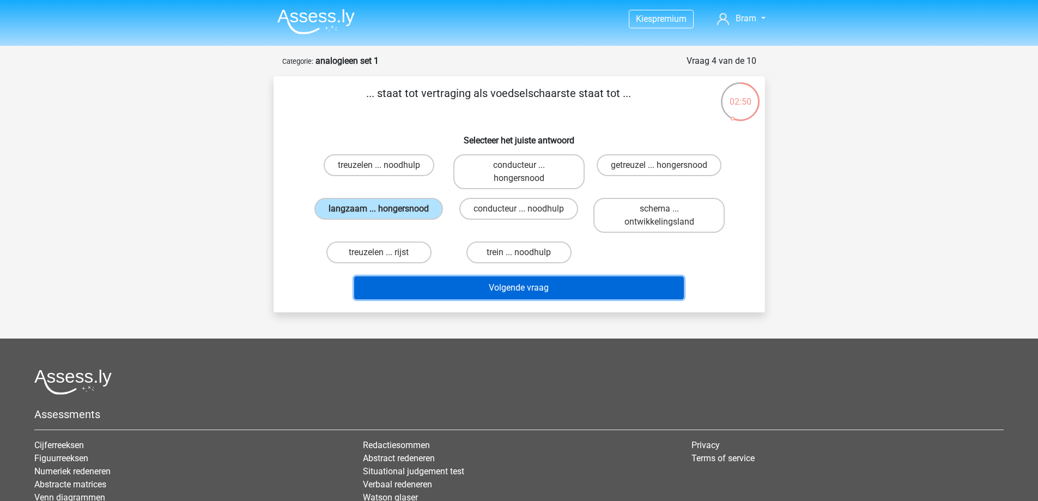
click at [482, 288] on button "Volgende vraag" at bounding box center [519, 287] width 330 height 23
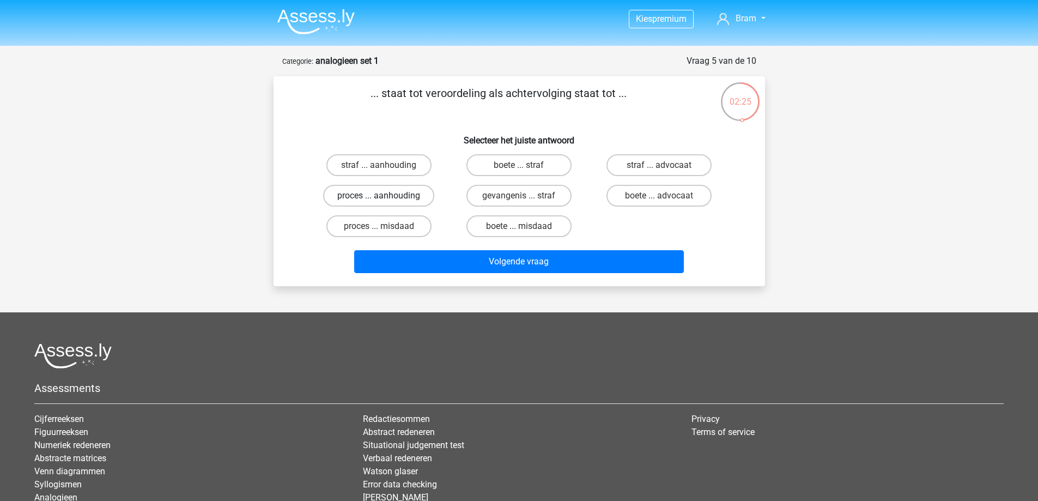
click at [402, 192] on label "proces ... aanhouding" at bounding box center [378, 196] width 111 height 22
click at [386, 196] on input "proces ... aanhouding" at bounding box center [382, 199] width 7 height 7
radio input "true"
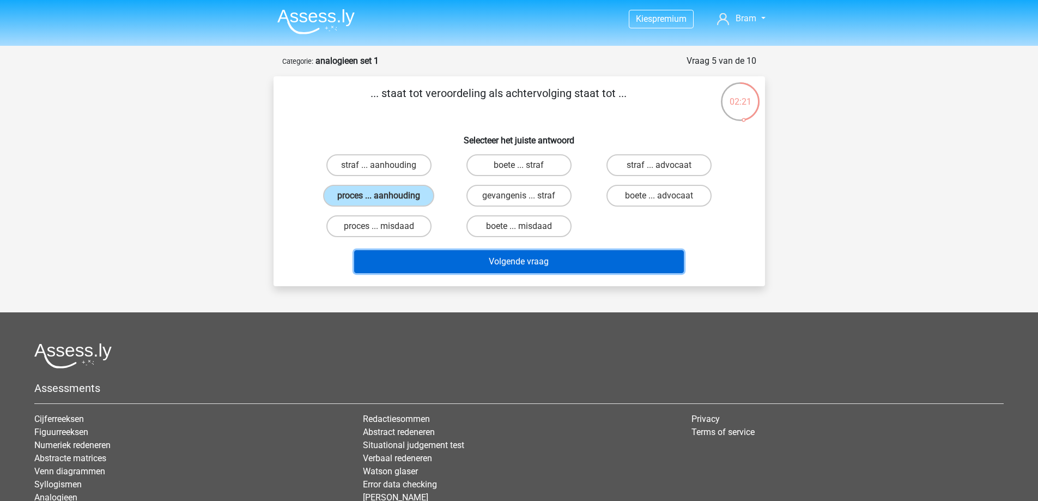
click at [507, 266] on button "Volgende vraag" at bounding box center [519, 261] width 330 height 23
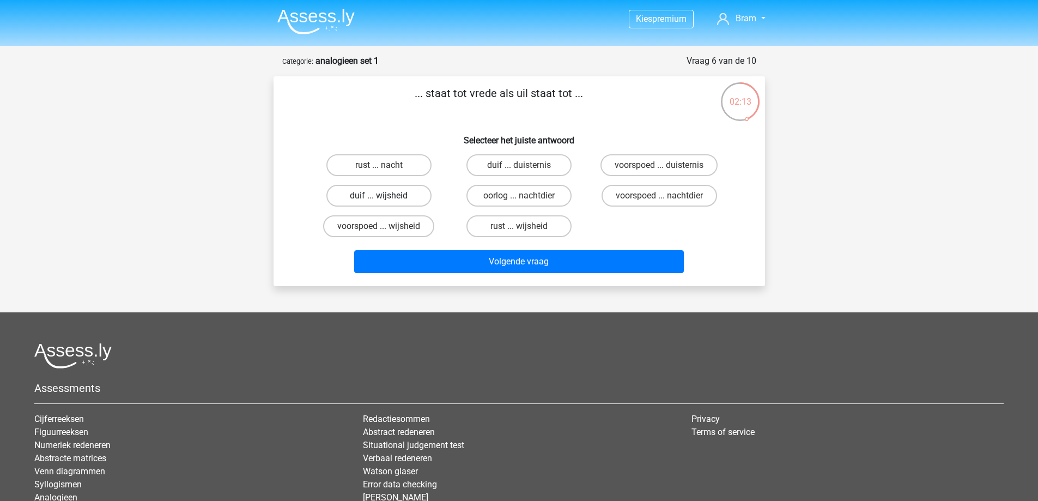
click at [399, 193] on label "duif ... wijsheid" at bounding box center [378, 196] width 105 height 22
click at [386, 196] on input "duif ... wijsheid" at bounding box center [382, 199] width 7 height 7
radio input "true"
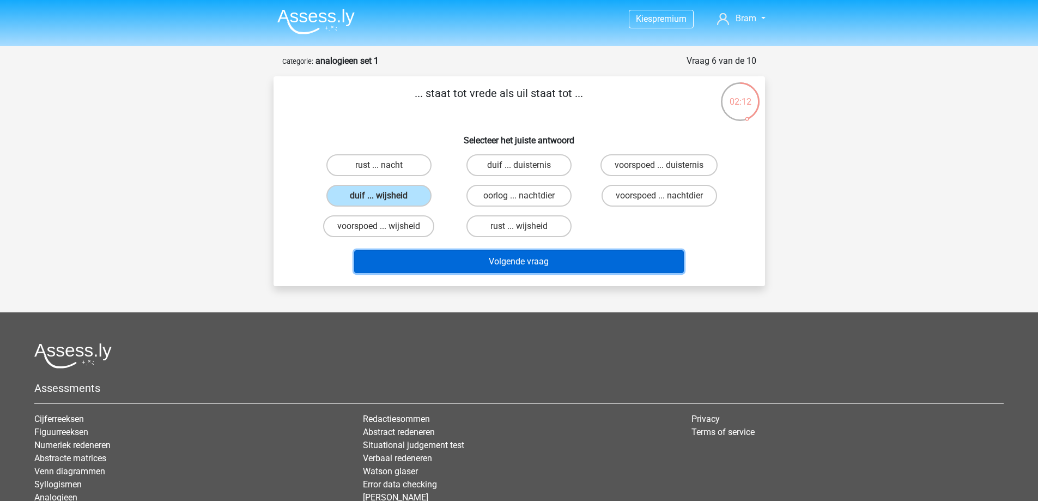
click at [483, 269] on button "Volgende vraag" at bounding box center [519, 261] width 330 height 23
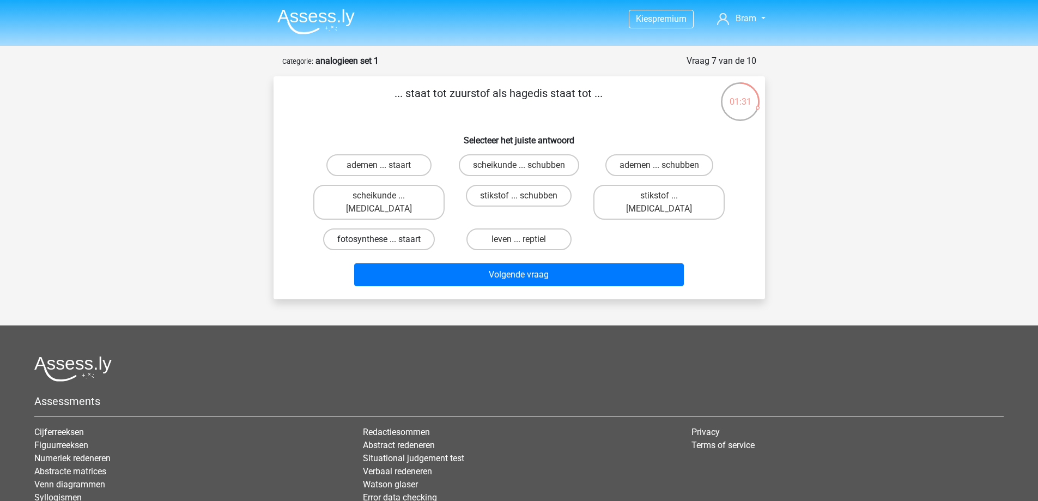
click at [393, 228] on label "fotosynthese ... staart" at bounding box center [379, 239] width 112 height 22
click at [386, 239] on input "fotosynthese ... staart" at bounding box center [382, 242] width 7 height 7
radio input "true"
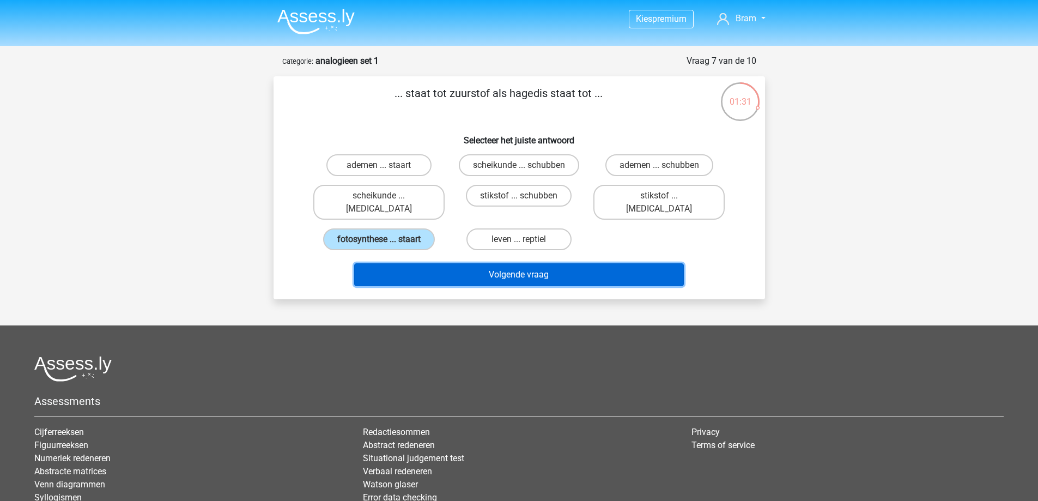
click at [447, 263] on button "Volgende vraag" at bounding box center [519, 274] width 330 height 23
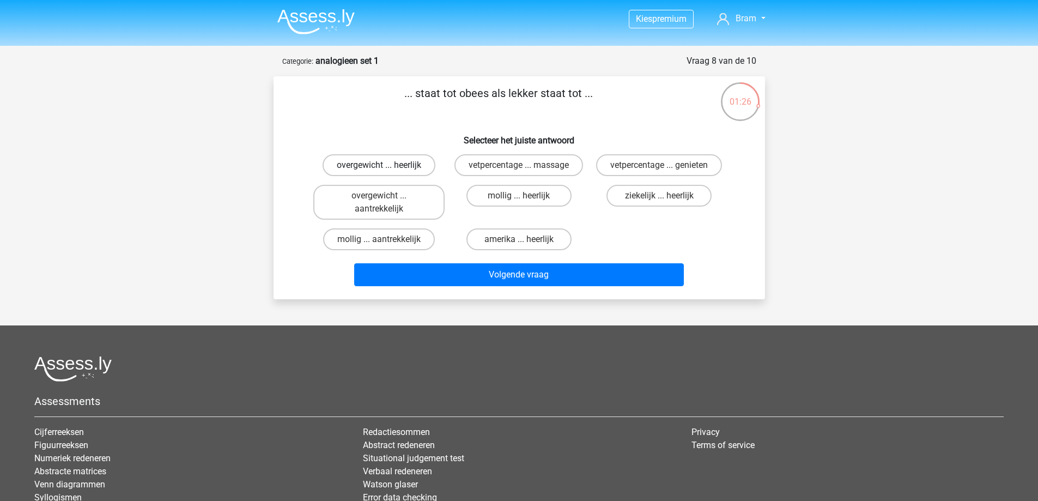
click at [401, 169] on label "overgewicht ... heerlijk" at bounding box center [378, 165] width 113 height 22
click at [386, 169] on input "overgewicht ... heerlijk" at bounding box center [382, 168] width 7 height 7
radio input "true"
click at [456, 193] on div "mollig ... heerlijk" at bounding box center [518, 202] width 131 height 35
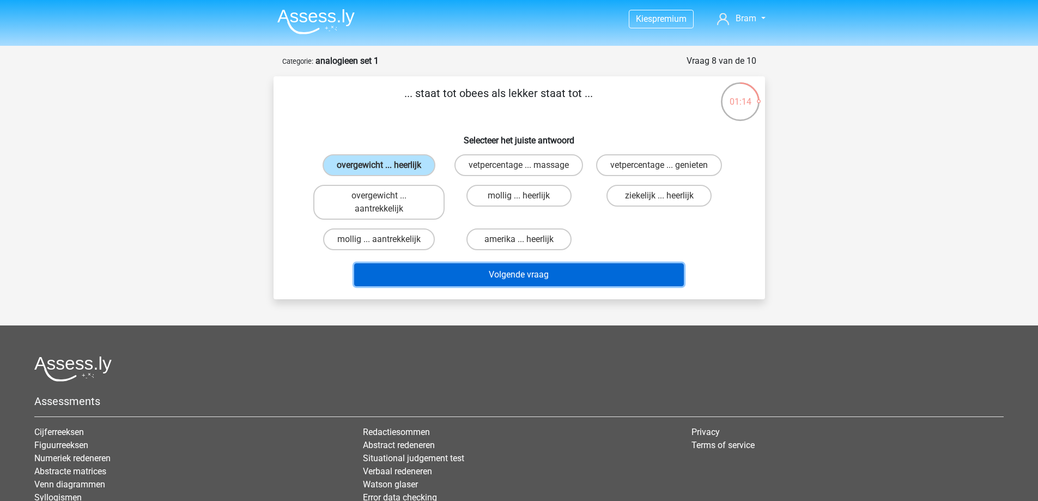
click at [536, 274] on button "Volgende vraag" at bounding box center [519, 274] width 330 height 23
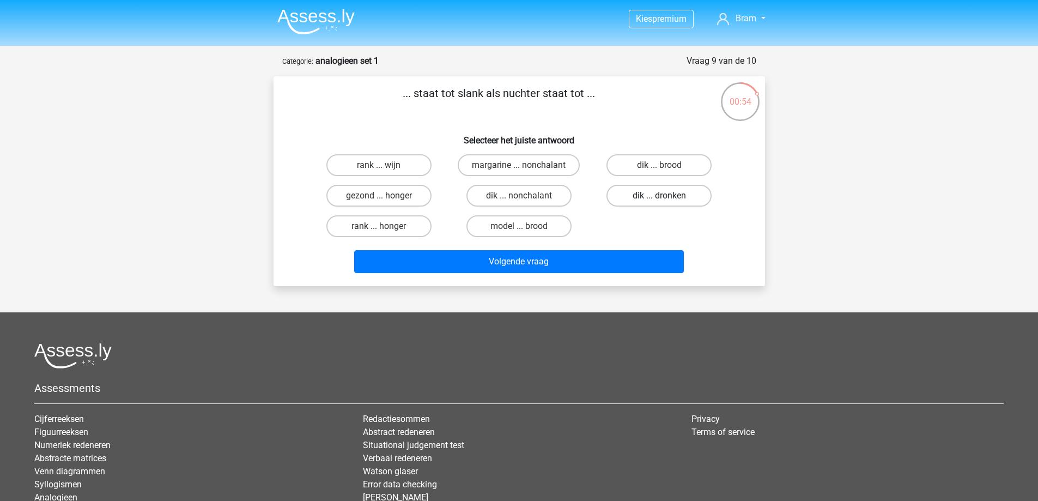
click at [647, 198] on label "dik ... dronken" at bounding box center [658, 196] width 105 height 22
click at [659, 198] on input "dik ... dronken" at bounding box center [662, 199] width 7 height 7
radio input "true"
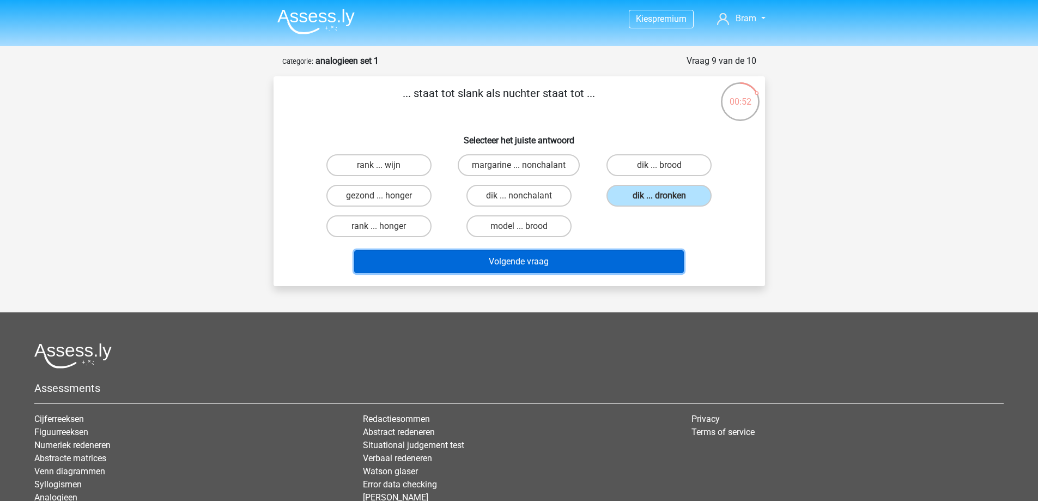
click at [484, 255] on button "Volgende vraag" at bounding box center [519, 261] width 330 height 23
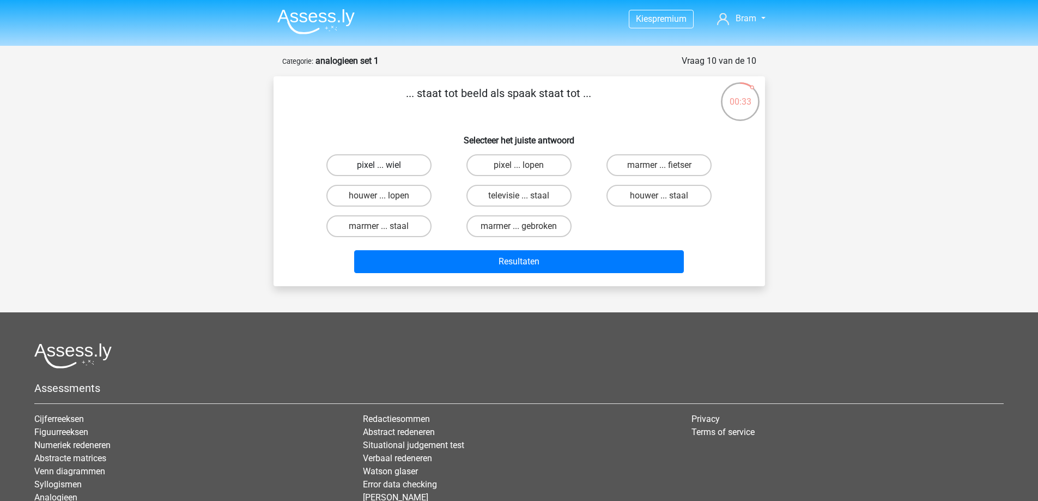
click at [409, 167] on label "pixel ... wiel" at bounding box center [378, 165] width 105 height 22
click at [386, 167] on input "pixel ... wiel" at bounding box center [382, 168] width 7 height 7
radio input "true"
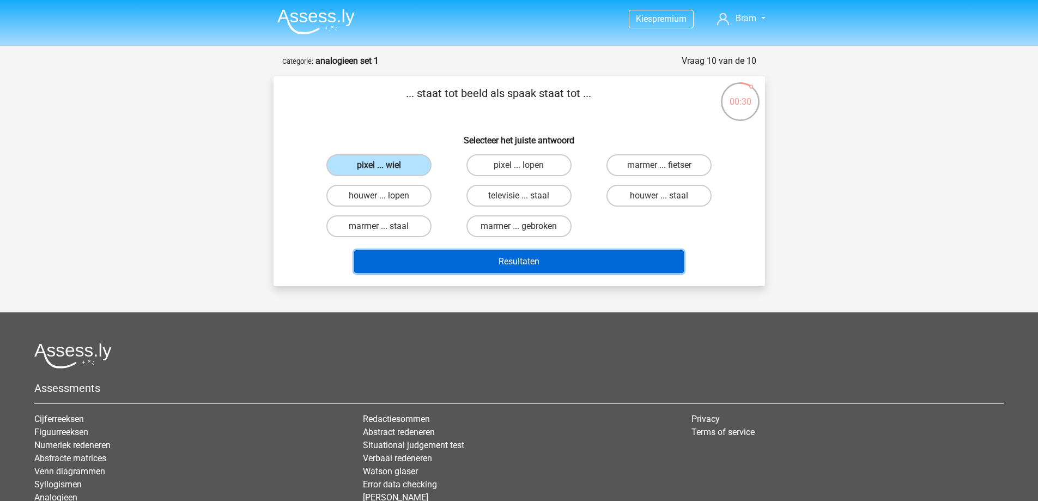
click at [541, 264] on button "Resultaten" at bounding box center [519, 261] width 330 height 23
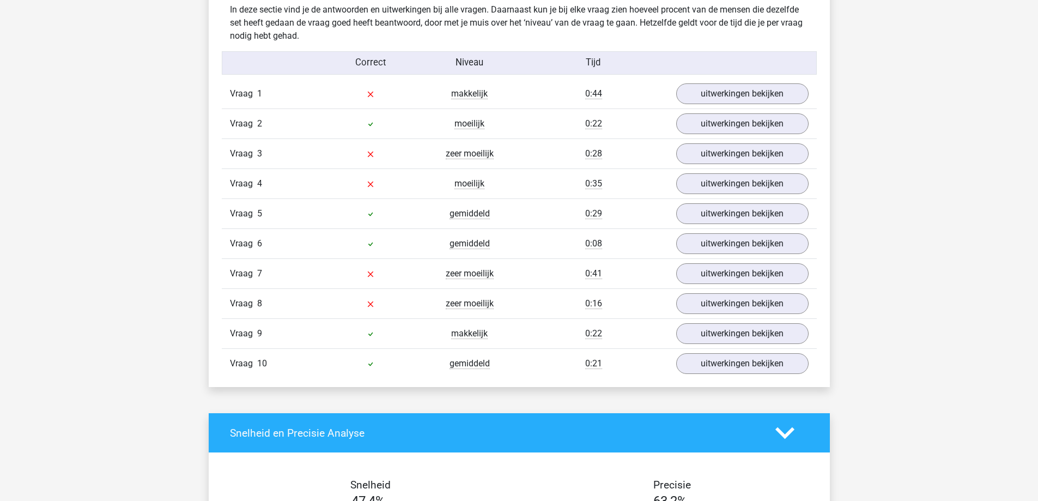
scroll to position [871, 0]
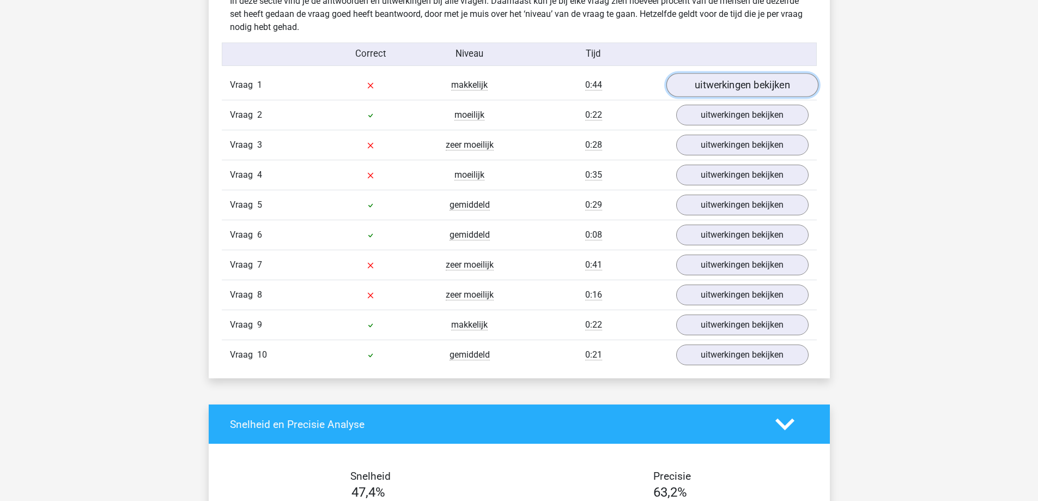
click at [728, 89] on link "uitwerkingen bekijken" at bounding box center [742, 86] width 152 height 24
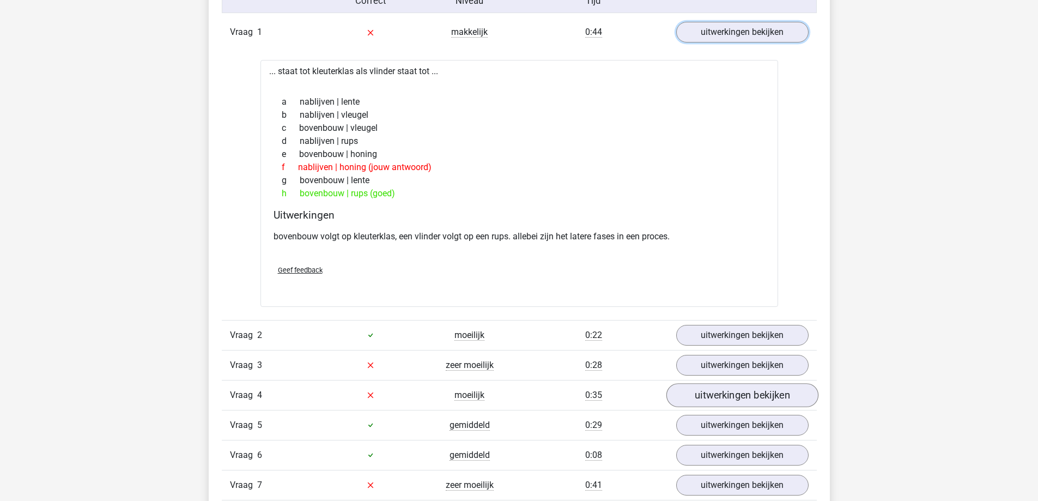
scroll to position [926, 0]
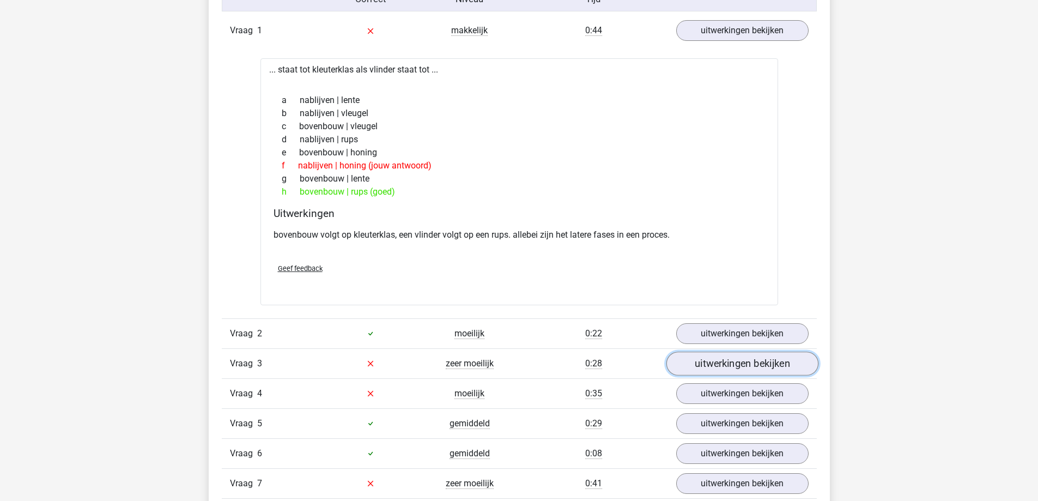
click at [734, 368] on link "uitwerkingen bekijken" at bounding box center [742, 363] width 152 height 24
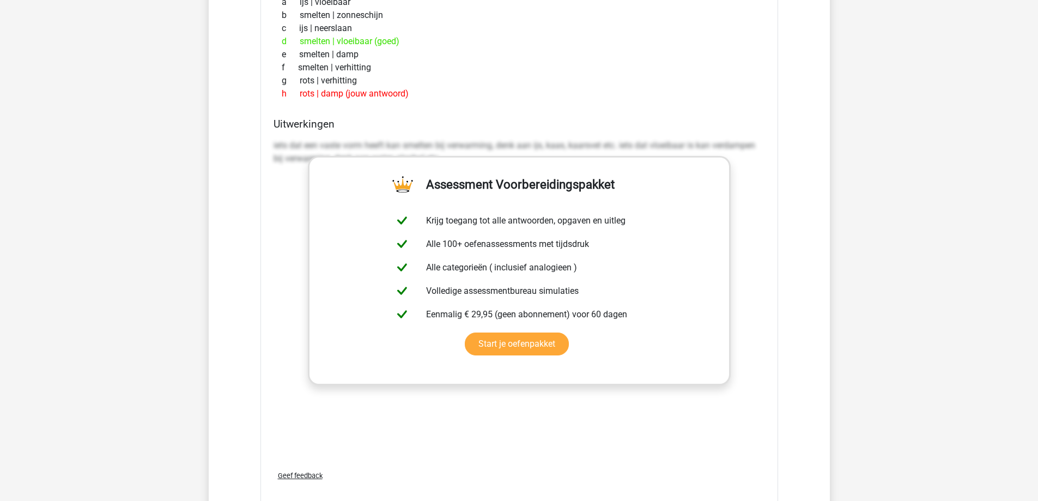
scroll to position [1471, 0]
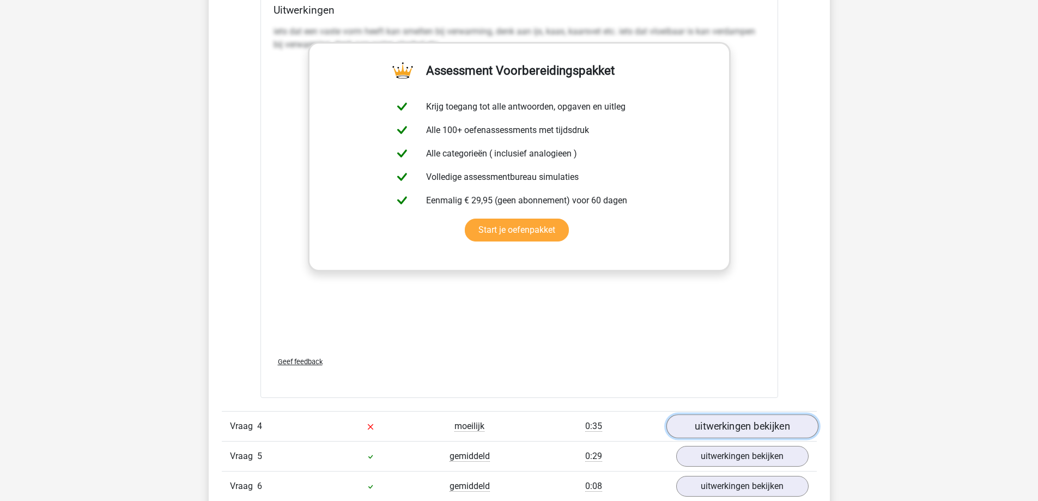
click at [734, 420] on link "uitwerkingen bekijken" at bounding box center [742, 426] width 152 height 24
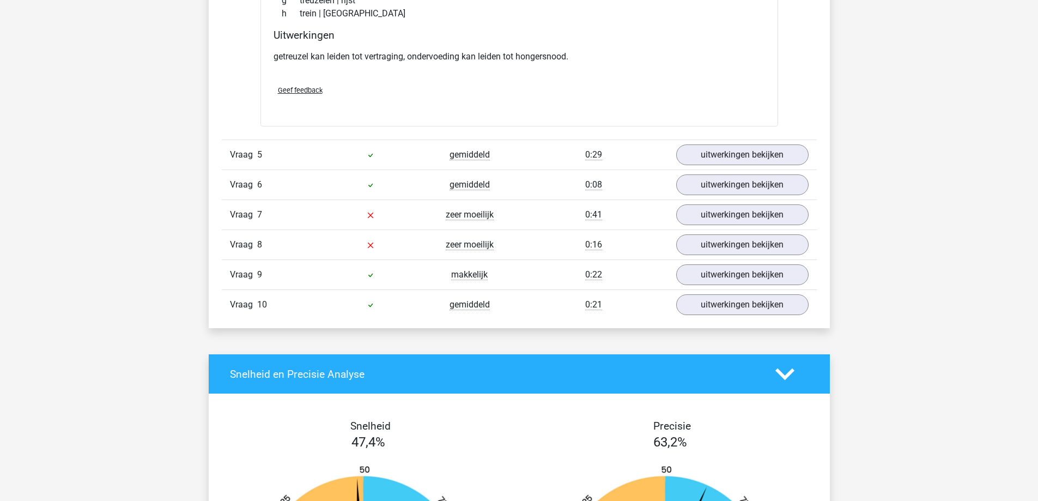
scroll to position [2070, 0]
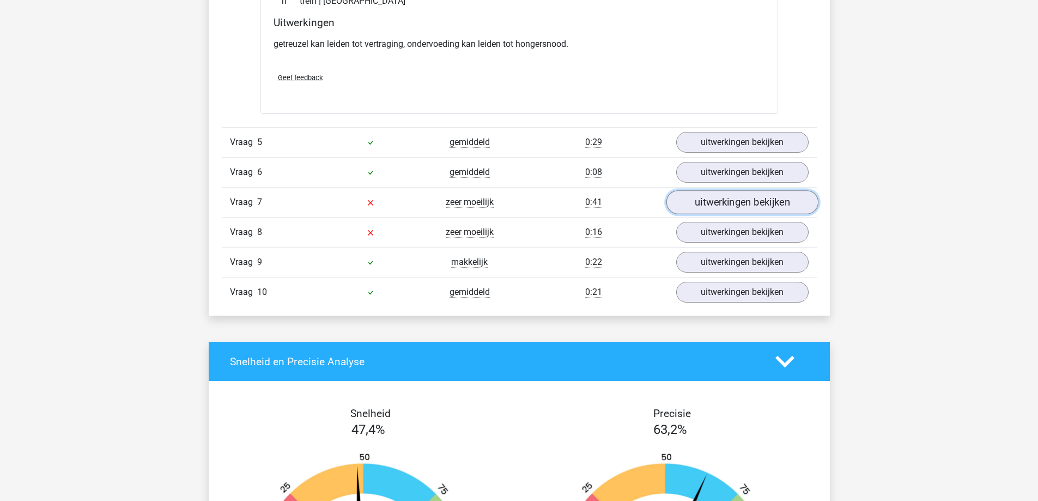
click at [752, 211] on link "uitwerkingen bekijken" at bounding box center [742, 202] width 152 height 24
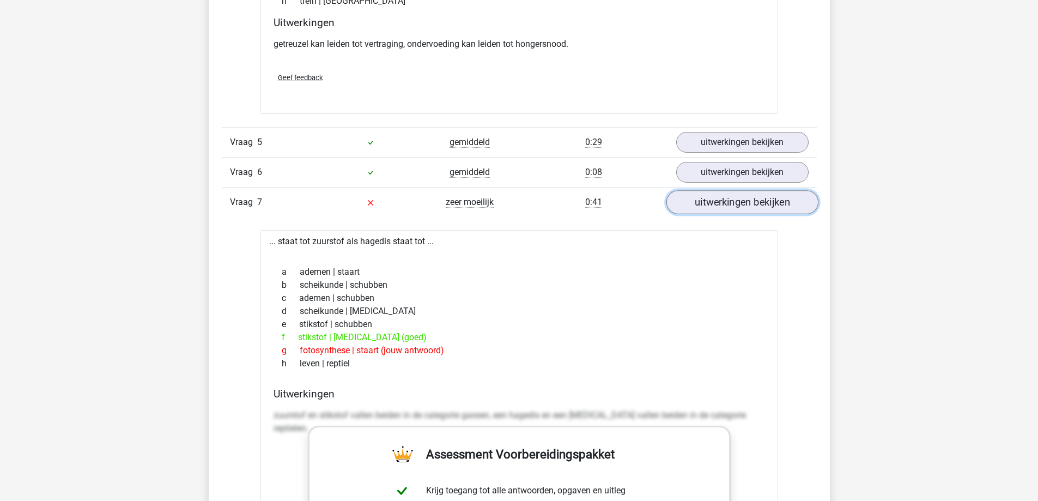
click at [751, 210] on link "uitwerkingen bekijken" at bounding box center [742, 202] width 152 height 24
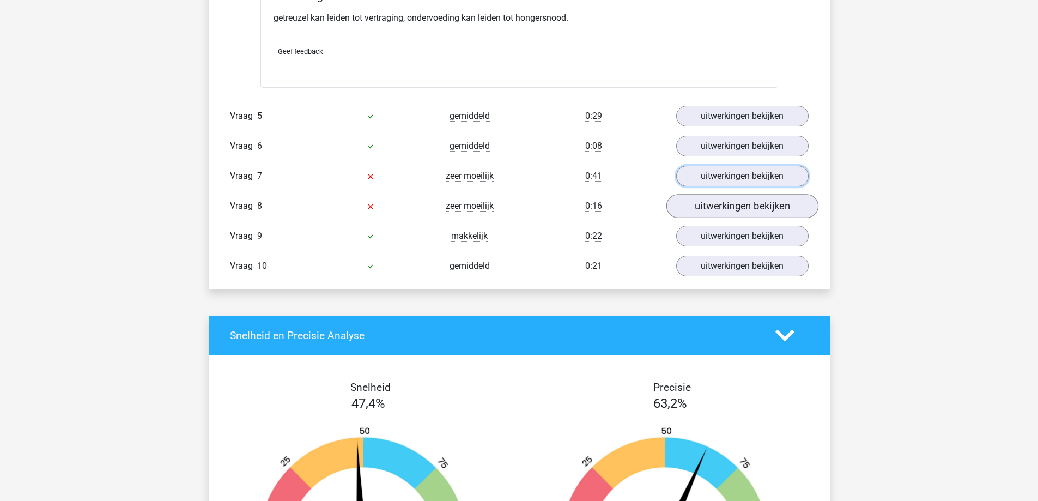
scroll to position [2124, 0]
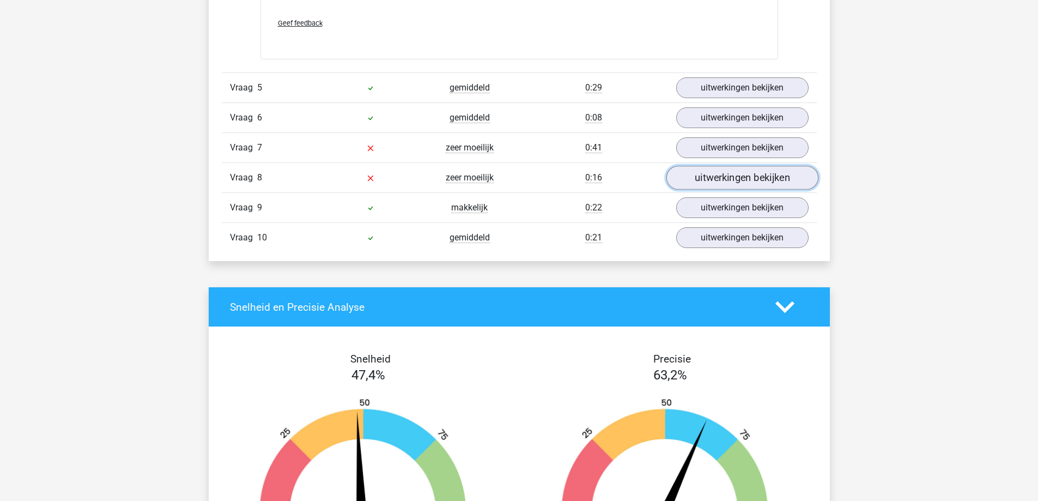
click at [736, 176] on link "uitwerkingen bekijken" at bounding box center [742, 178] width 152 height 24
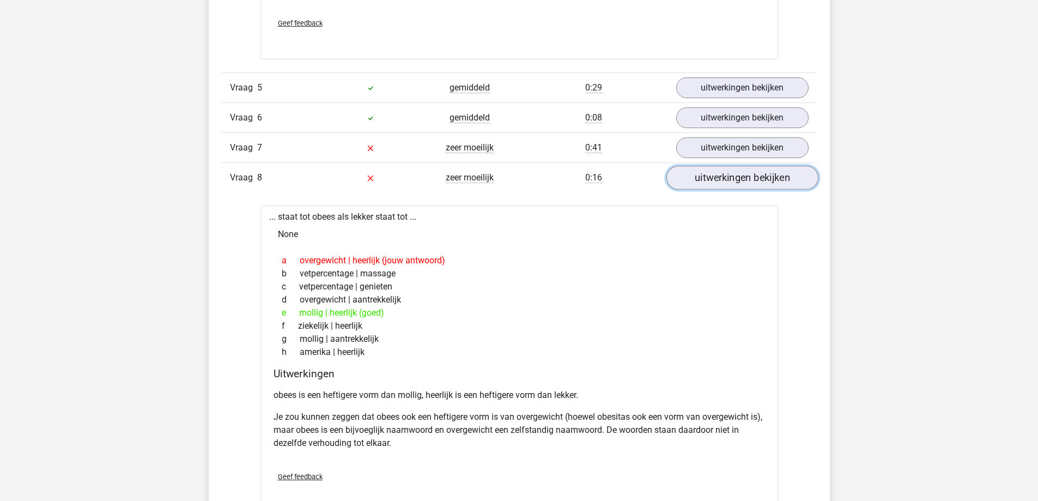
click at [736, 176] on link "uitwerkingen bekijken" at bounding box center [742, 178] width 152 height 24
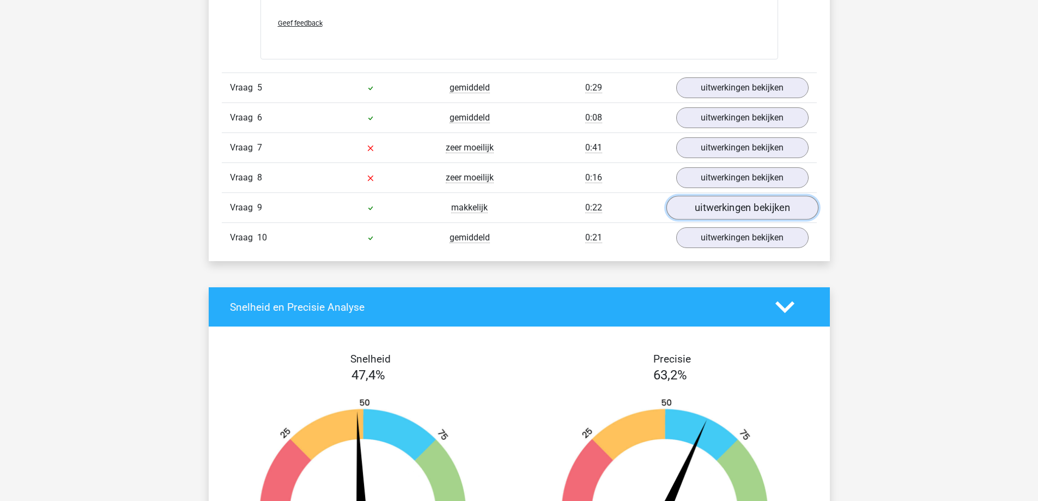
click at [716, 214] on link "uitwerkingen bekijken" at bounding box center [742, 208] width 152 height 24
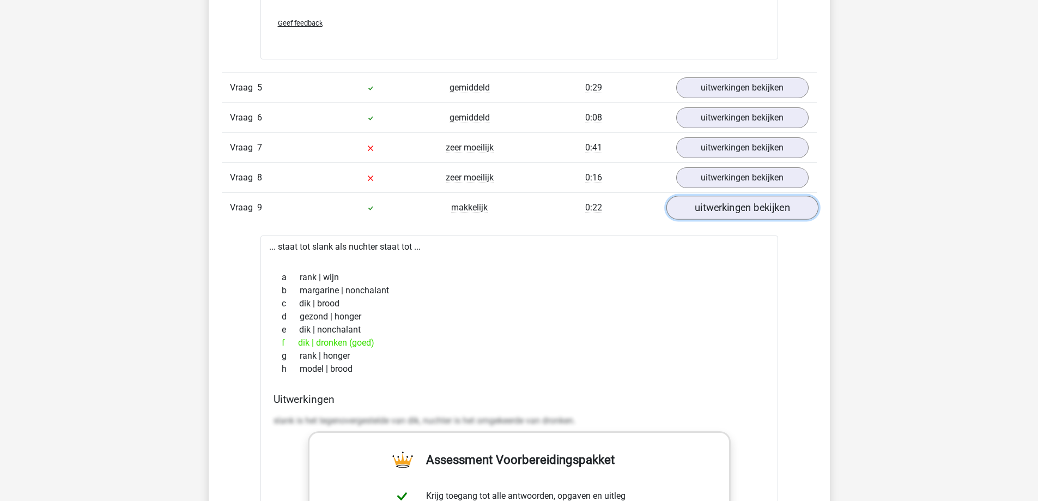
click at [716, 214] on link "uitwerkingen bekijken" at bounding box center [742, 208] width 152 height 24
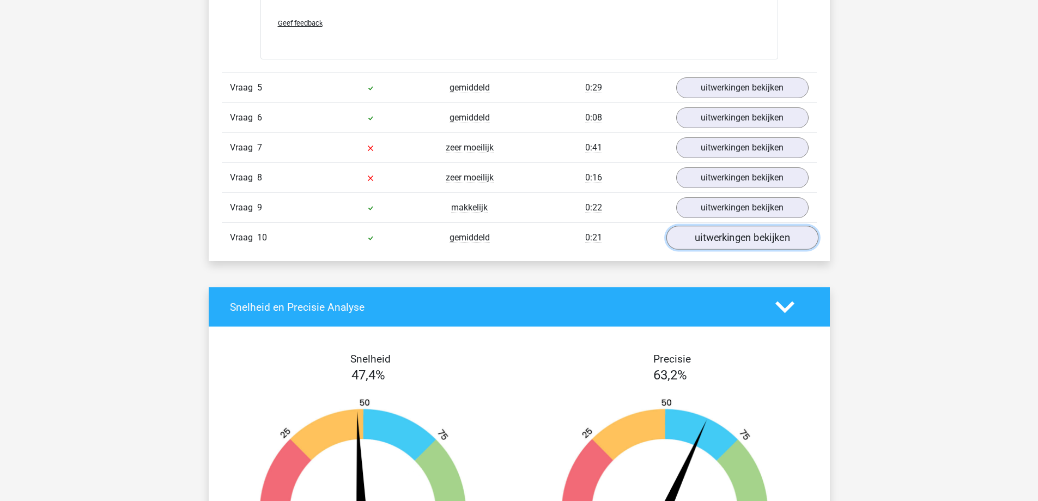
click at [724, 246] on link "uitwerkingen bekijken" at bounding box center [742, 237] width 152 height 24
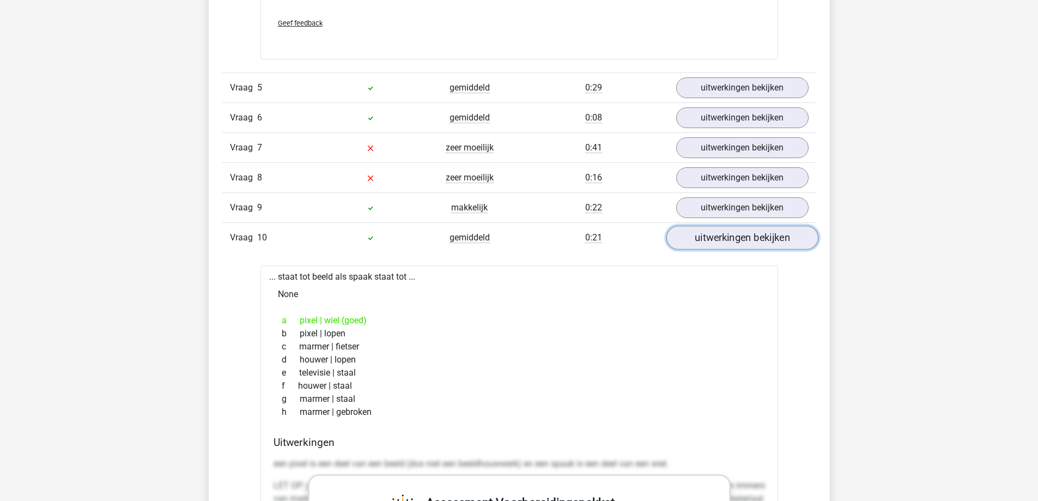
click at [720, 237] on link "uitwerkingen bekijken" at bounding box center [742, 237] width 152 height 24
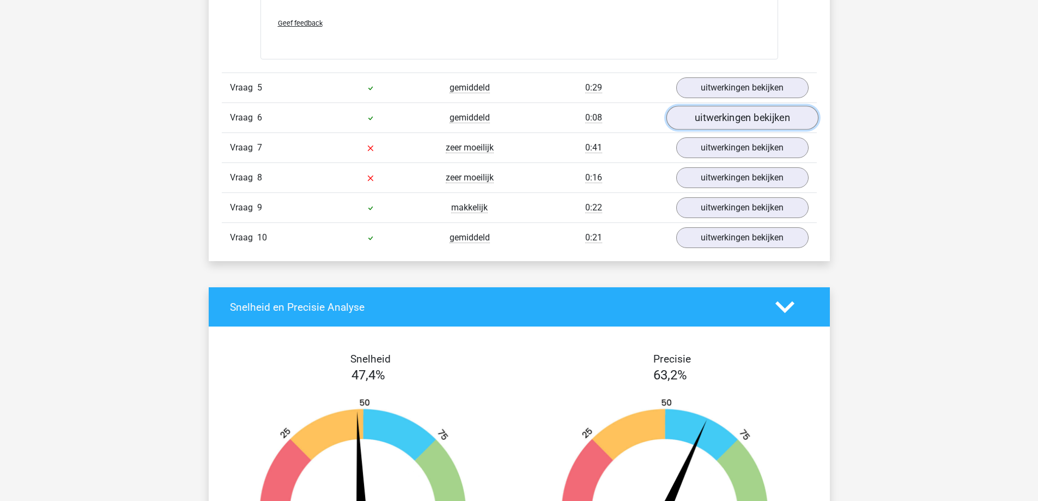
click at [723, 121] on link "uitwerkingen bekijken" at bounding box center [742, 118] width 152 height 24
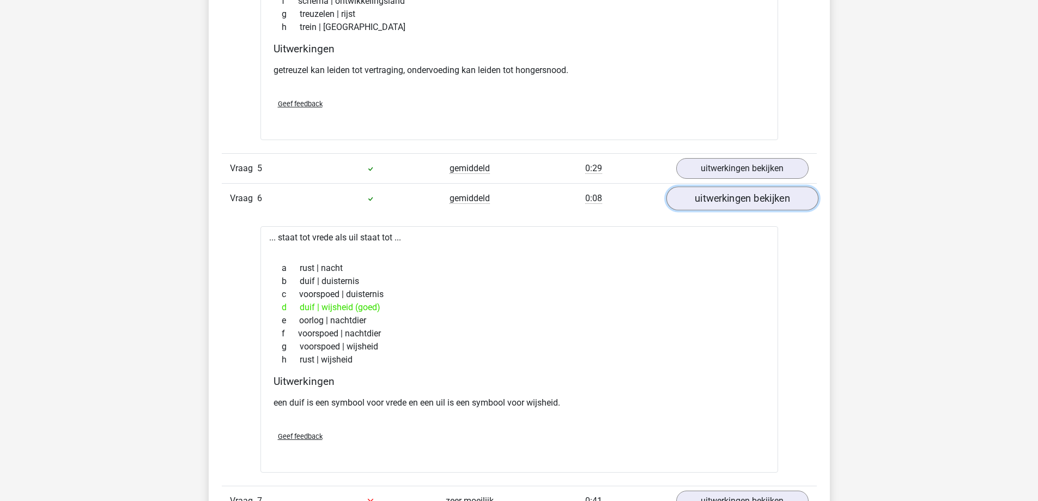
scroll to position [2015, 0]
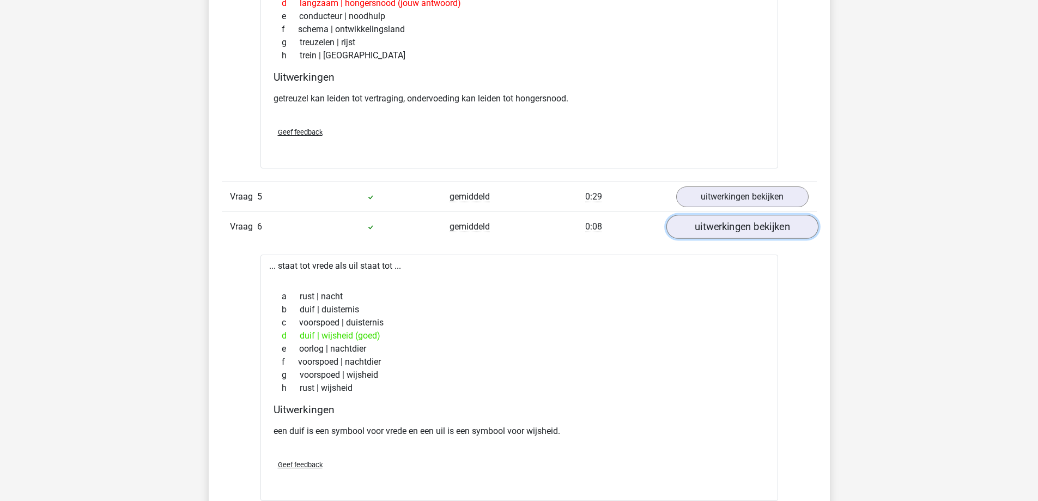
drag, startPoint x: 717, startPoint y: 229, endPoint x: 715, endPoint y: 224, distance: 5.9
click at [716, 229] on link "uitwerkingen bekijken" at bounding box center [742, 227] width 152 height 24
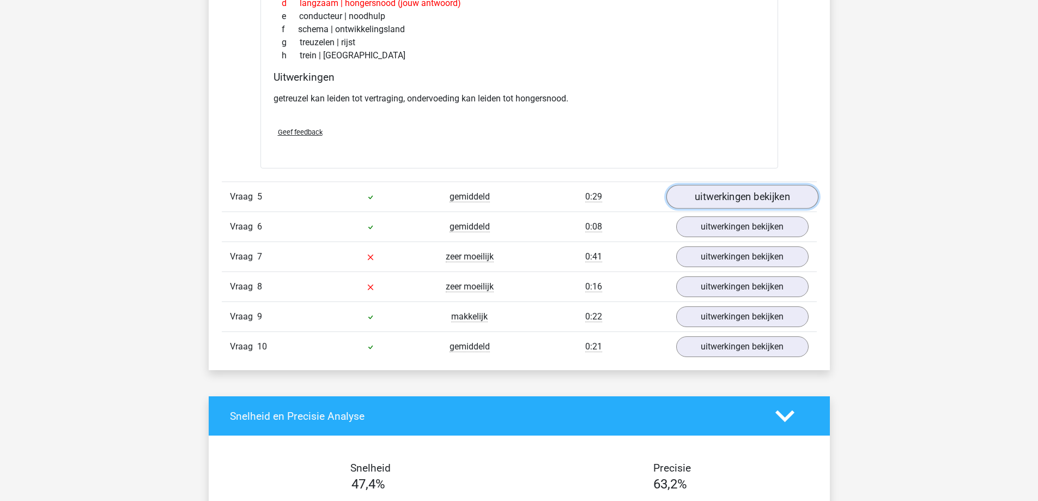
click at [723, 193] on link "uitwerkingen bekijken" at bounding box center [742, 197] width 152 height 24
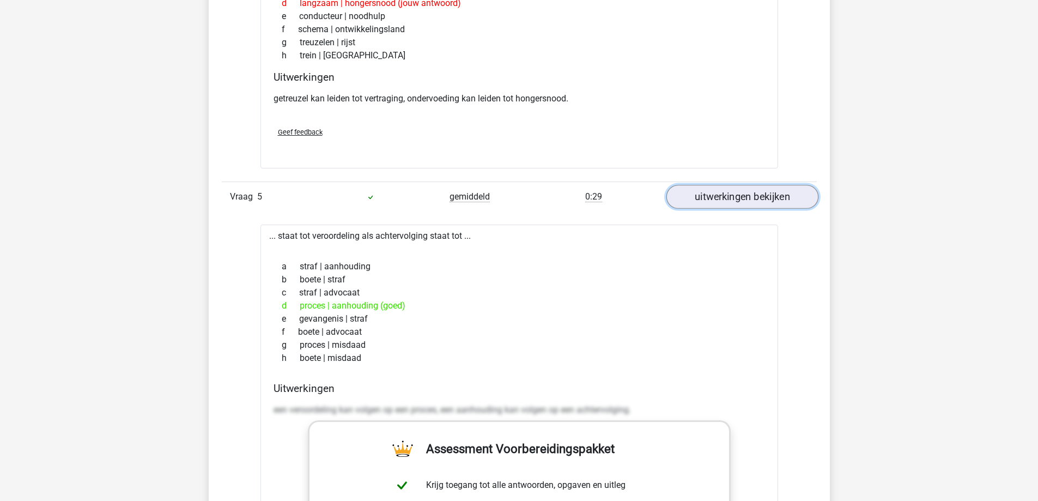
click at [723, 193] on link "uitwerkingen bekijken" at bounding box center [742, 197] width 152 height 24
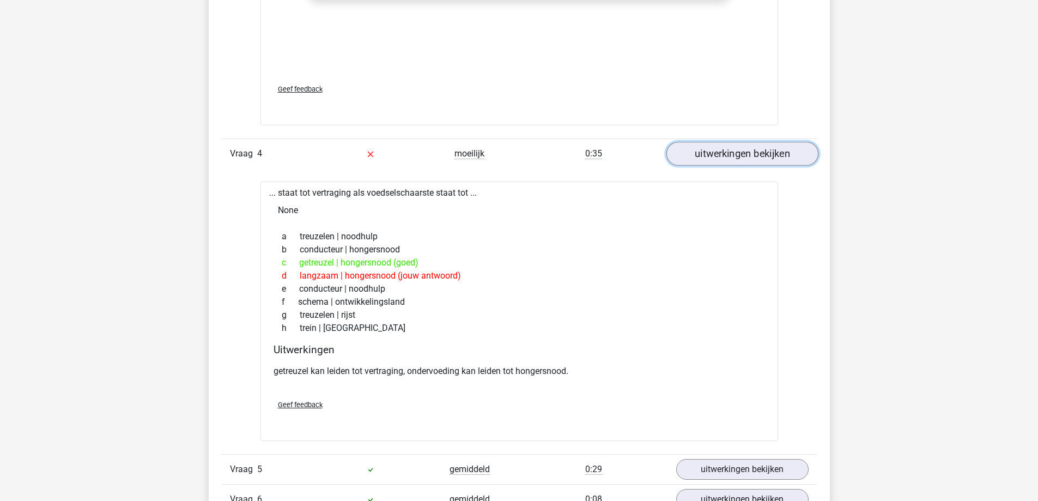
click at [708, 158] on link "uitwerkingen bekijken" at bounding box center [742, 154] width 152 height 24
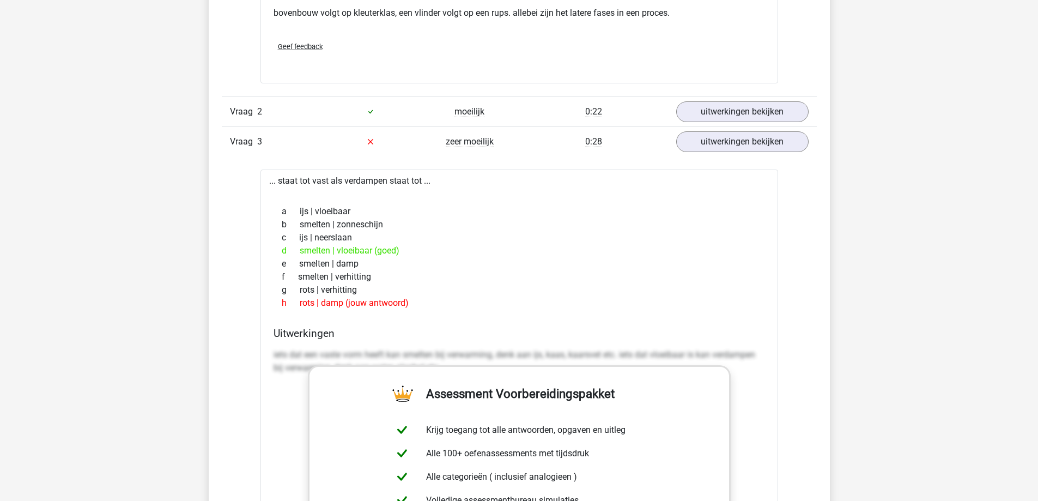
scroll to position [1144, 0]
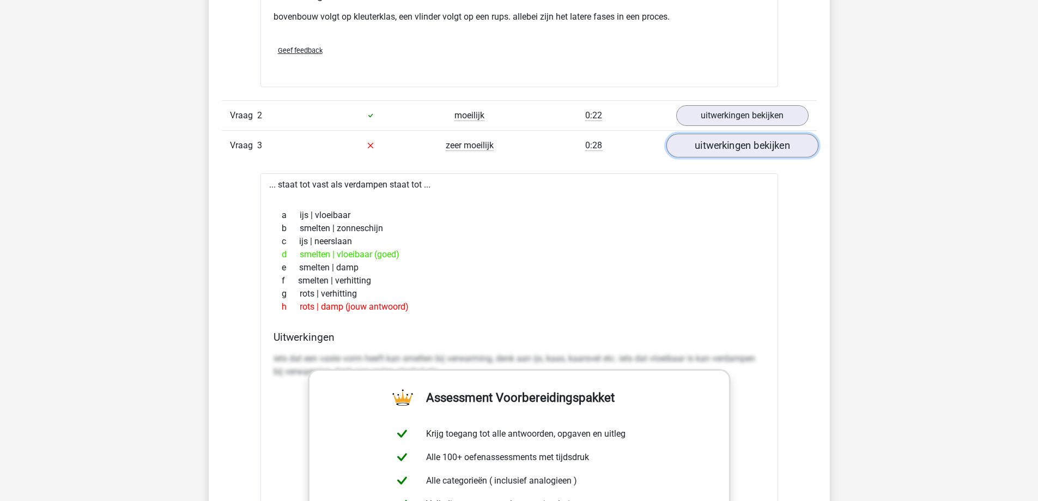
click at [725, 151] on link "uitwerkingen bekijken" at bounding box center [742, 145] width 152 height 24
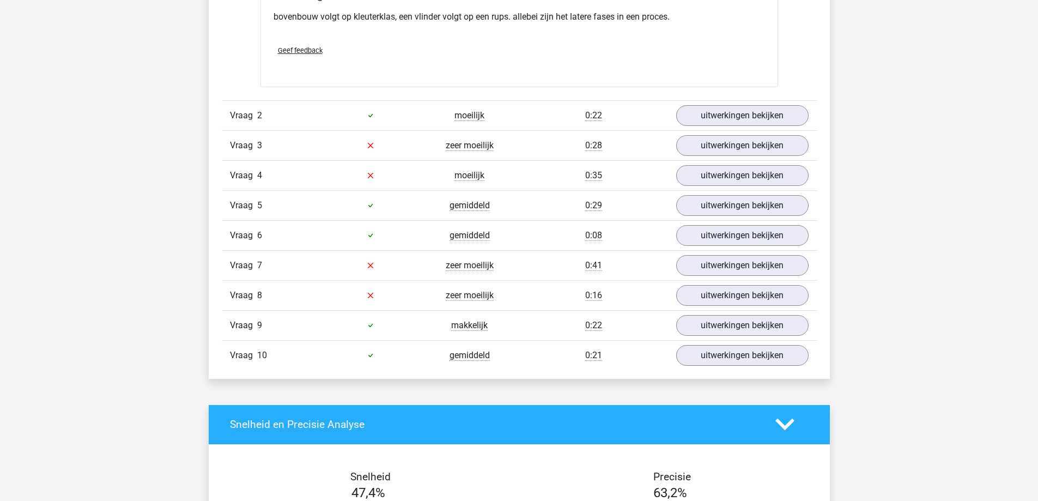
click at [717, 126] on div "Vraag 2 moeilijk 0:22 uitwerkingen bekijken" at bounding box center [519, 115] width 595 height 30
click at [720, 119] on link "uitwerkingen bekijken" at bounding box center [742, 115] width 152 height 24
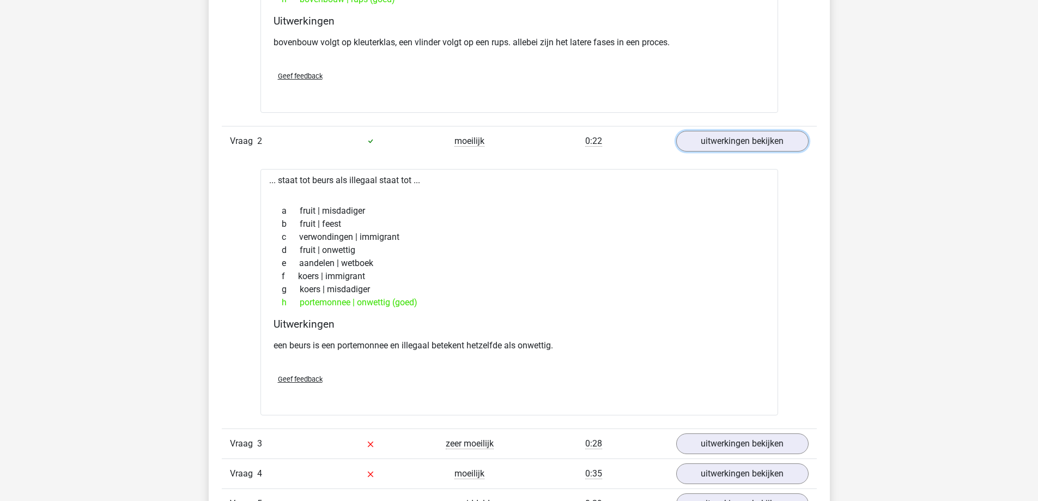
scroll to position [1089, 0]
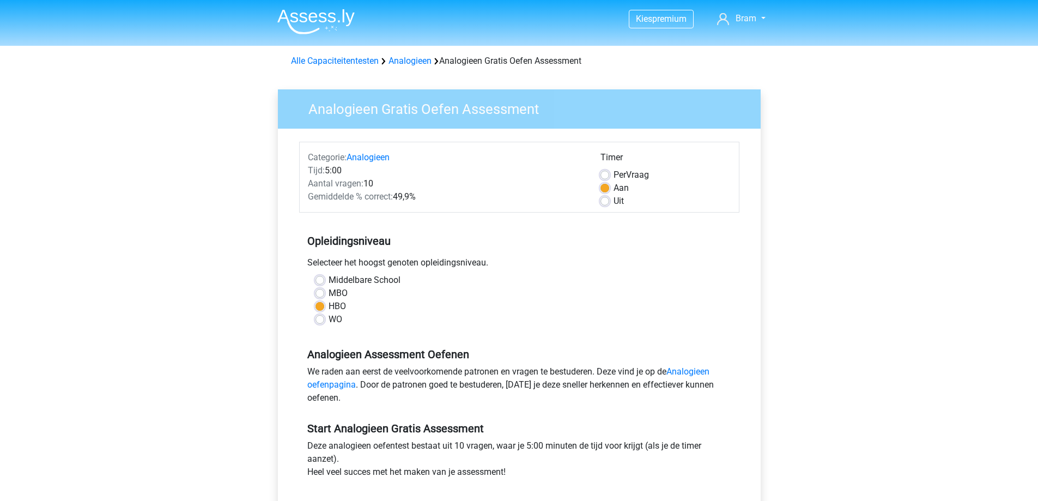
scroll to position [360, 0]
